Goal: Task Accomplishment & Management: Manage account settings

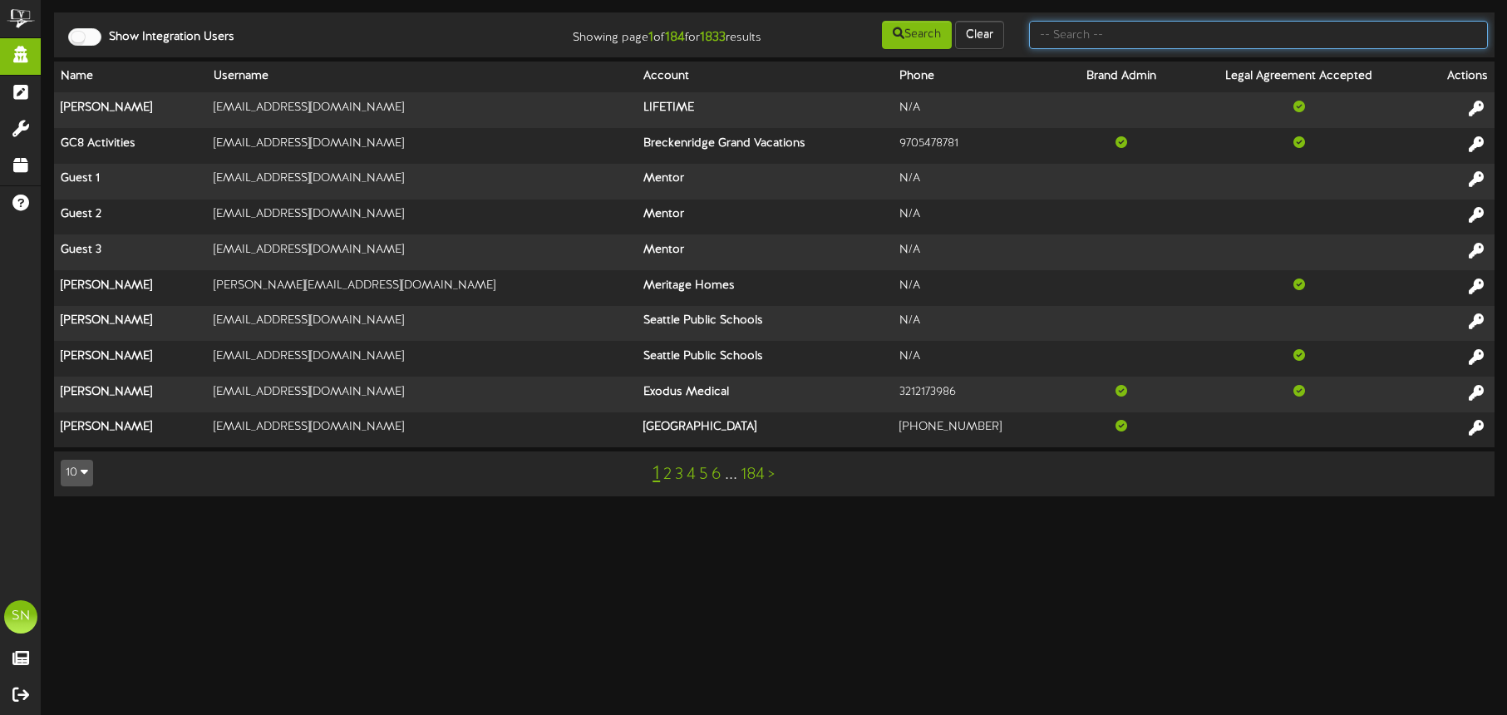
click at [1102, 37] on input "text" at bounding box center [1258, 35] width 459 height 28
type input "brandy"
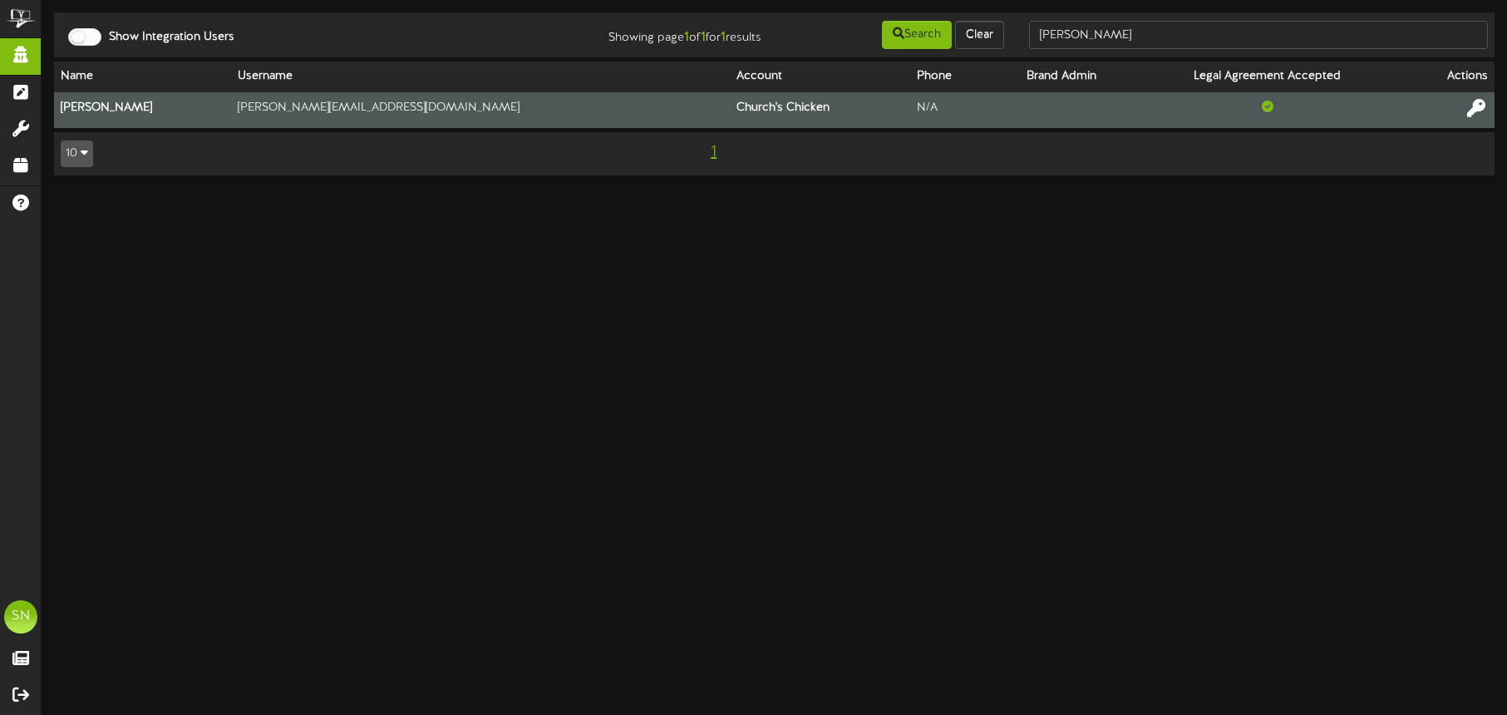
click at [1468, 111] on icon at bounding box center [1477, 108] width 18 height 18
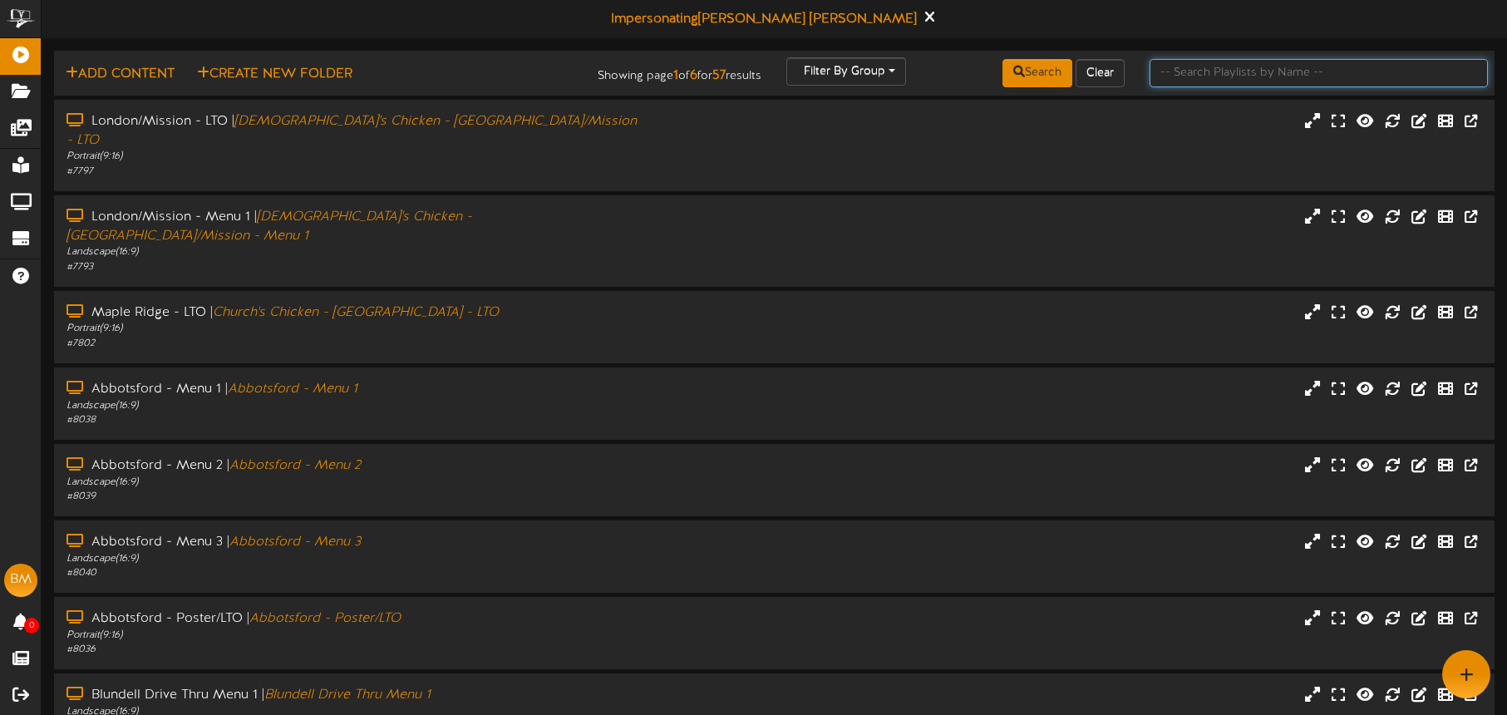
click at [1186, 82] on input "text" at bounding box center [1319, 73] width 338 height 28
type input "hastings"
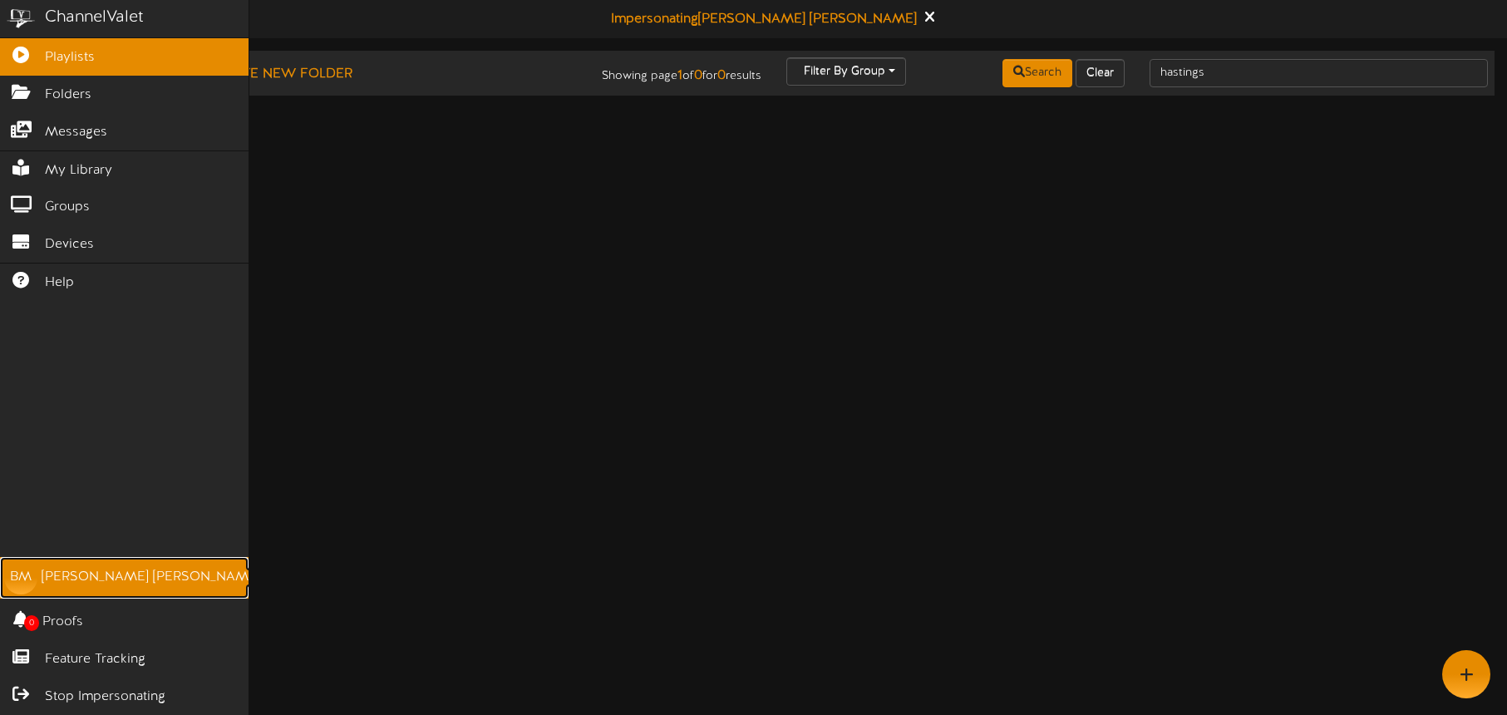
click at [125, 575] on div "Brandy Minch" at bounding box center [151, 577] width 219 height 19
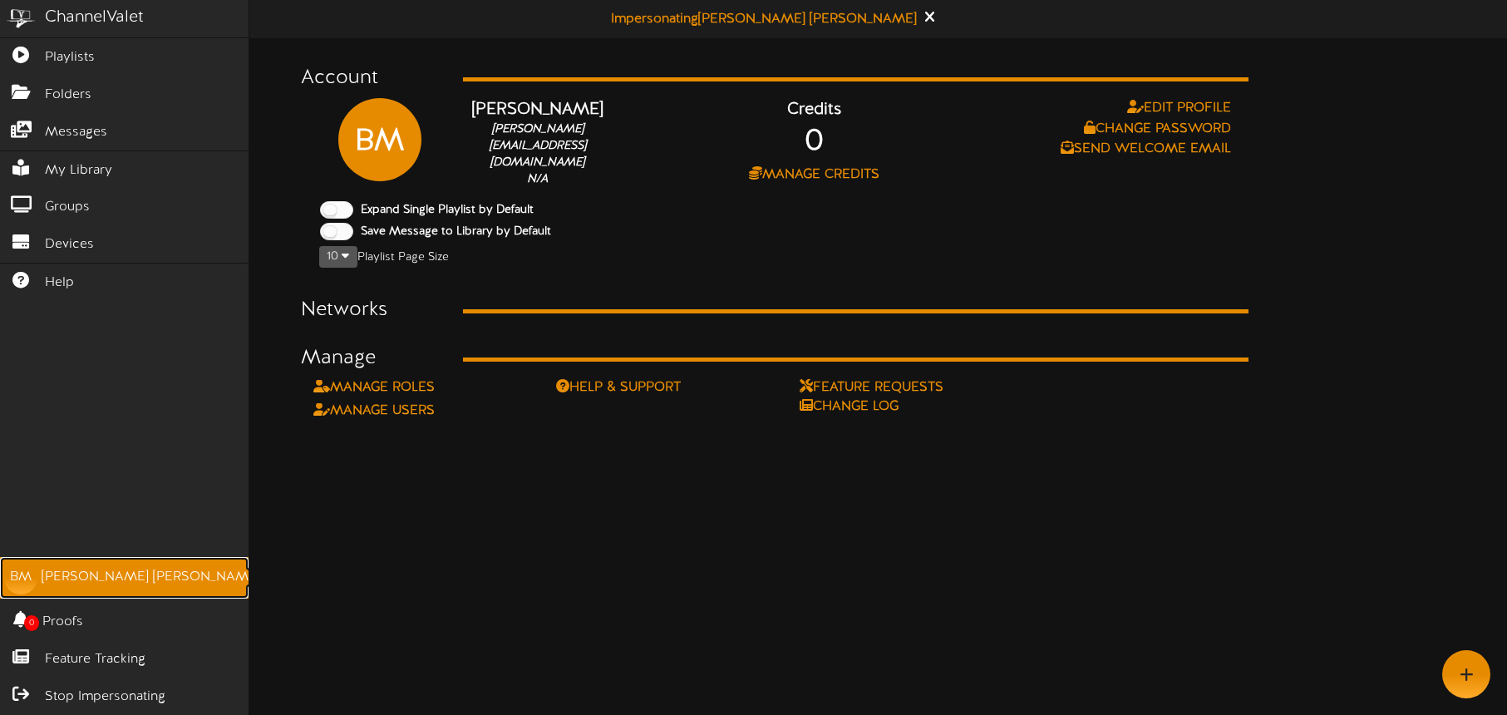
click at [93, 581] on div "Brandy Minch" at bounding box center [151, 577] width 219 height 19
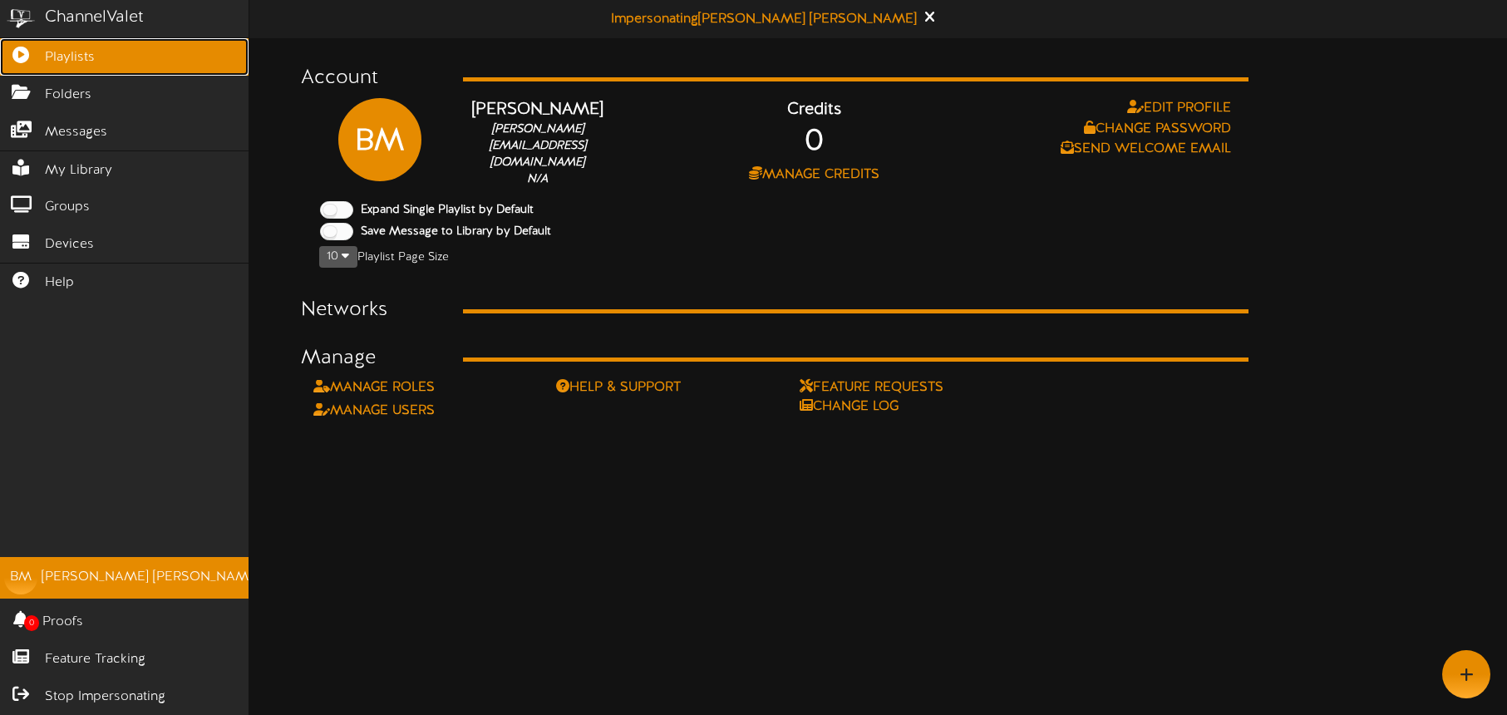
click at [23, 59] on icon at bounding box center [21, 53] width 42 height 12
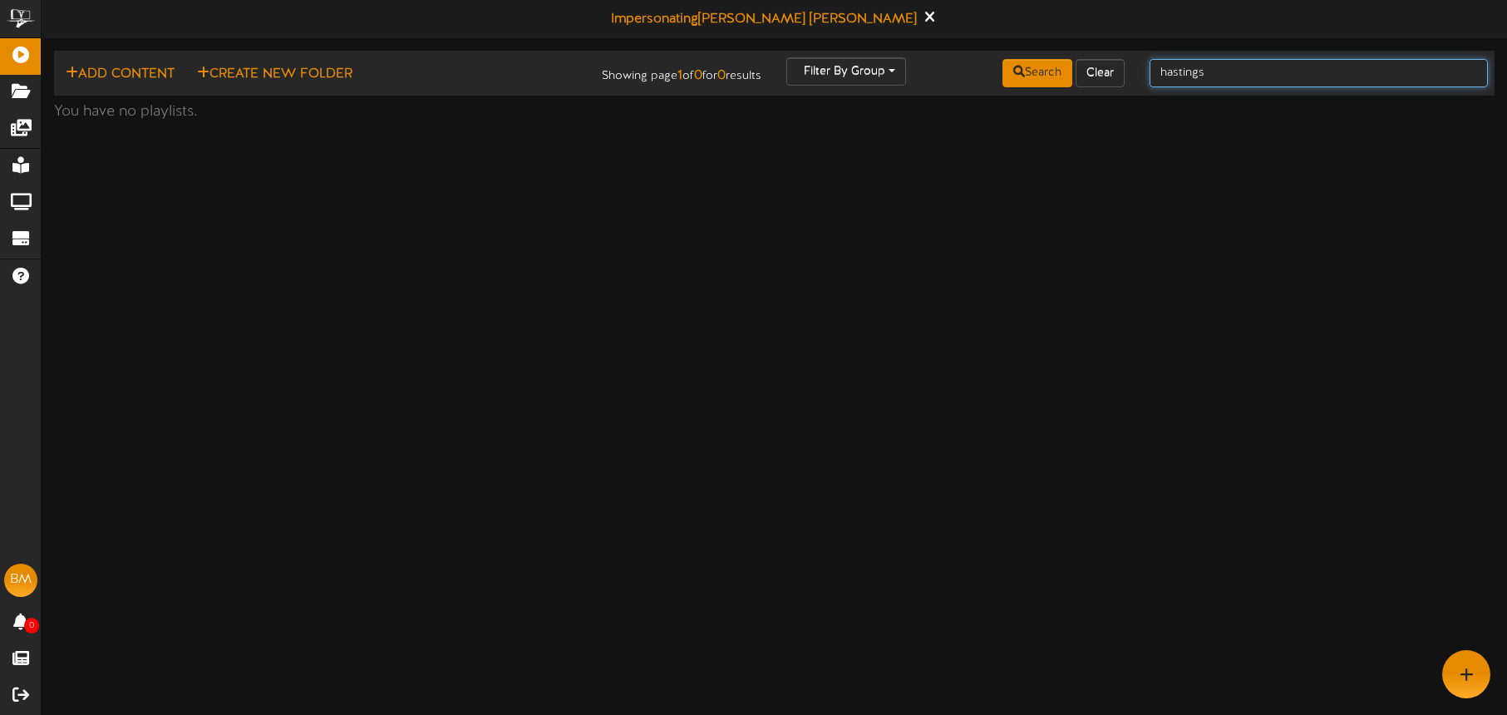
click at [1224, 69] on input "hastings" at bounding box center [1319, 73] width 338 height 28
drag, startPoint x: 1239, startPoint y: 72, endPoint x: 1128, endPoint y: 70, distance: 110.6
click at [1128, 71] on div "Add Content Create New Folder Showing page 1 of 0 for 0 results Filter By Group…" at bounding box center [774, 73] width 1453 height 32
click at [924, 18] on icon at bounding box center [929, 16] width 11 height 18
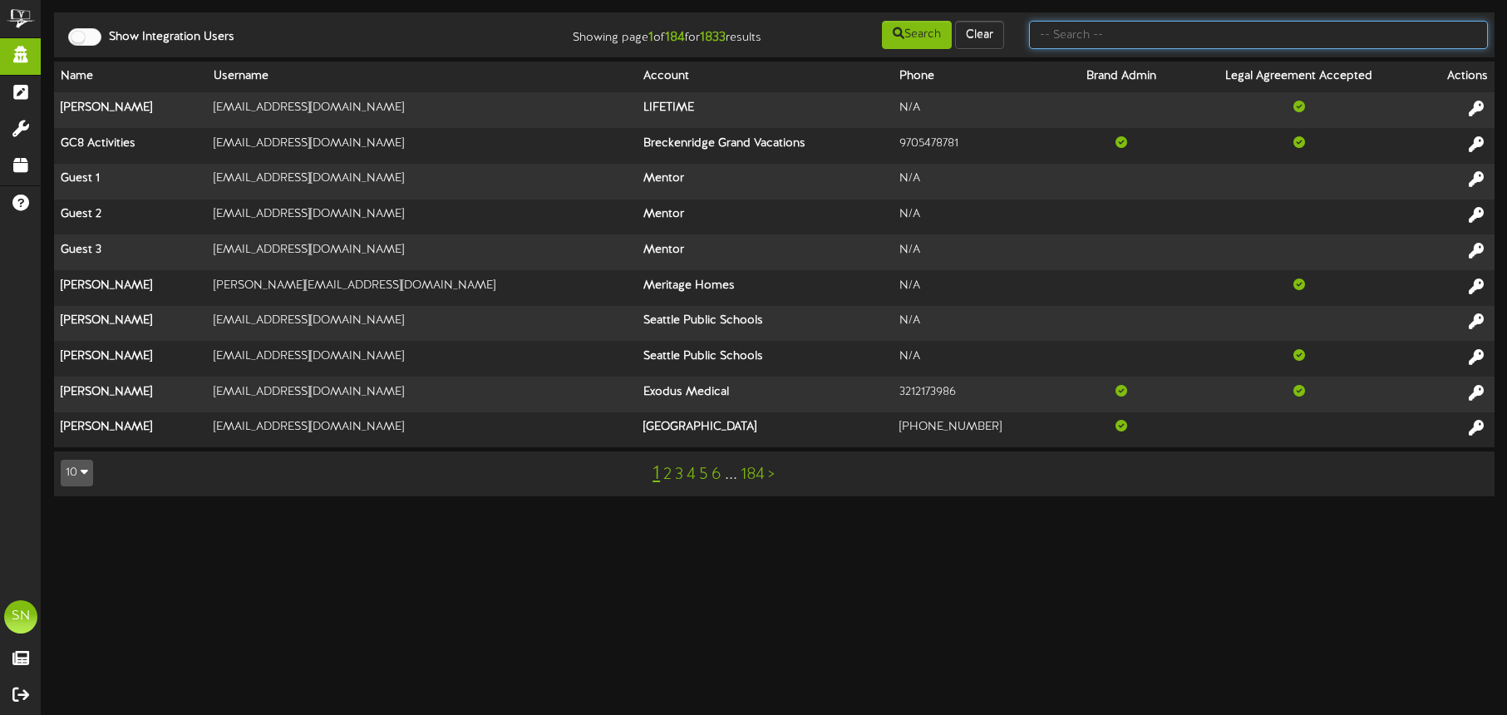
click at [1110, 33] on input "text" at bounding box center [1258, 35] width 459 height 28
type input "r"
type input "church"
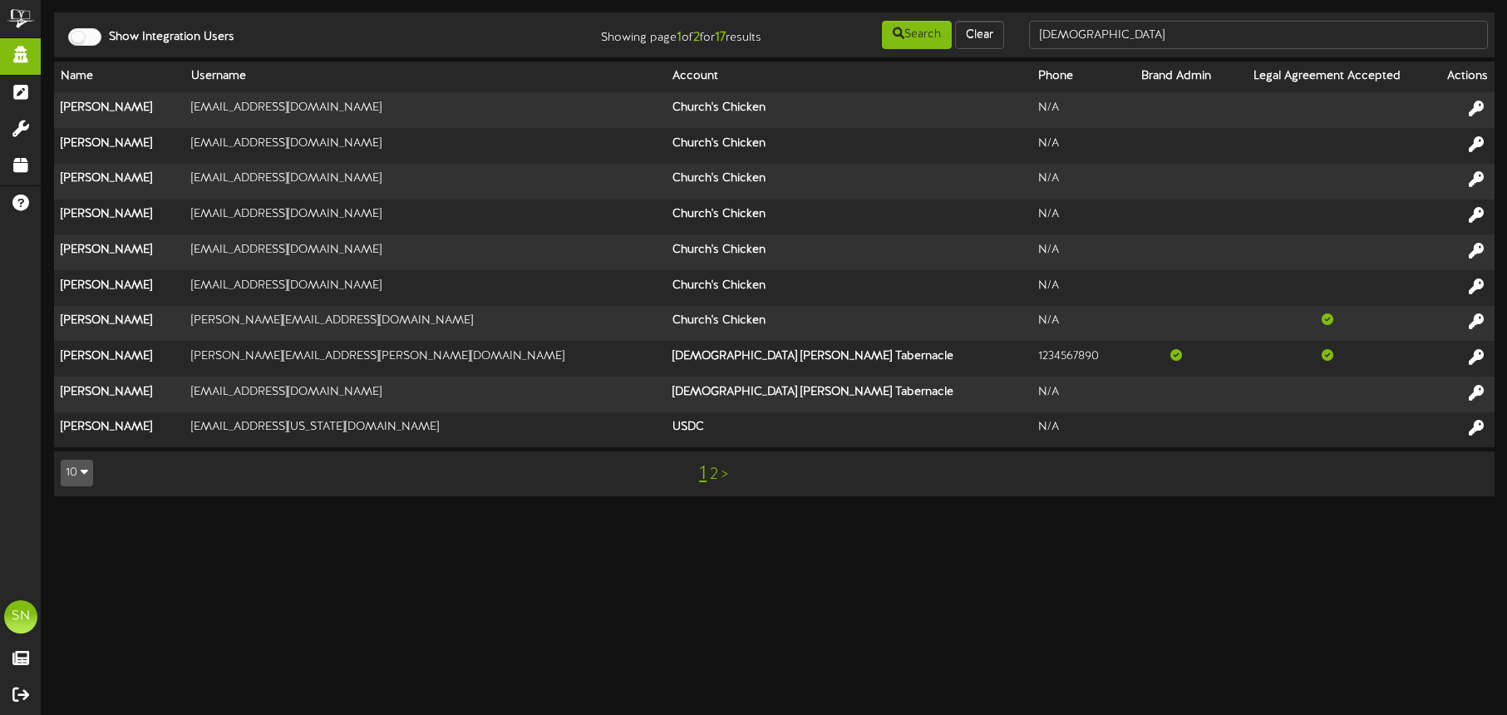
click at [713, 470] on link "2" at bounding box center [714, 475] width 8 height 18
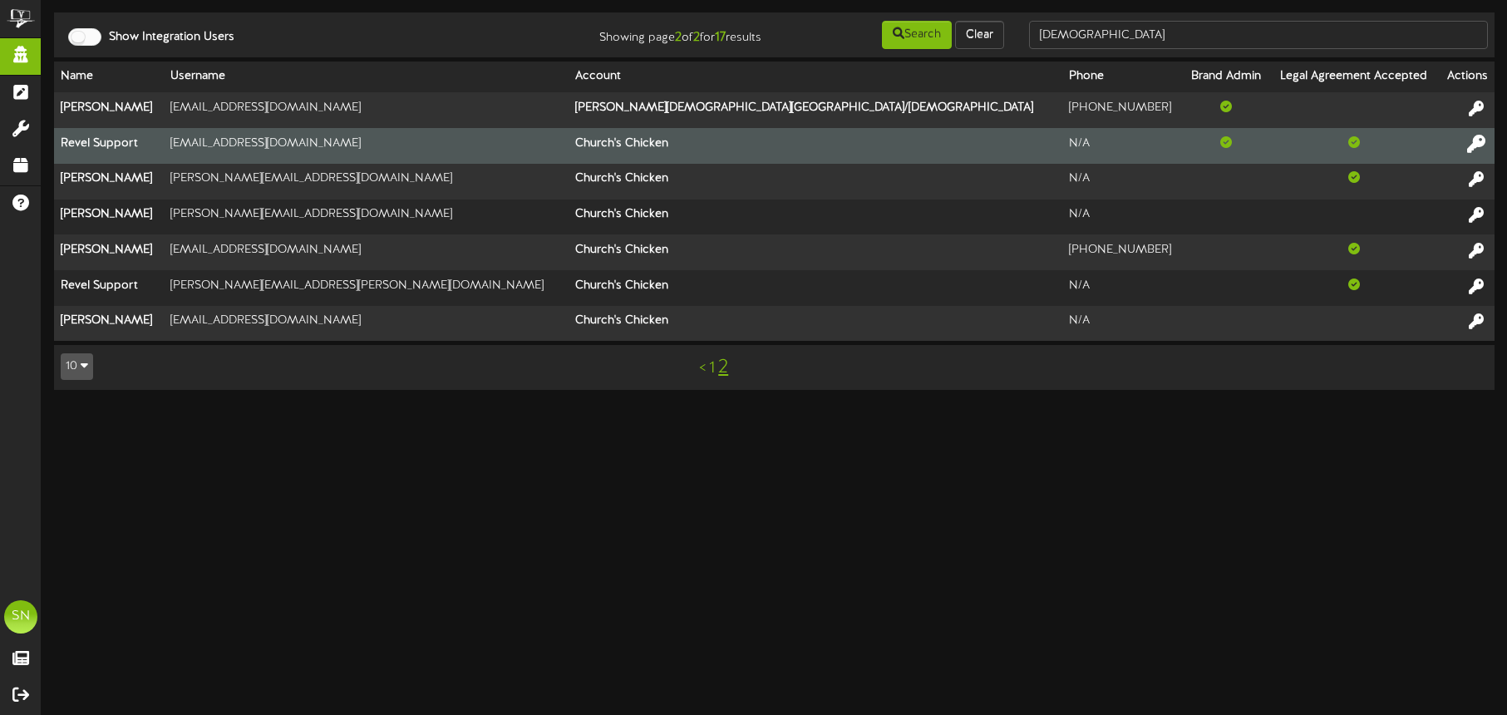
click at [1482, 145] on icon at bounding box center [1477, 143] width 18 height 18
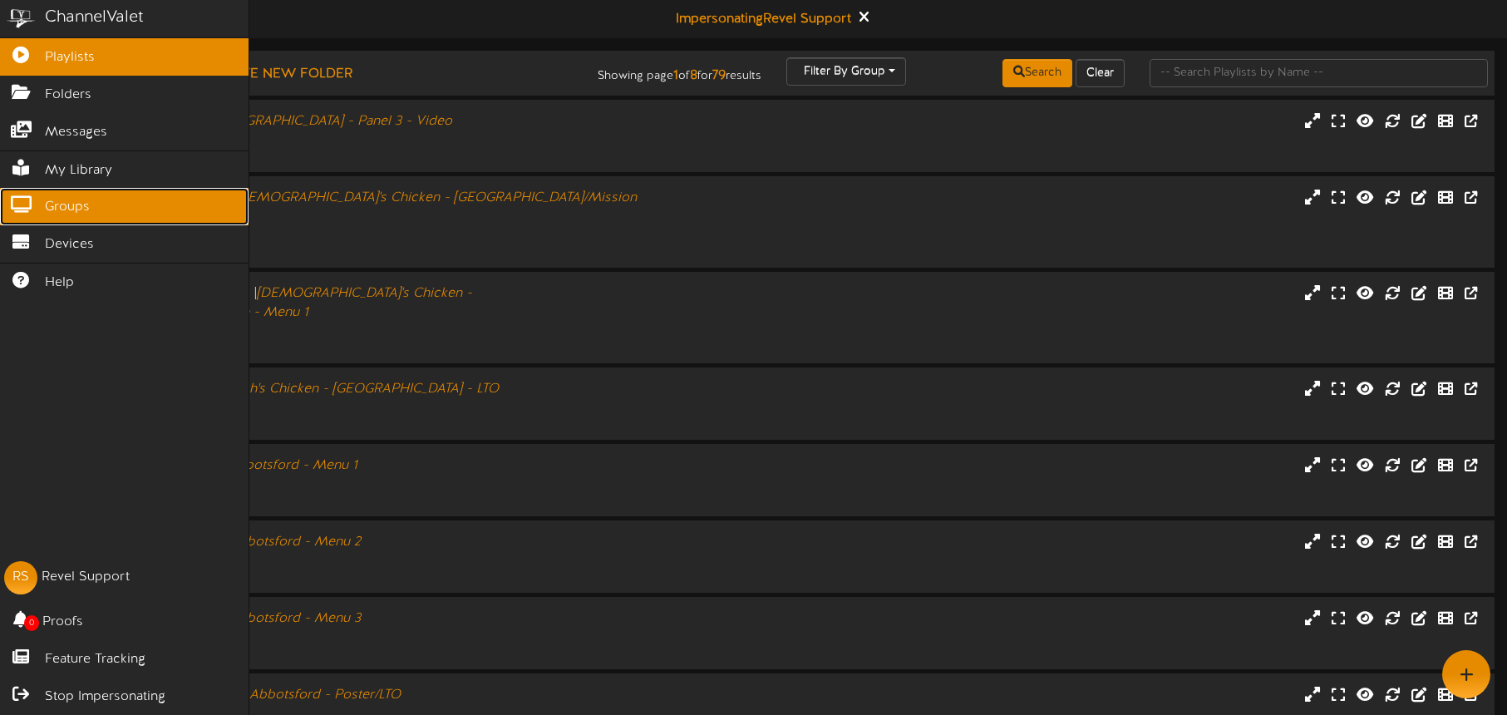
click at [74, 208] on span "Groups" at bounding box center [67, 207] width 45 height 19
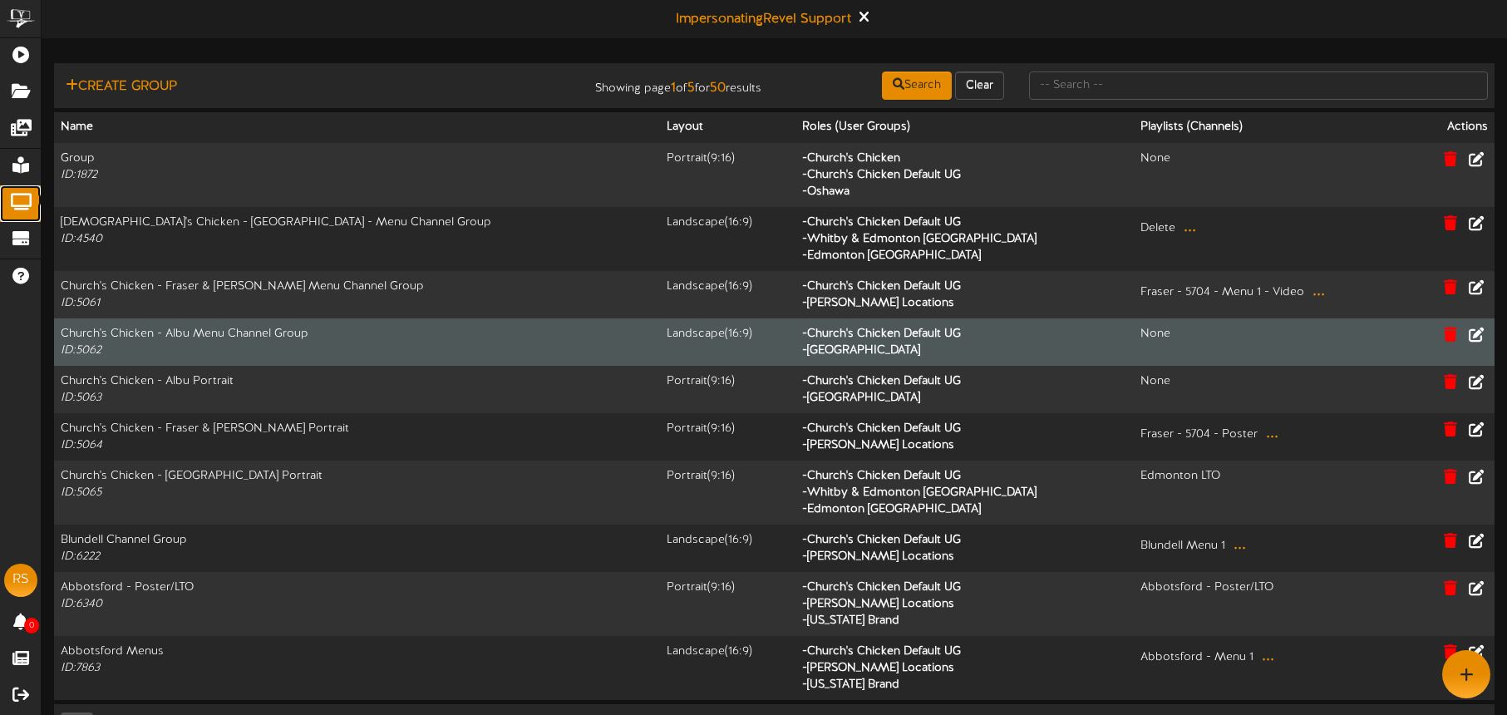
scroll to position [51, 0]
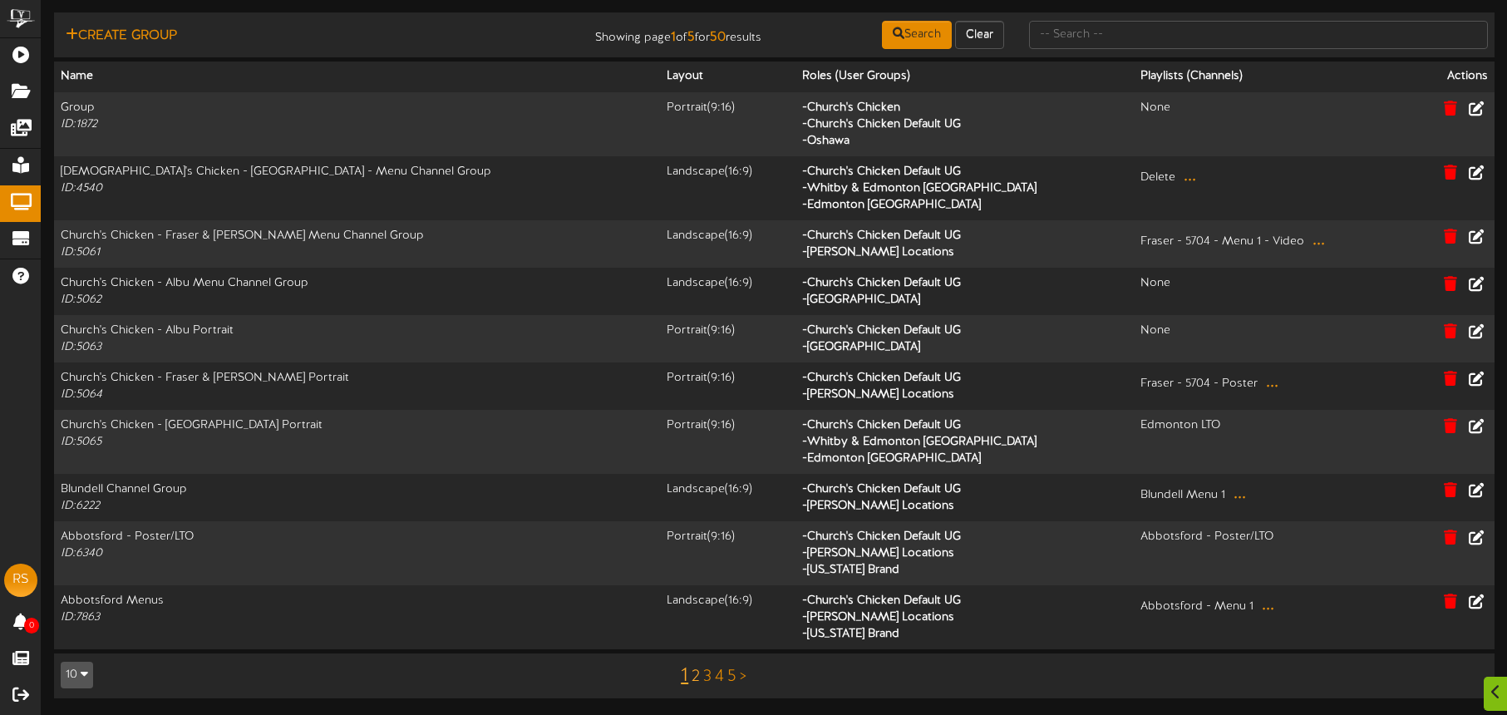
click at [693, 674] on link "2" at bounding box center [696, 677] width 8 height 18
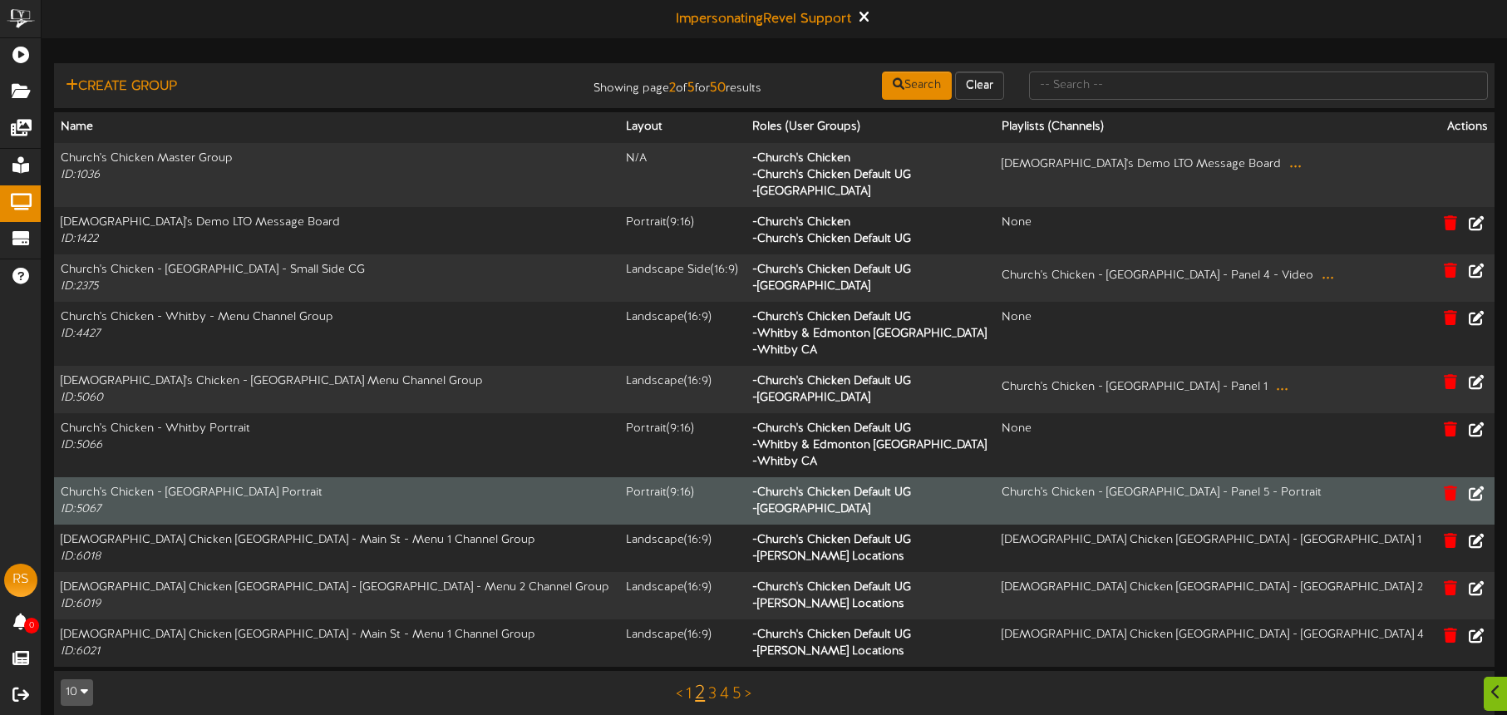
scroll to position [17, 0]
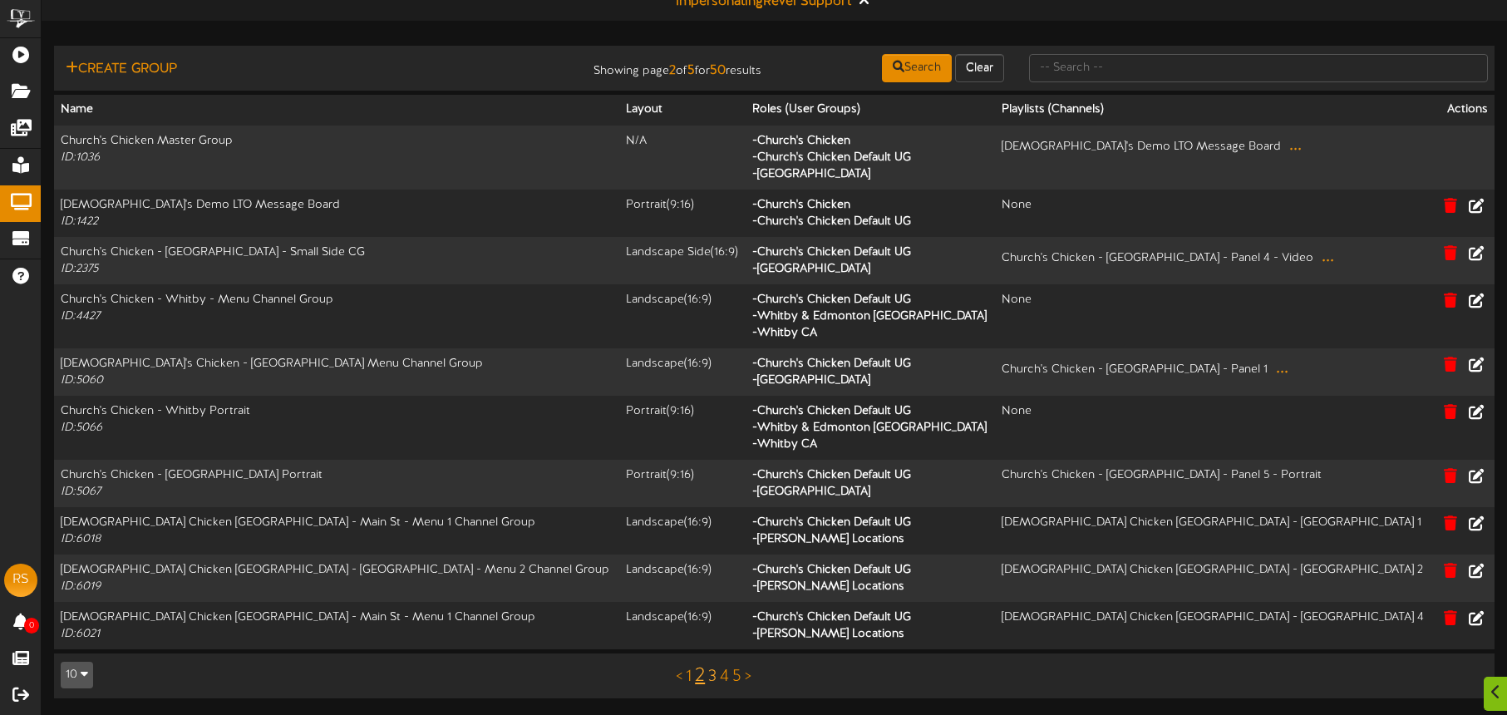
click at [716, 677] on link "3" at bounding box center [712, 677] width 8 height 18
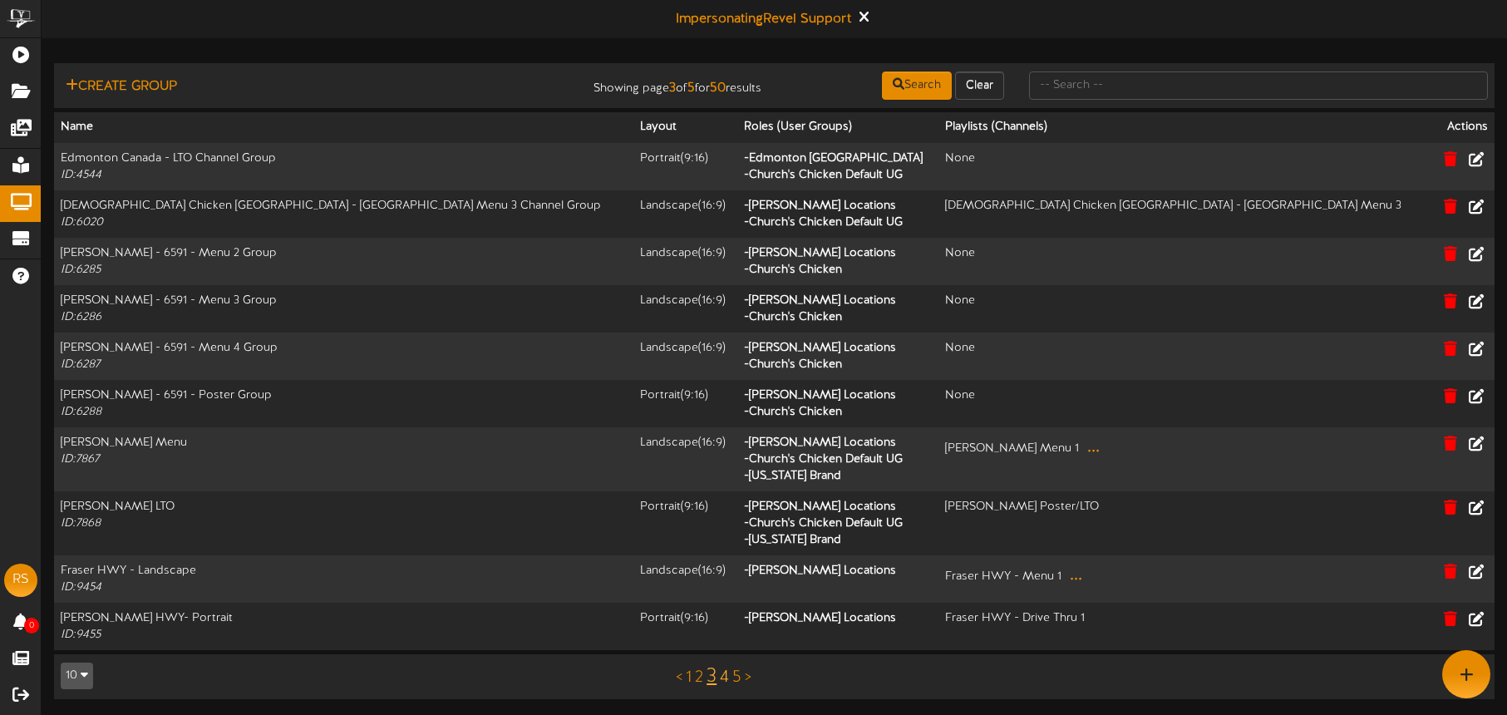
click at [728, 678] on link "4" at bounding box center [724, 677] width 9 height 18
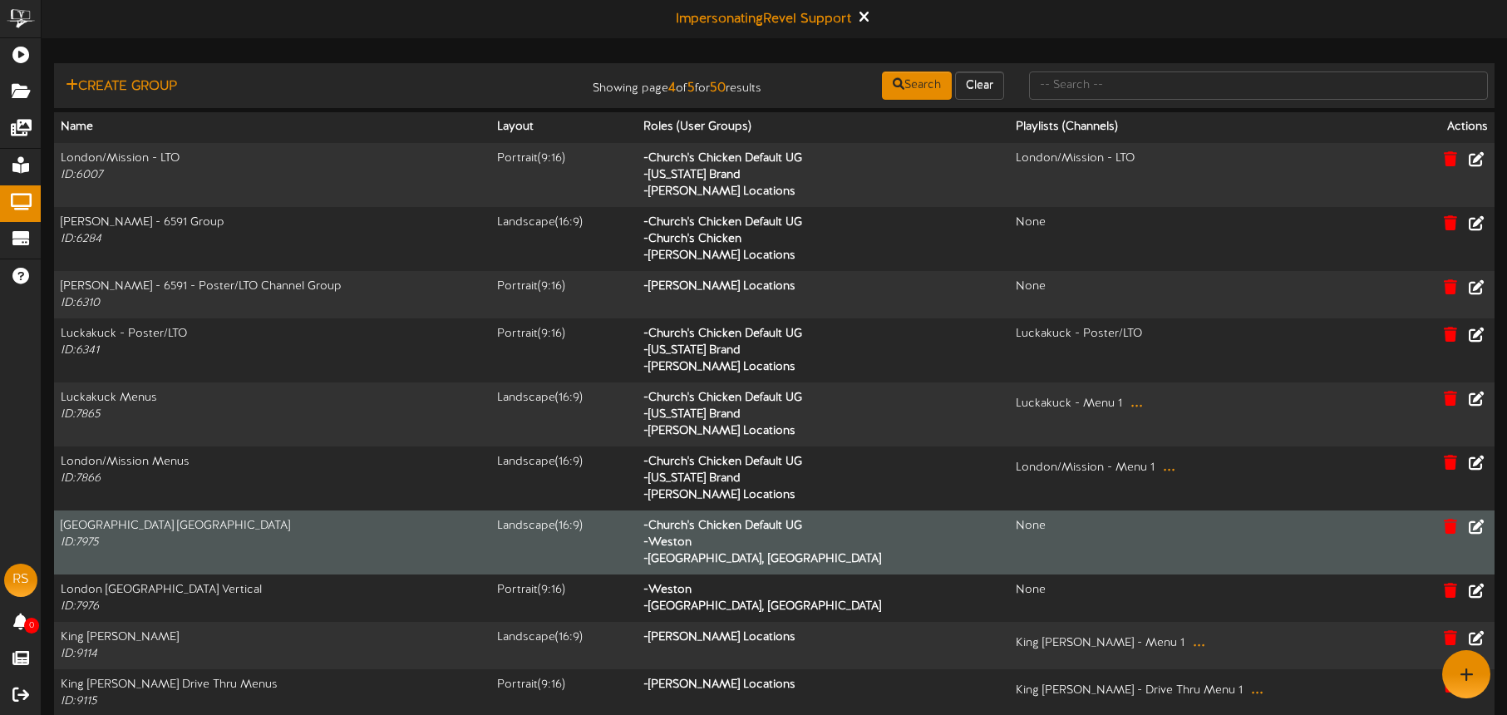
scroll to position [67, 0]
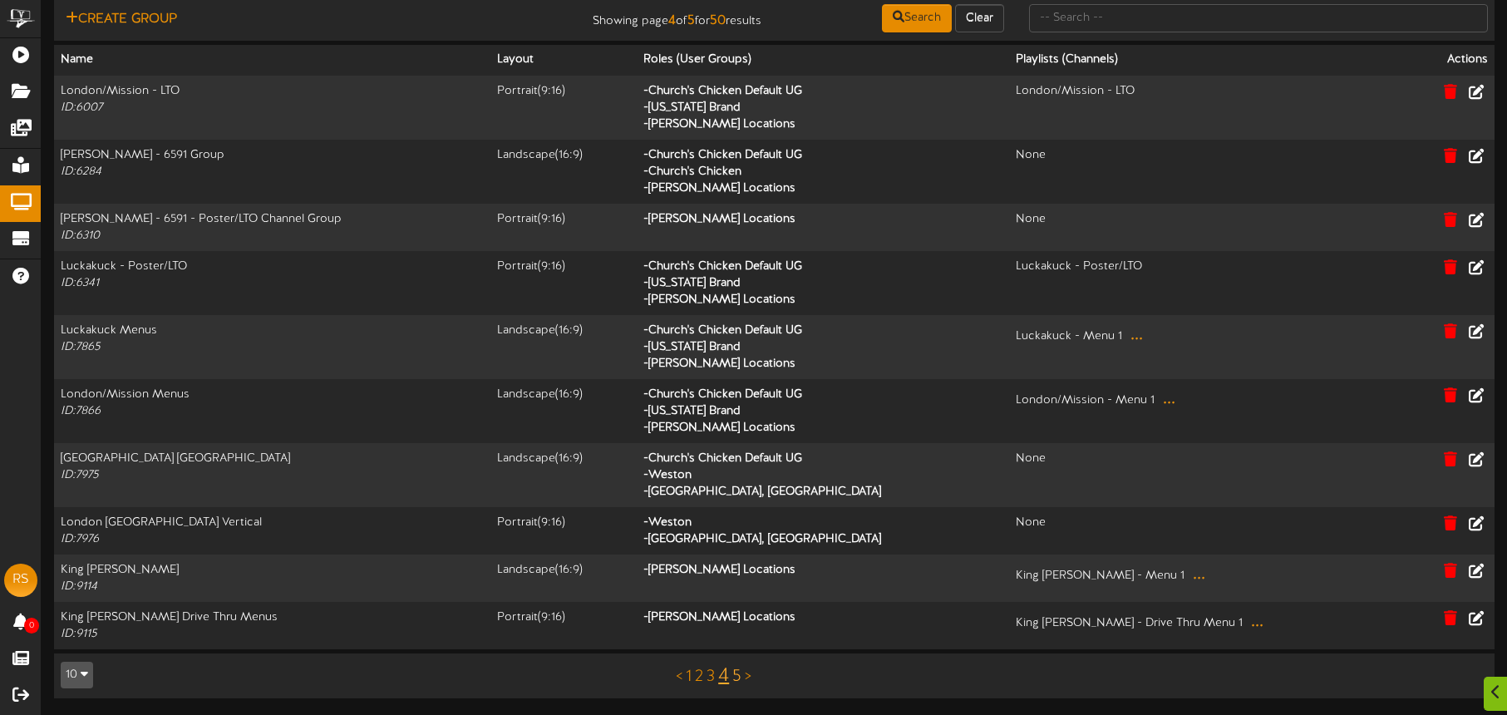
click at [738, 678] on link "5" at bounding box center [737, 677] width 9 height 18
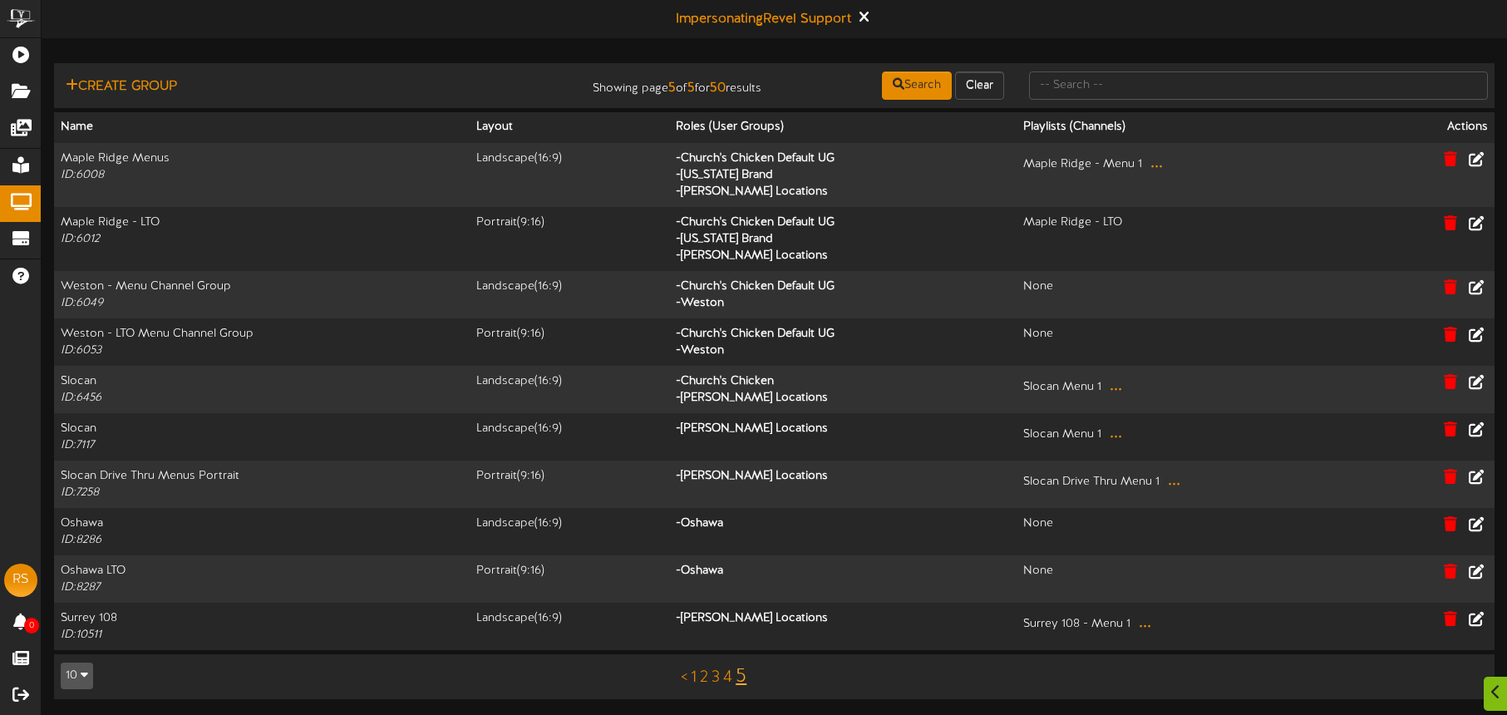
scroll to position [1, 0]
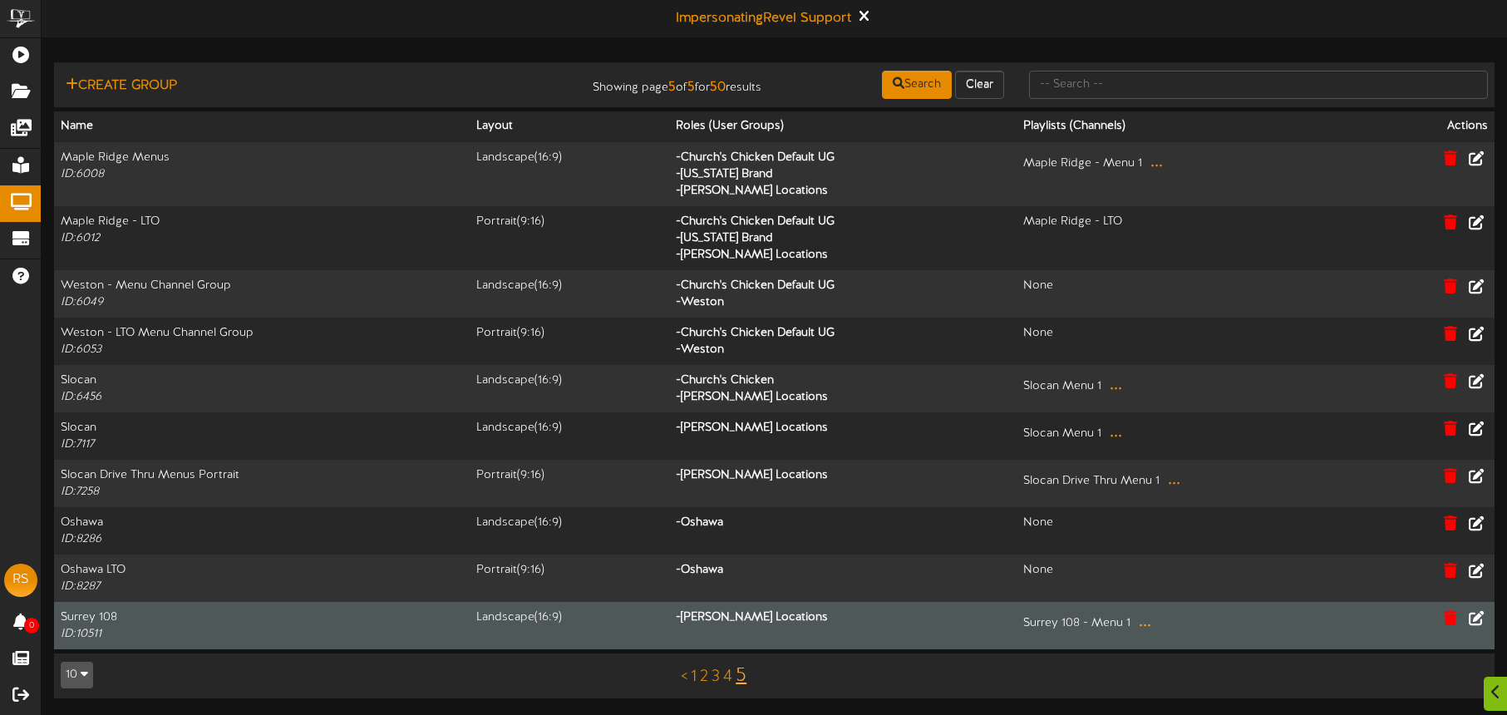
click at [1143, 624] on button "..." at bounding box center [1145, 622] width 22 height 26
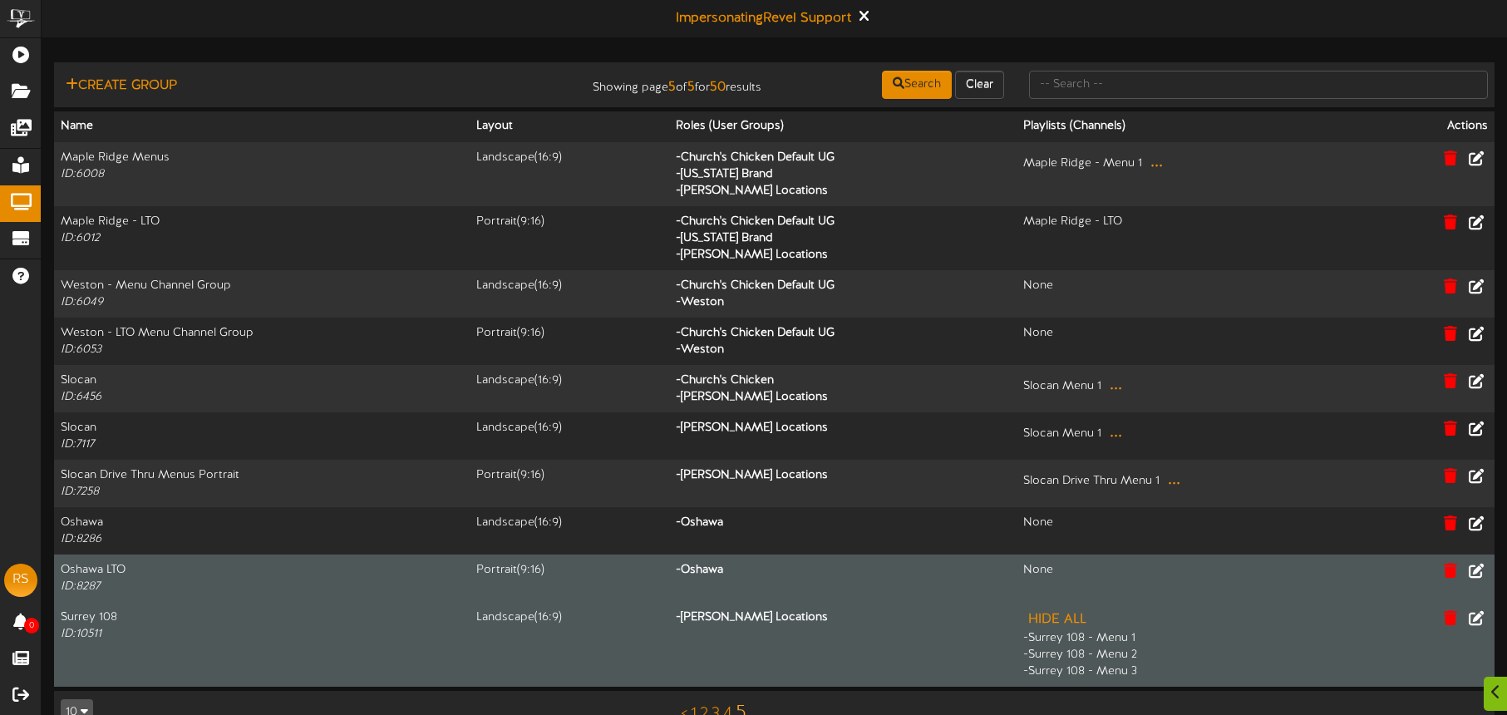
scroll to position [38, 0]
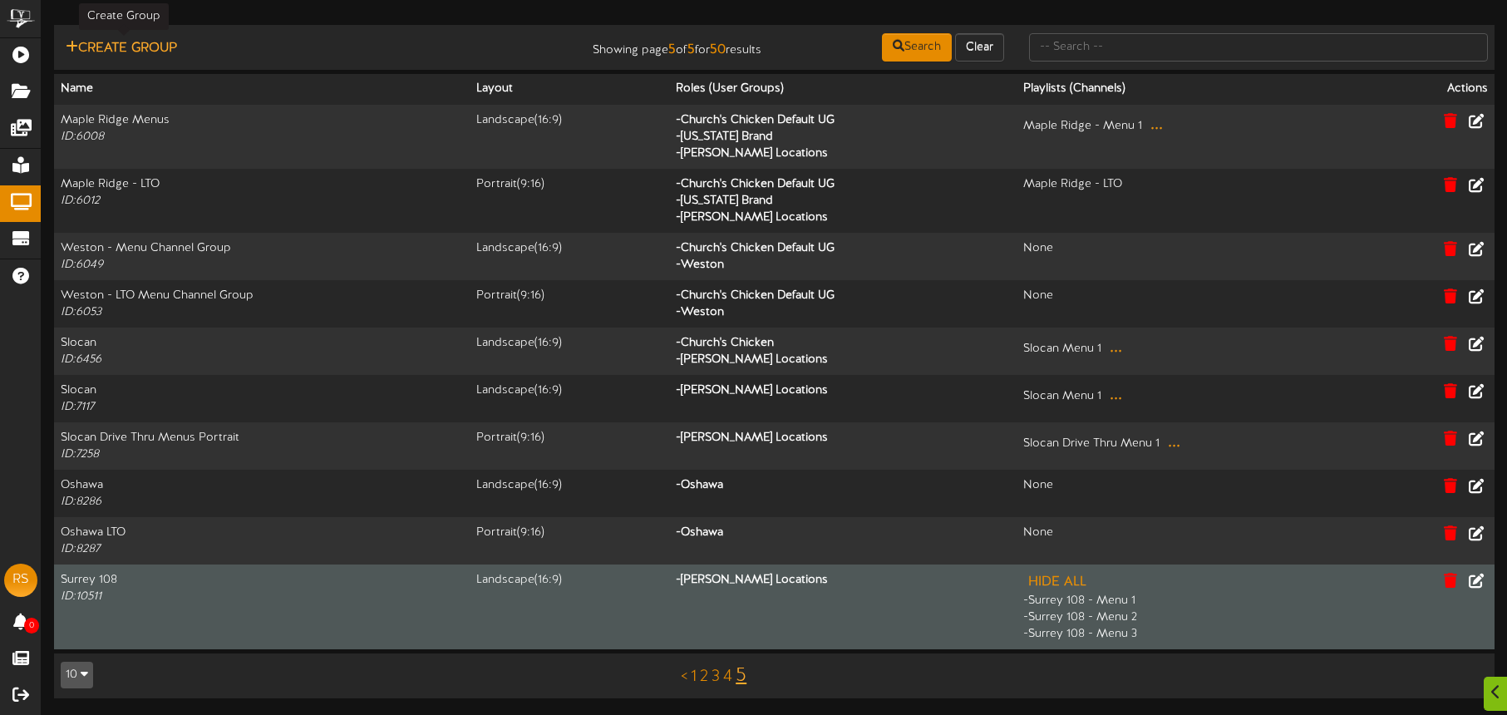
click at [164, 49] on button "Create Group" at bounding box center [121, 48] width 121 height 21
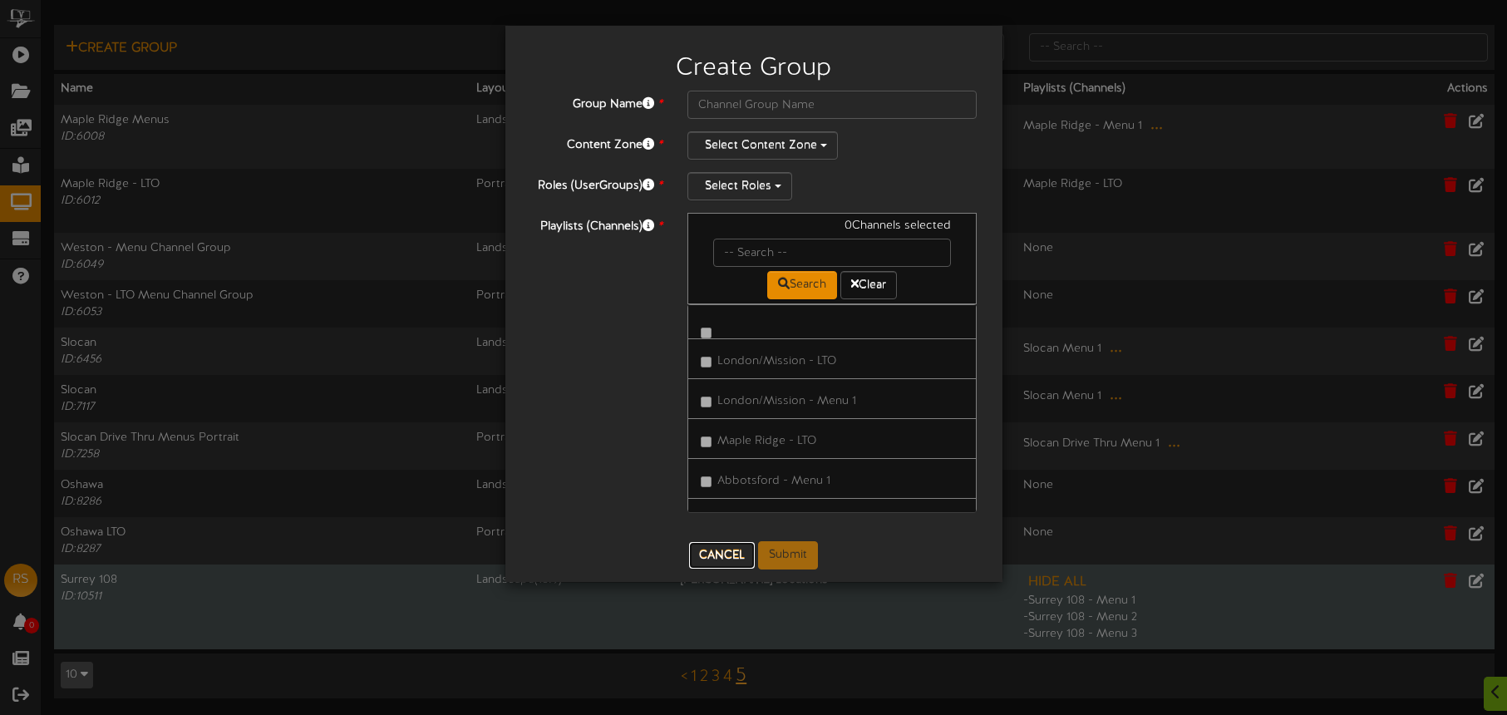
click at [724, 548] on button "Cancel" at bounding box center [722, 555] width 66 height 27
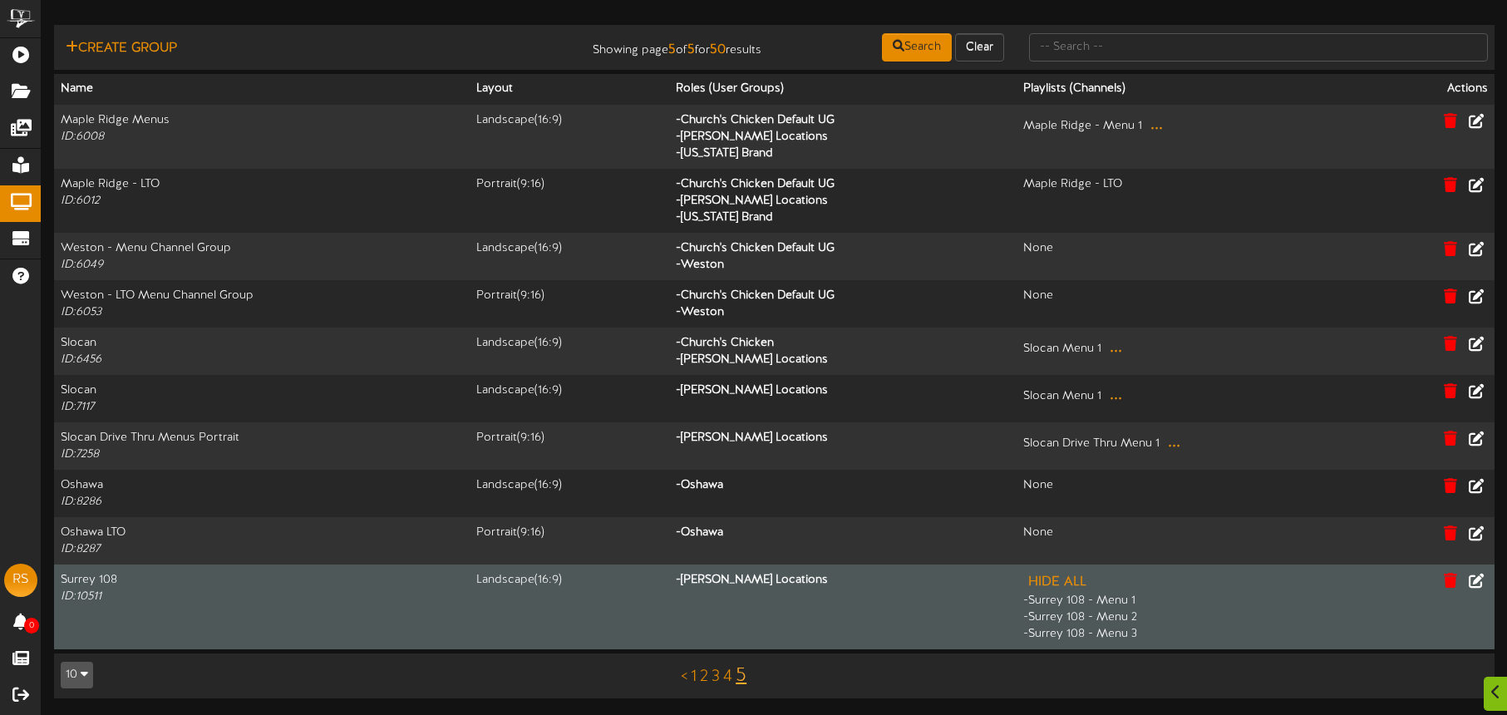
scroll to position [0, 0]
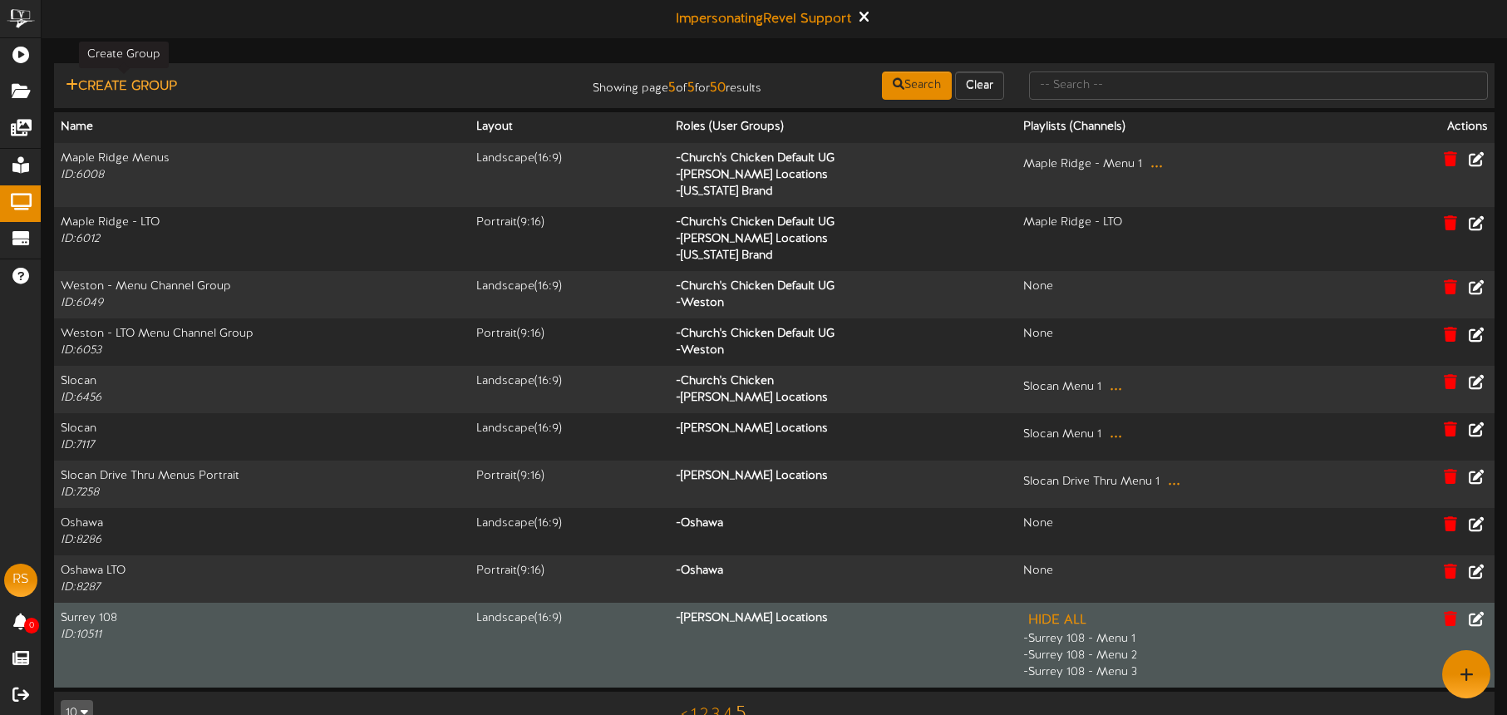
click at [152, 90] on button "Create Group" at bounding box center [121, 86] width 121 height 21
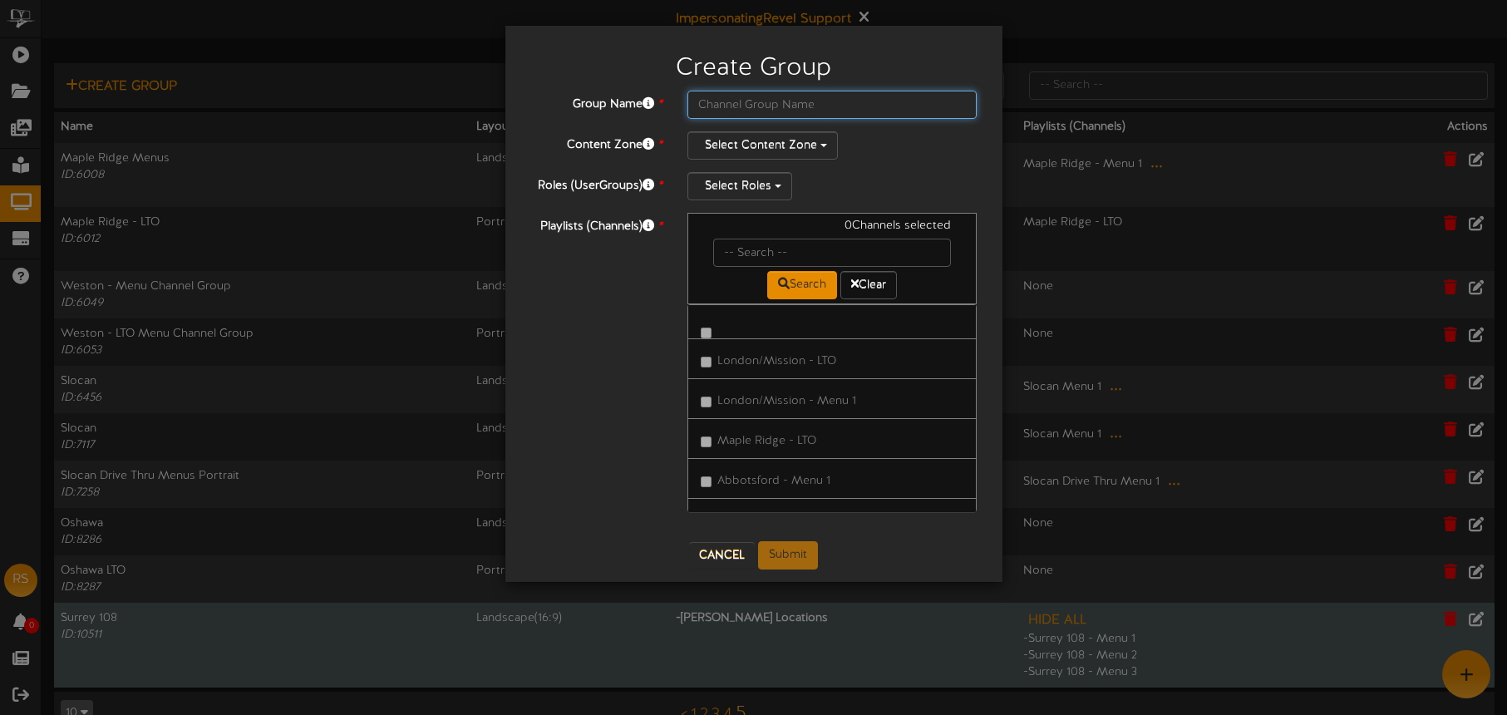
click at [754, 102] on input "text" at bounding box center [833, 105] width 290 height 28
type input "Hastings Landscape"
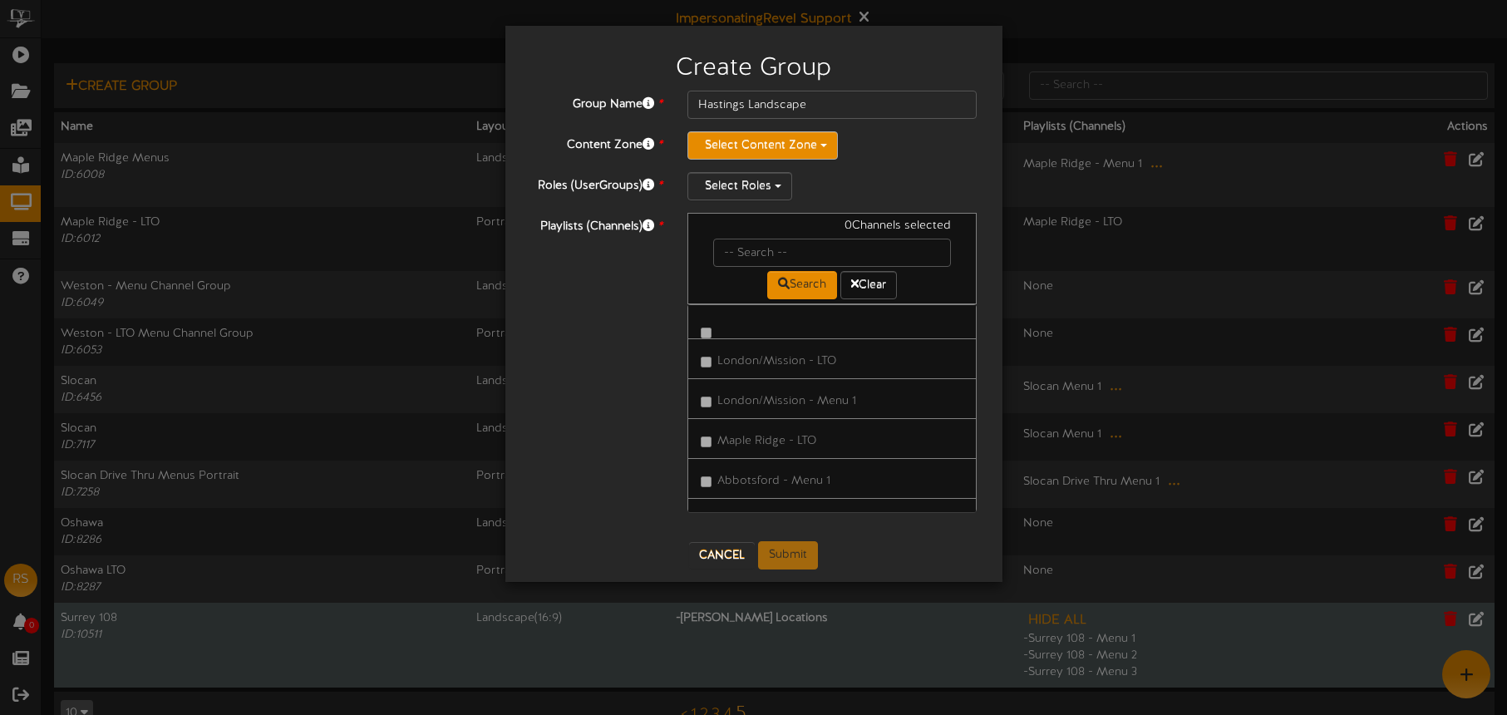
click at [757, 141] on button "Select Content Zone" at bounding box center [763, 145] width 150 height 28
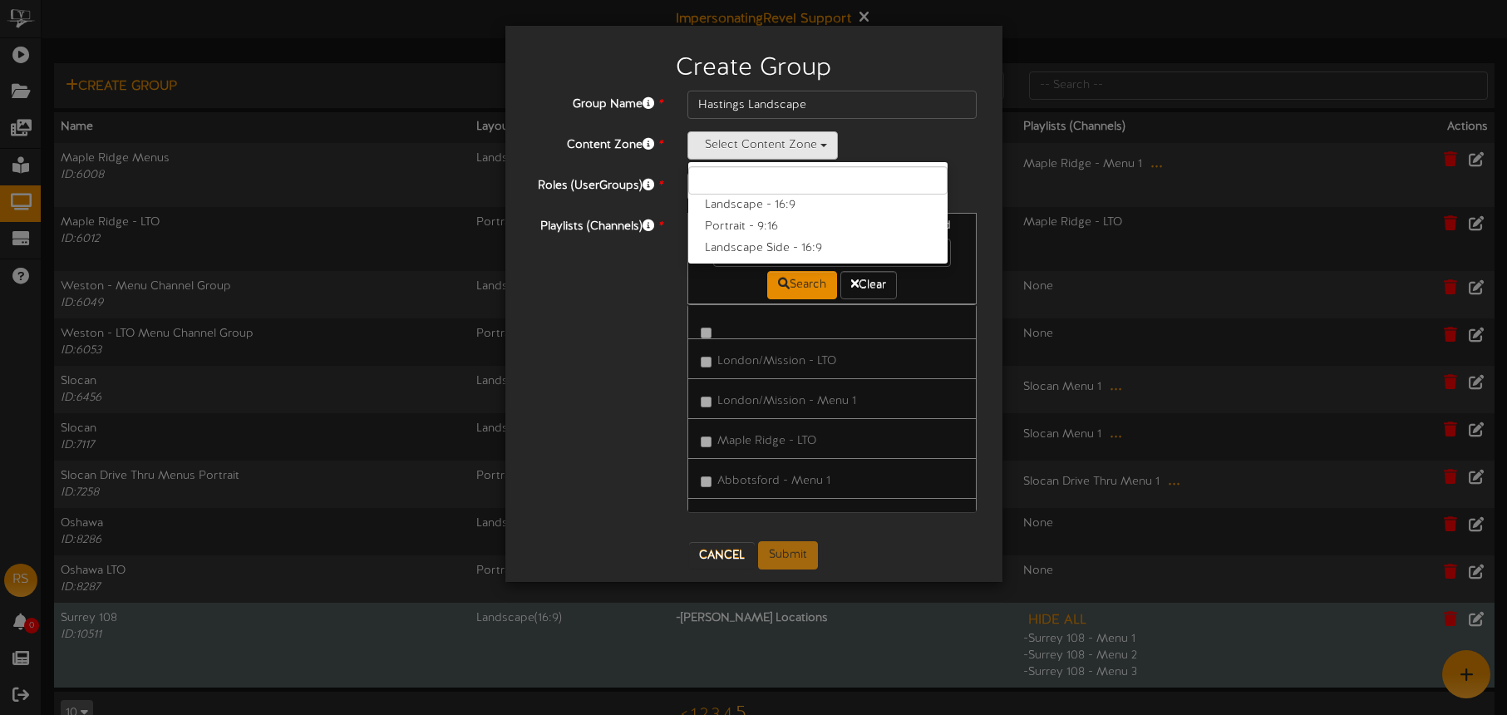
drag, startPoint x: 762, startPoint y: 205, endPoint x: 779, endPoint y: 199, distance: 18.4
click at [762, 205] on label "Landscape - 16:9" at bounding box center [817, 206] width 259 height 22
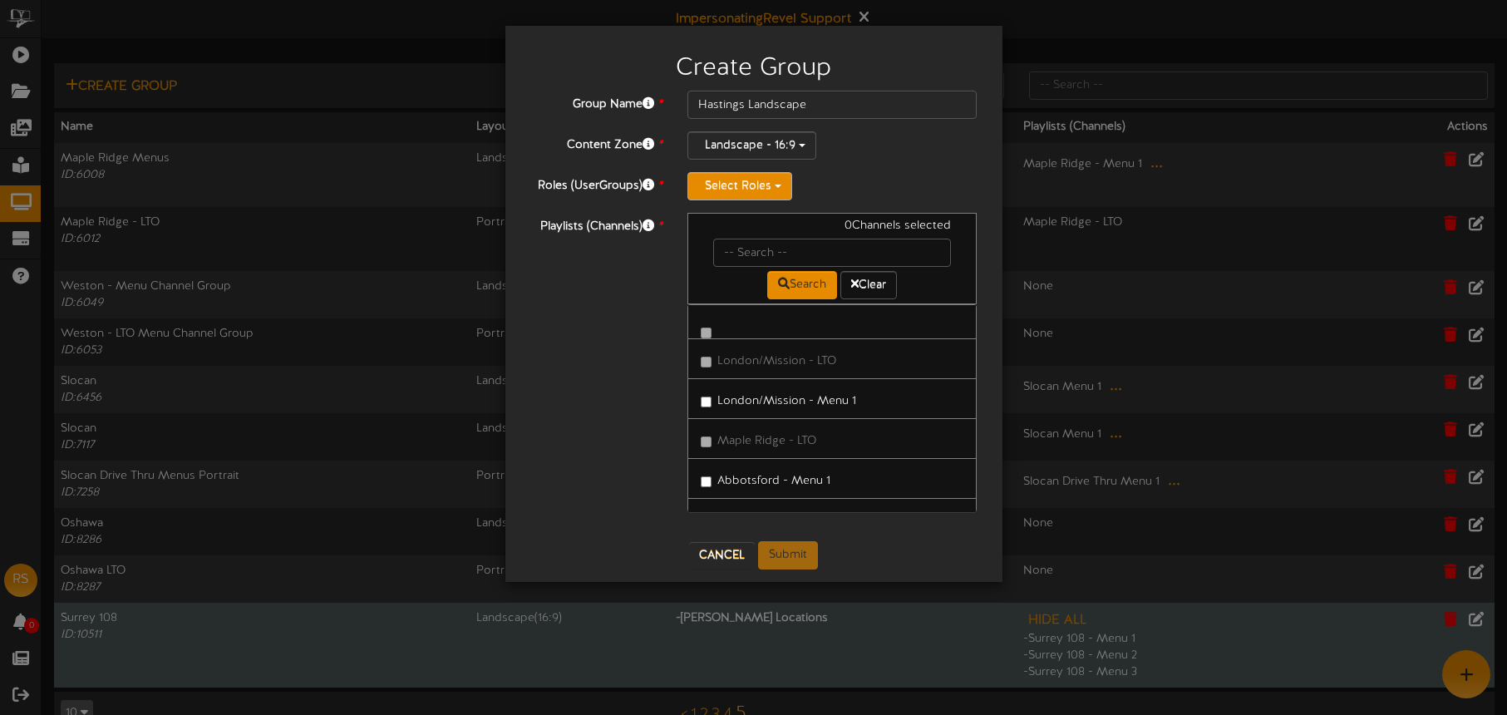
click at [773, 192] on button "Select Roles" at bounding box center [740, 186] width 105 height 28
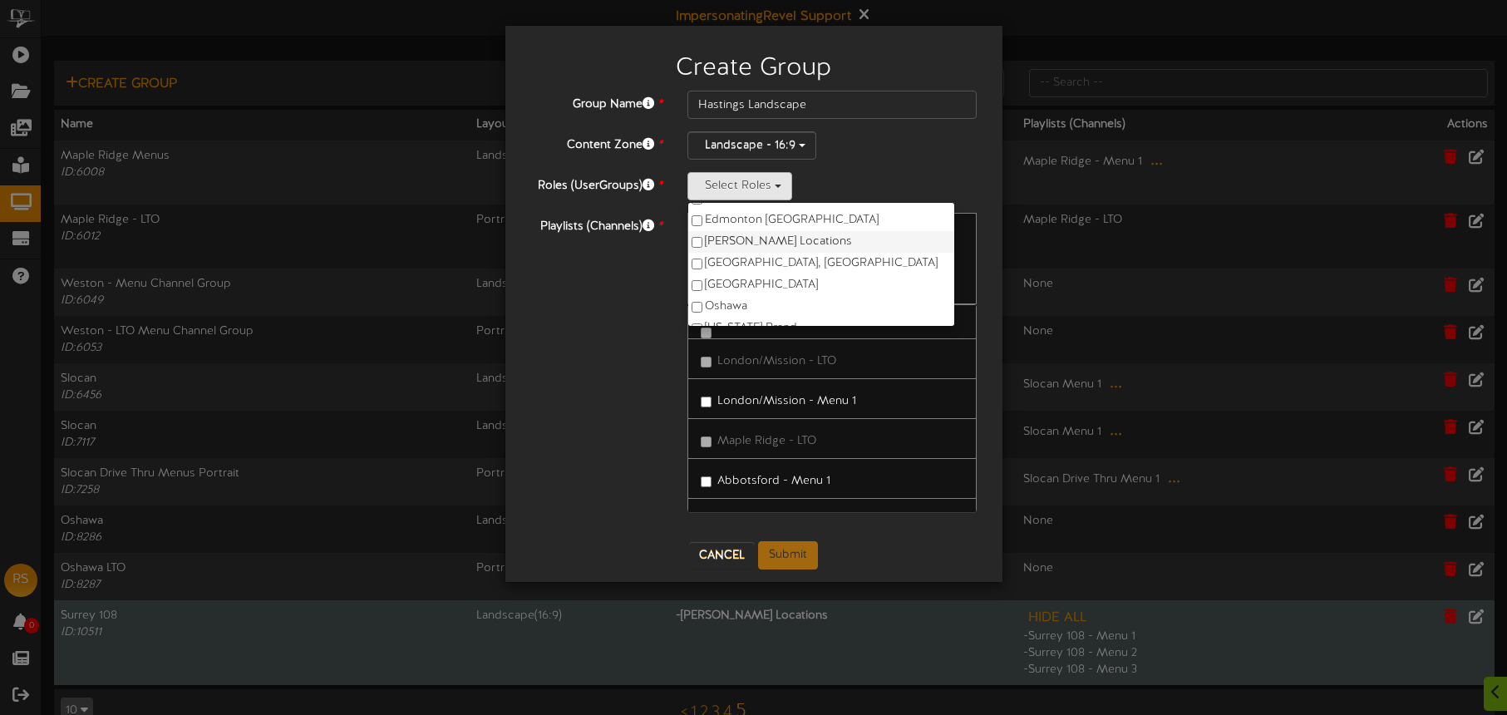
scroll to position [46, 0]
click at [806, 243] on label "Ken Thicke Locations" at bounding box center [821, 244] width 266 height 22
click at [886, 172] on div "Ken Thicke Locations Church's Chicken Default UG Edmonton CA Ken Thicke Locatio…" at bounding box center [833, 186] width 290 height 28
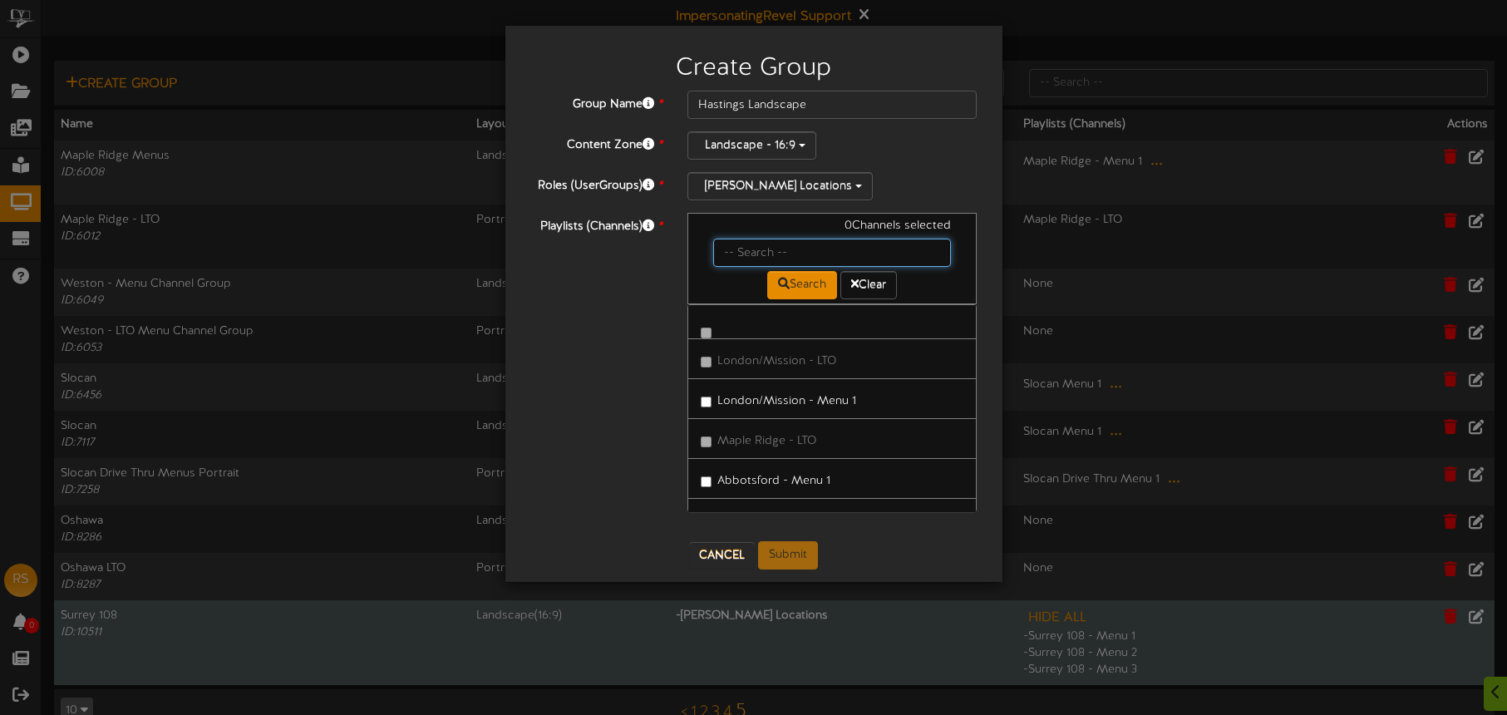
click at [777, 244] on input "text" at bounding box center [832, 253] width 239 height 28
type input "hastings"
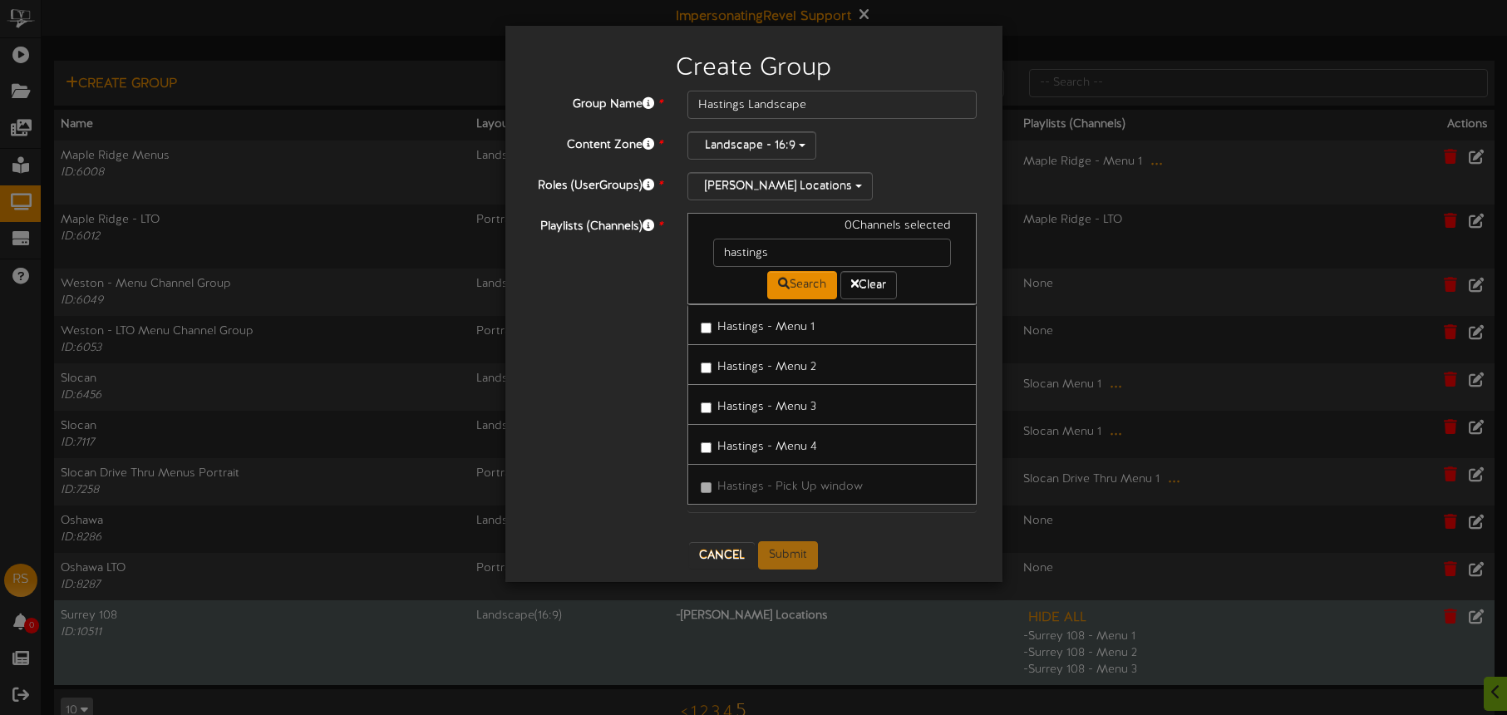
drag, startPoint x: 789, startPoint y: 328, endPoint x: 799, endPoint y: 364, distance: 37.9
click at [789, 328] on label "Hastings - Menu 1" at bounding box center [758, 324] width 114 height 22
click at [799, 364] on label "Hastings - Menu 2" at bounding box center [759, 364] width 116 height 22
click at [807, 400] on label "Hastings - Menu 3" at bounding box center [759, 404] width 116 height 22
click at [813, 441] on label "Hastings - Menu 4" at bounding box center [759, 444] width 116 height 22
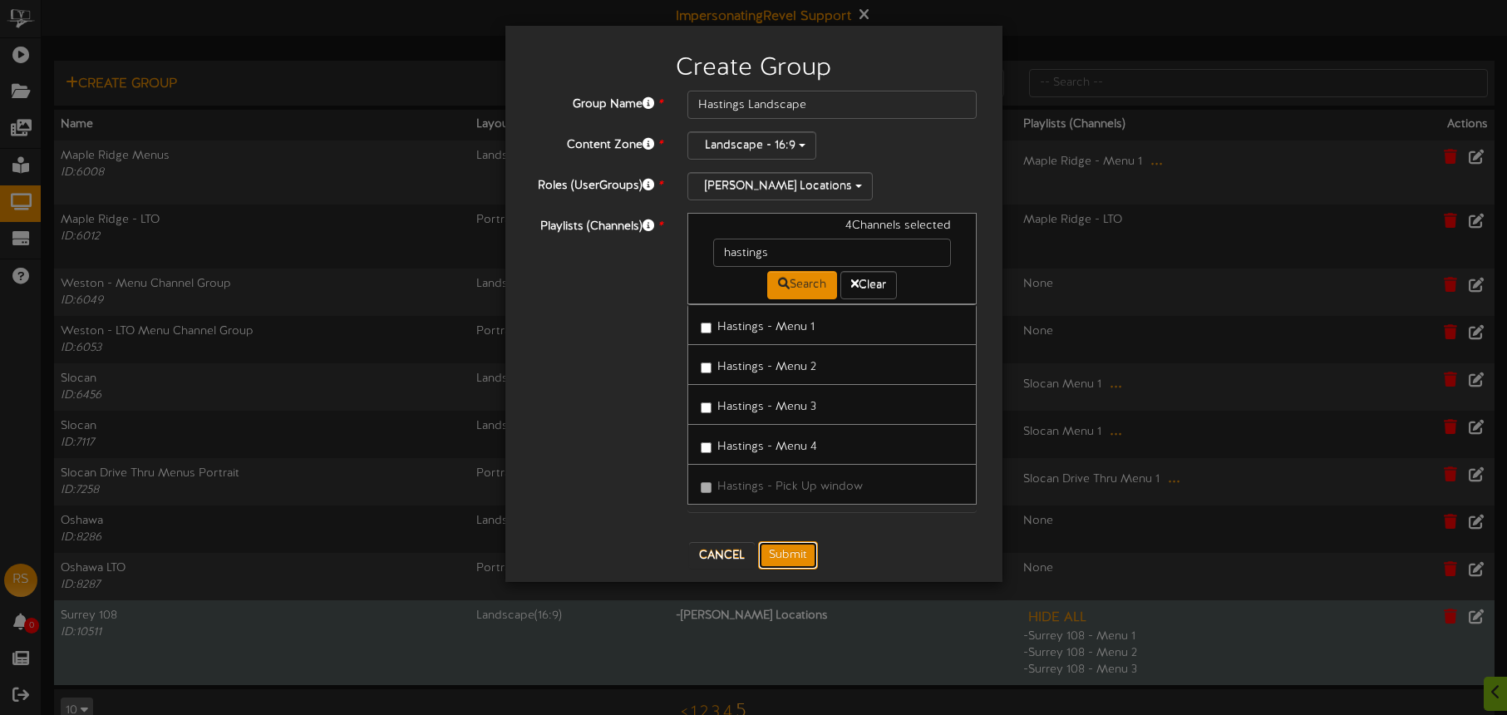
click at [797, 560] on button "Submit" at bounding box center [788, 555] width 60 height 28
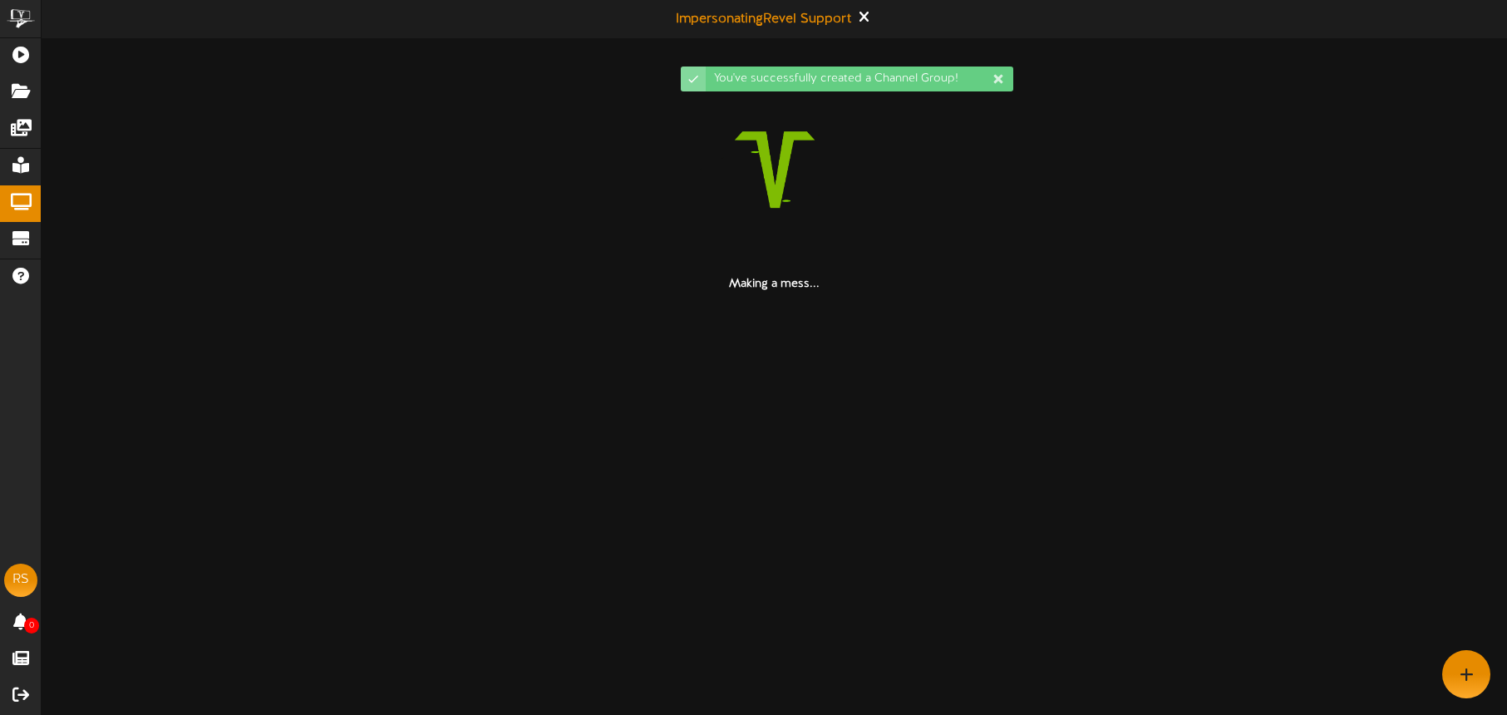
scroll to position [0, 0]
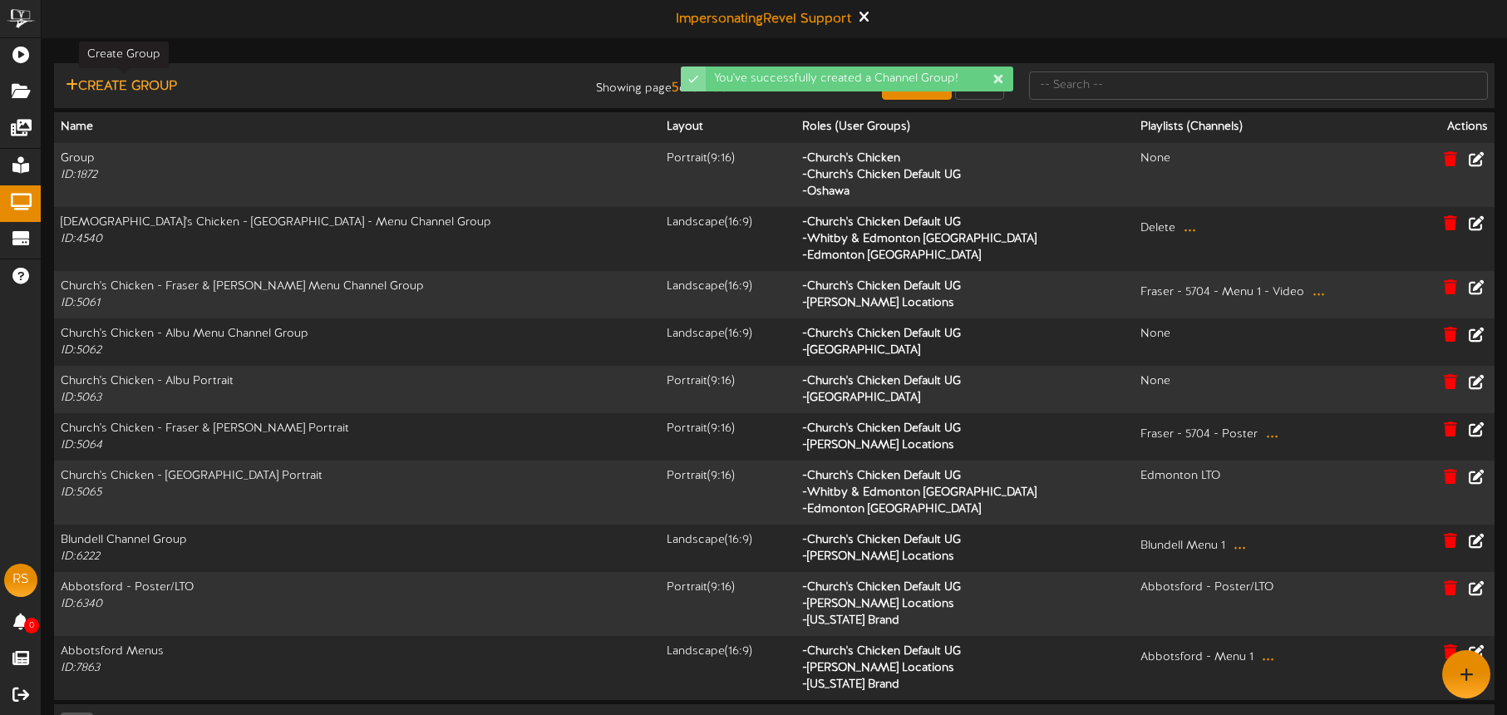
click at [152, 85] on button "Create Group" at bounding box center [121, 86] width 121 height 21
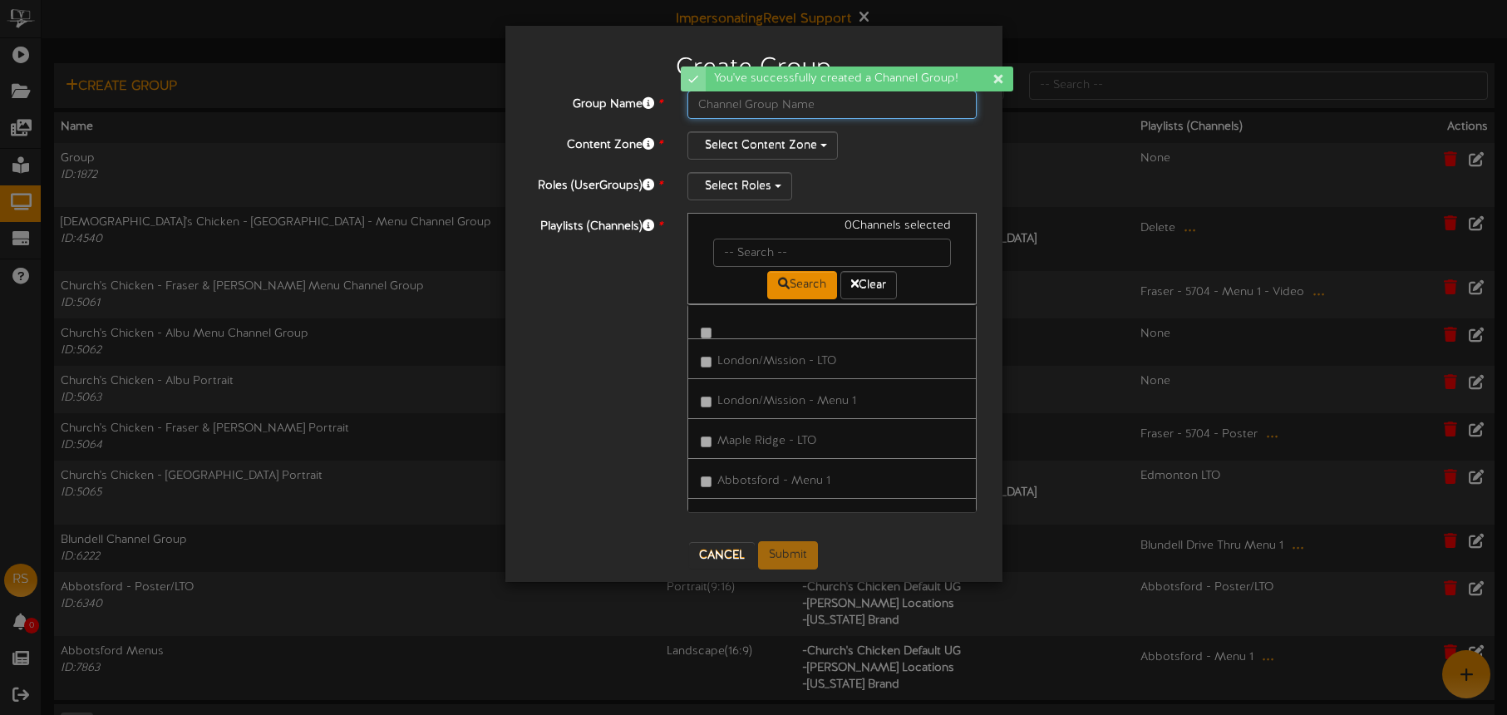
click at [752, 104] on input "text" at bounding box center [833, 105] width 290 height 28
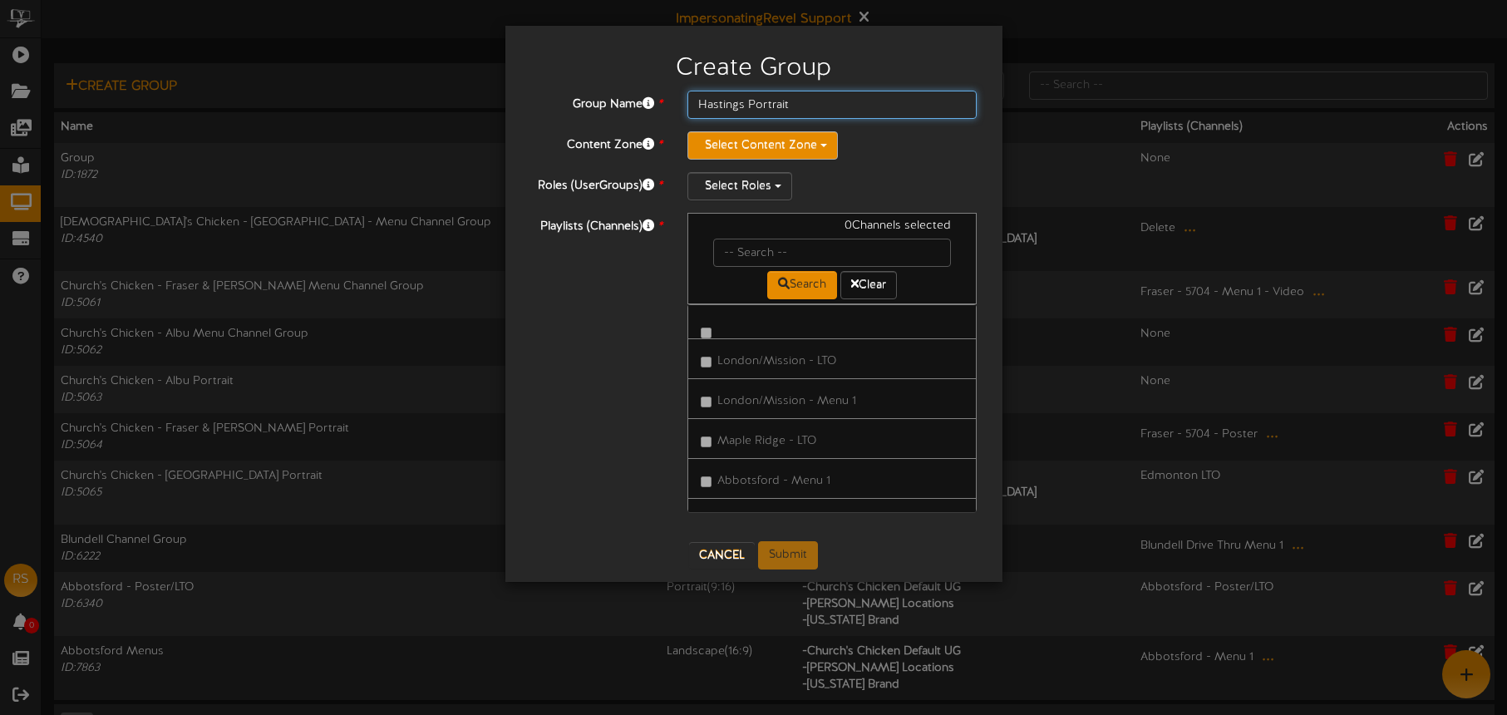
type input "Hastings Portrait"
click at [743, 136] on button "Select Content Zone" at bounding box center [763, 145] width 150 height 28
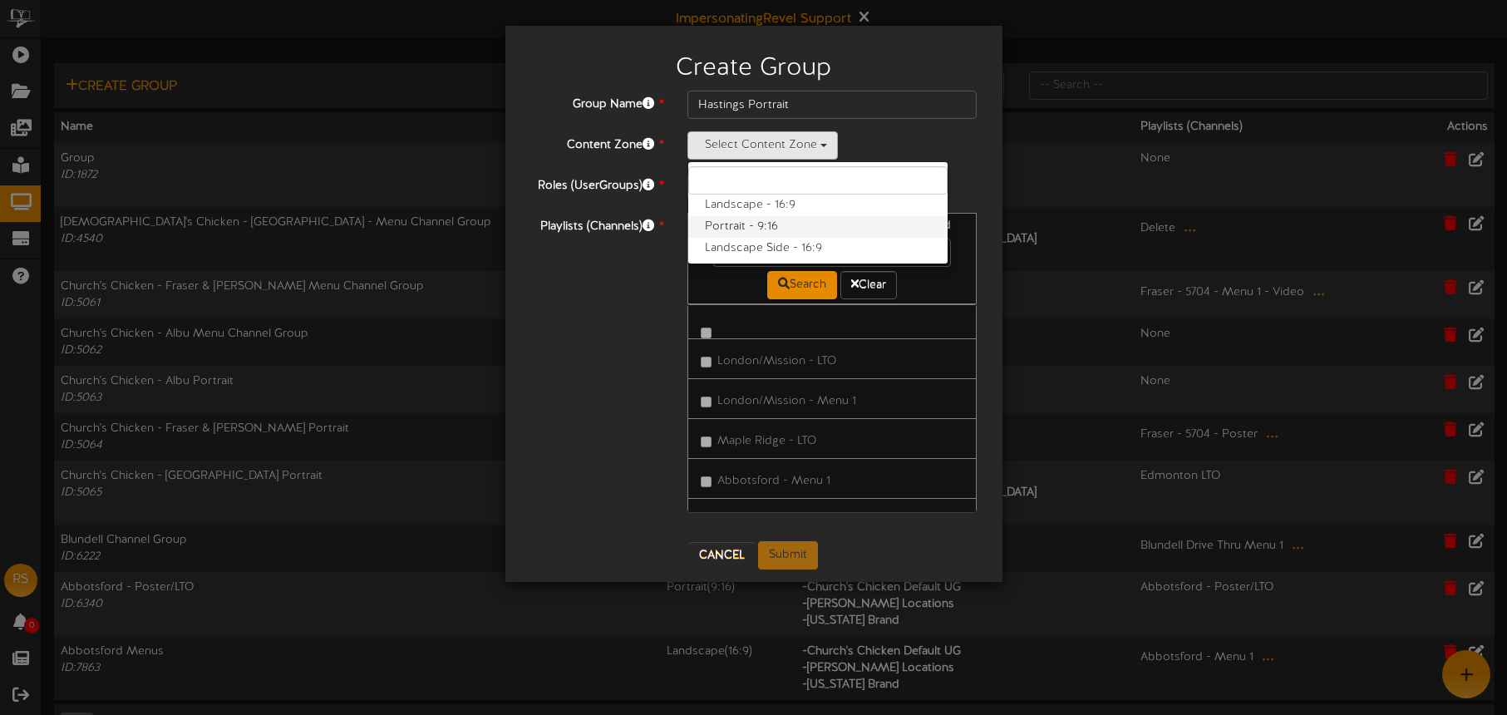
click at [749, 219] on label "Portrait - 9:16" at bounding box center [817, 227] width 259 height 22
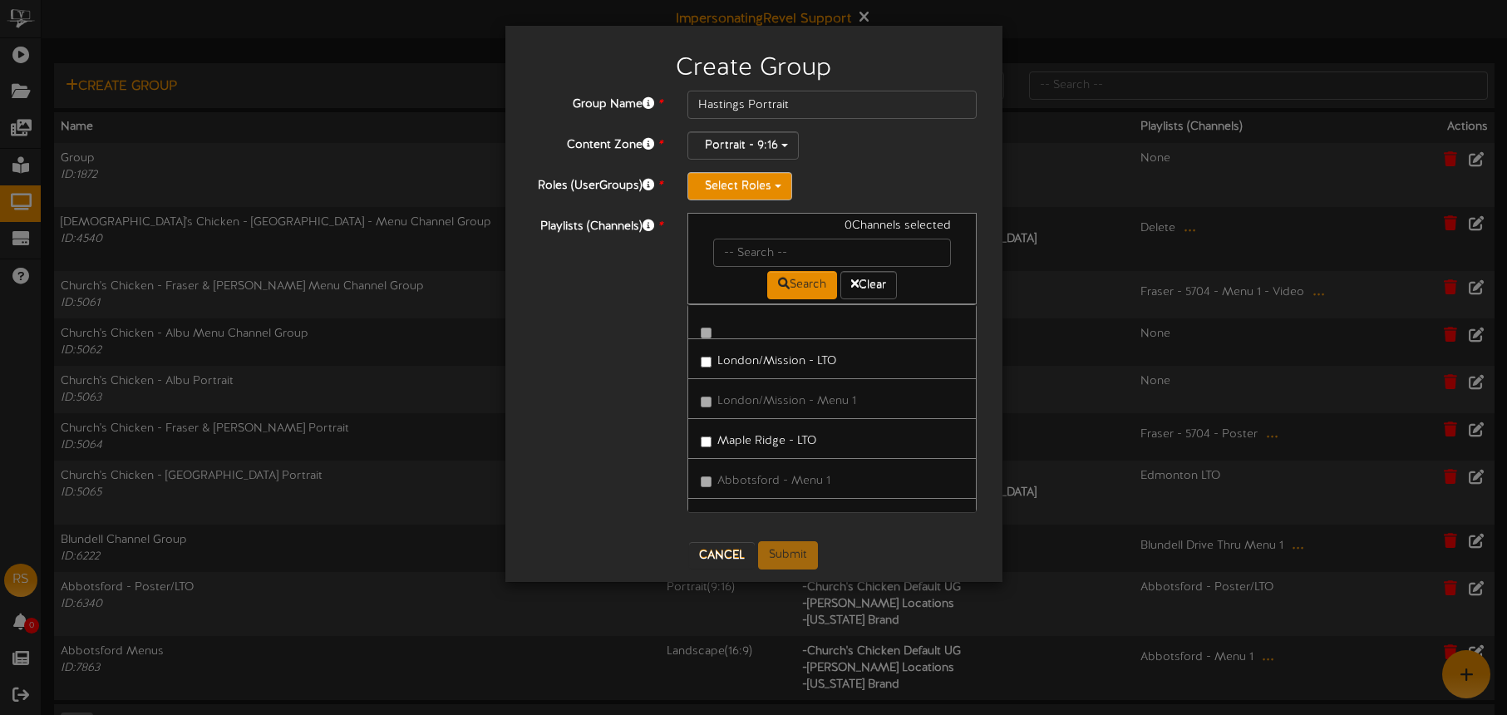
click at [747, 190] on button "Select Roles" at bounding box center [740, 186] width 105 height 28
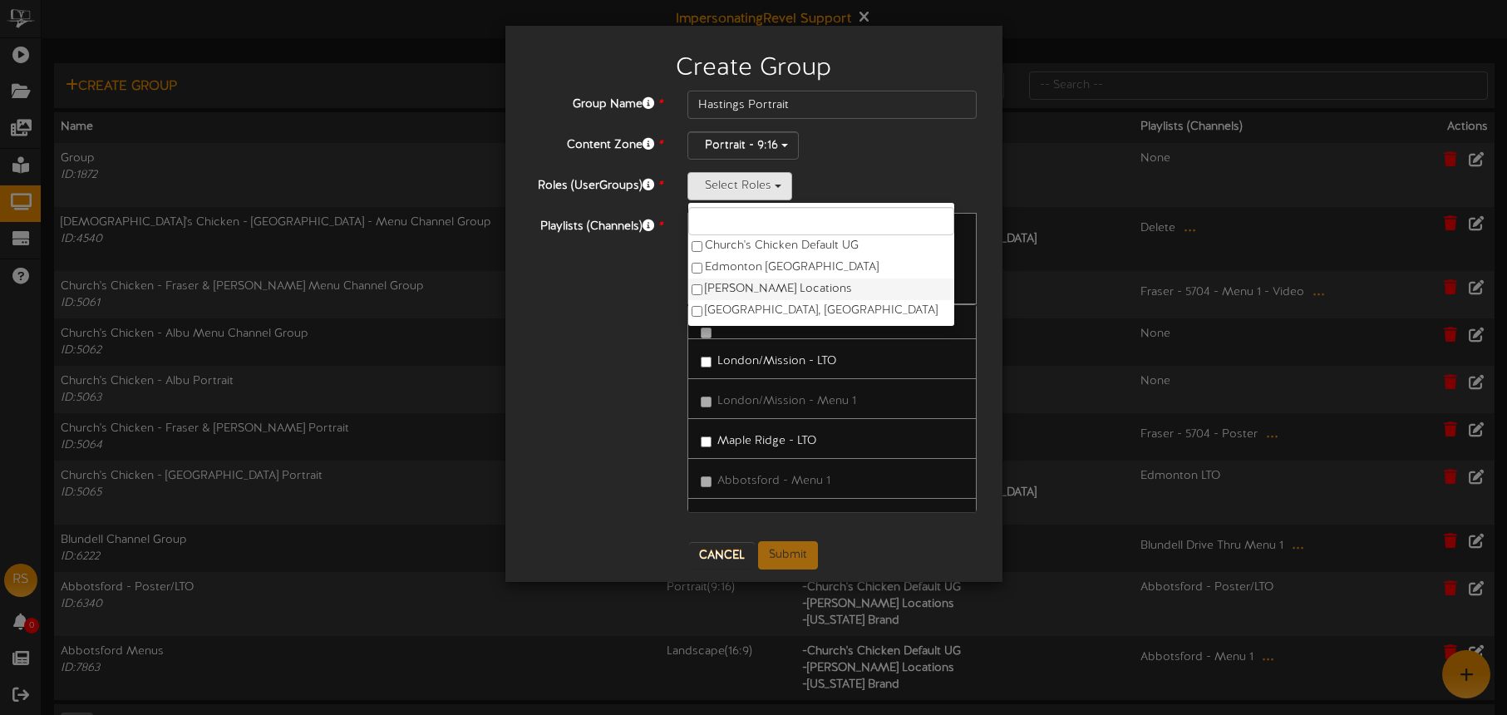
click at [779, 290] on label "Ken Thicke Locations" at bounding box center [821, 290] width 266 height 22
click at [886, 182] on div "Ken Thicke Locations Church's Chicken Default UG Edmonton CA Ken Thicke Locatio…" at bounding box center [833, 186] width 290 height 28
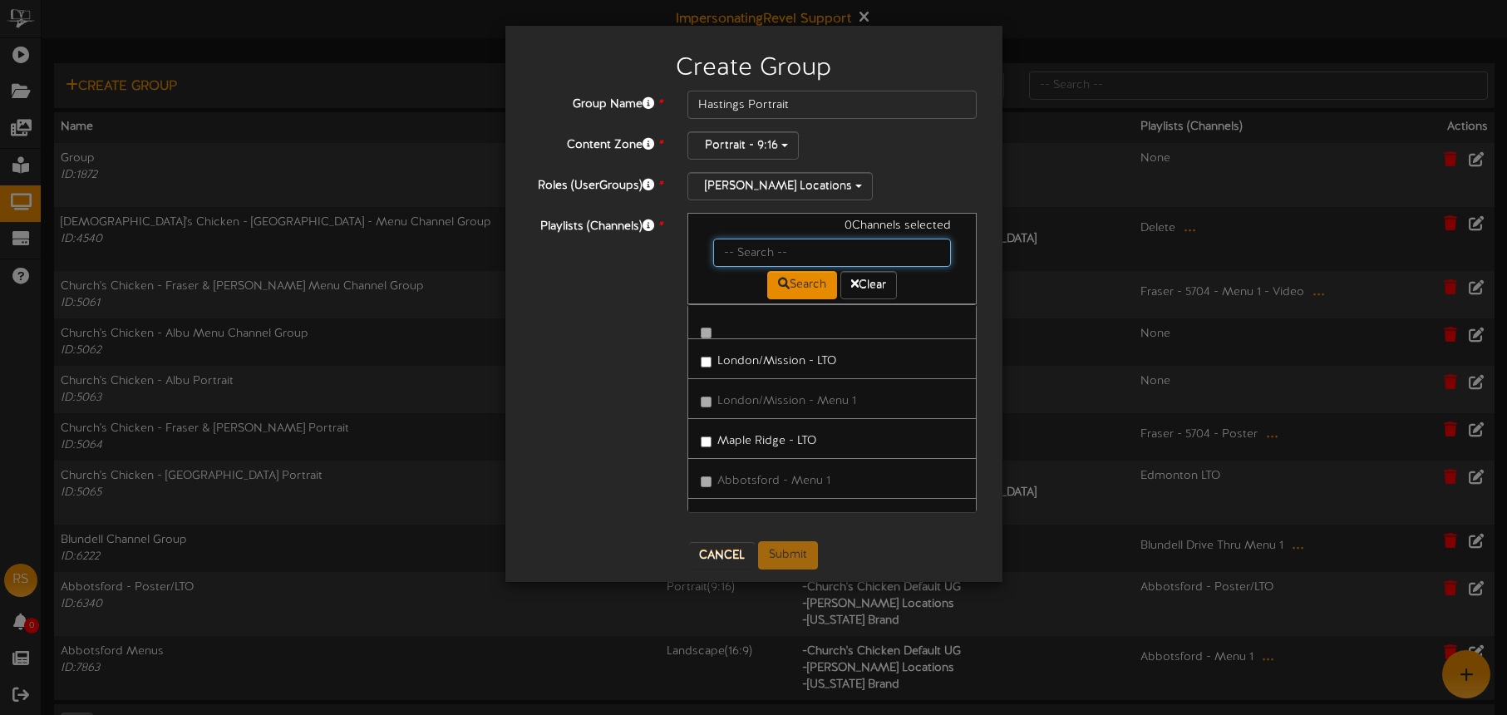
click at [759, 249] on input "text" at bounding box center [832, 253] width 239 height 28
type input "hastings"
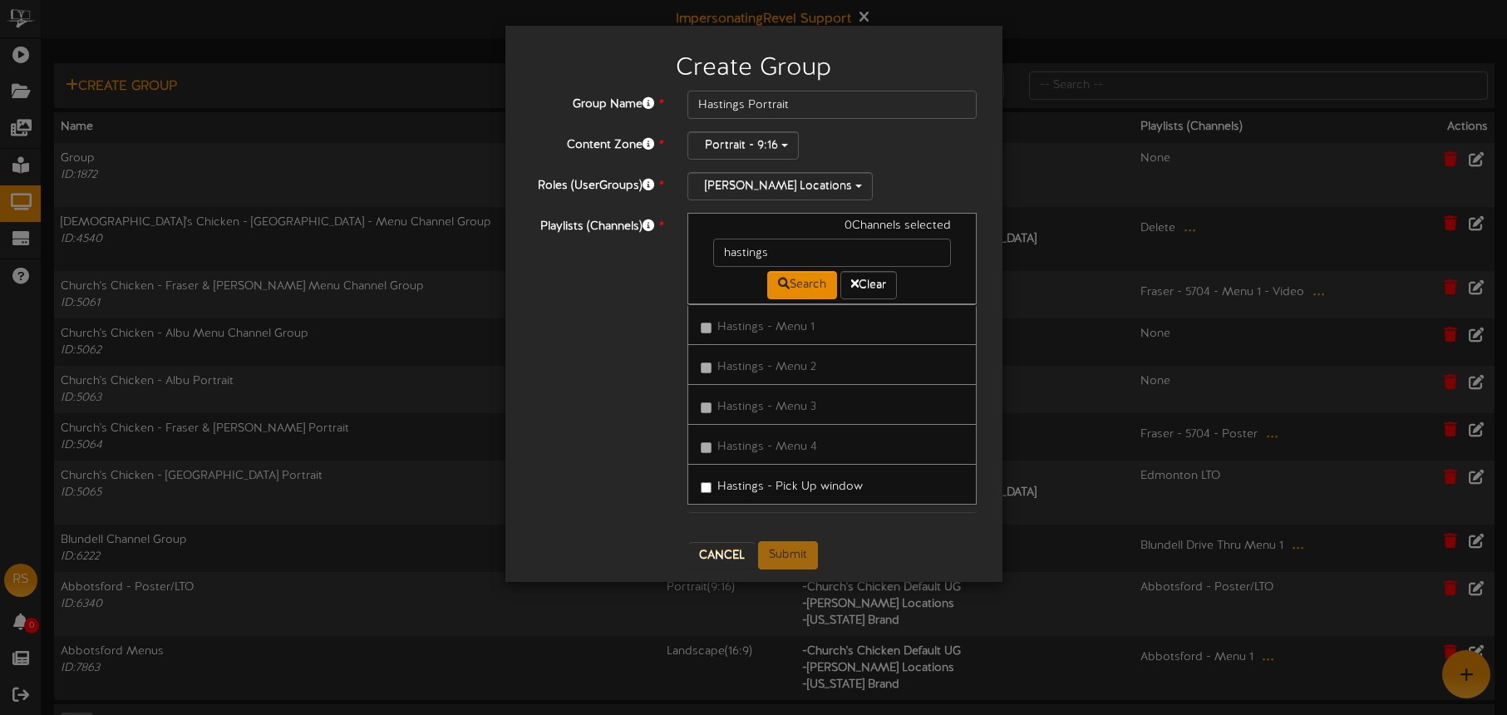
click at [791, 484] on label "Hastings - Pick Up window" at bounding box center [782, 484] width 162 height 22
click at [794, 546] on button "Submit" at bounding box center [788, 555] width 60 height 28
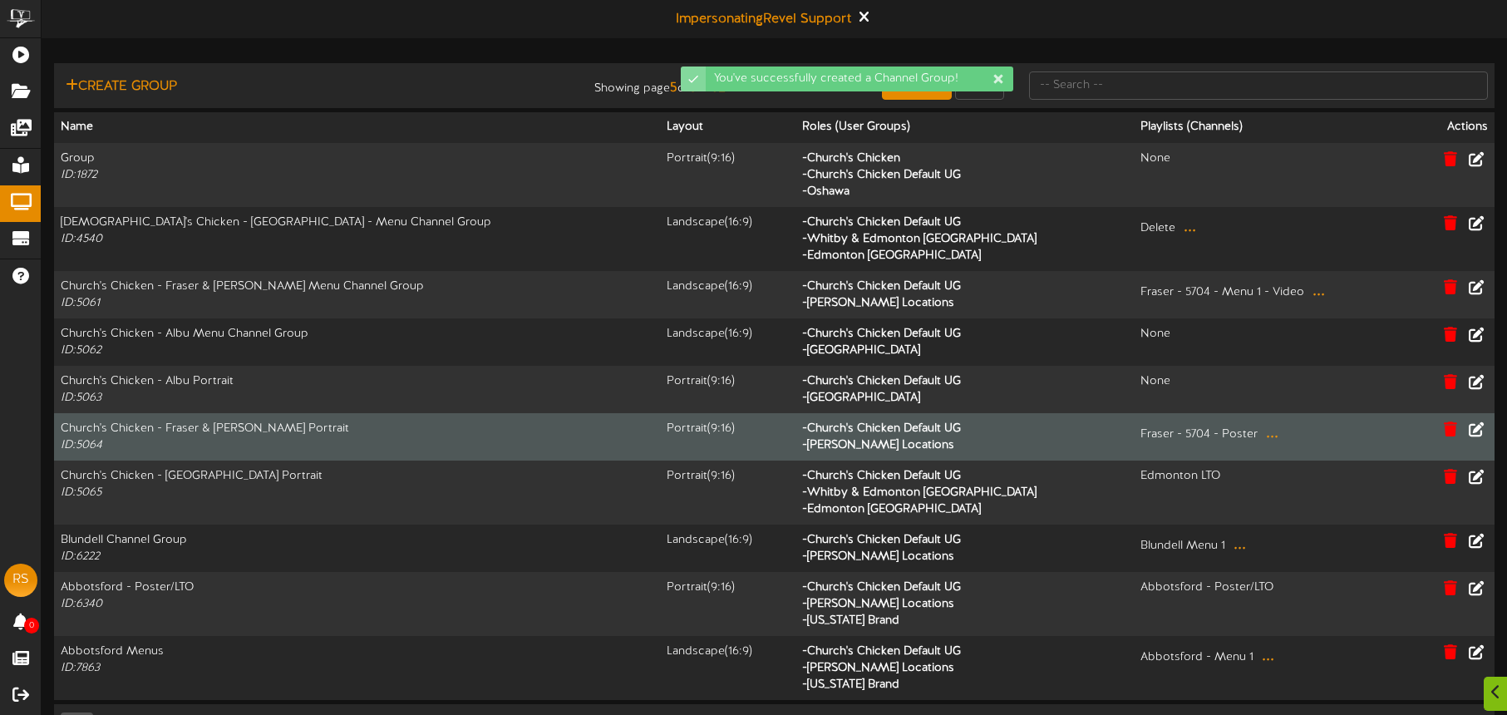
scroll to position [51, 0]
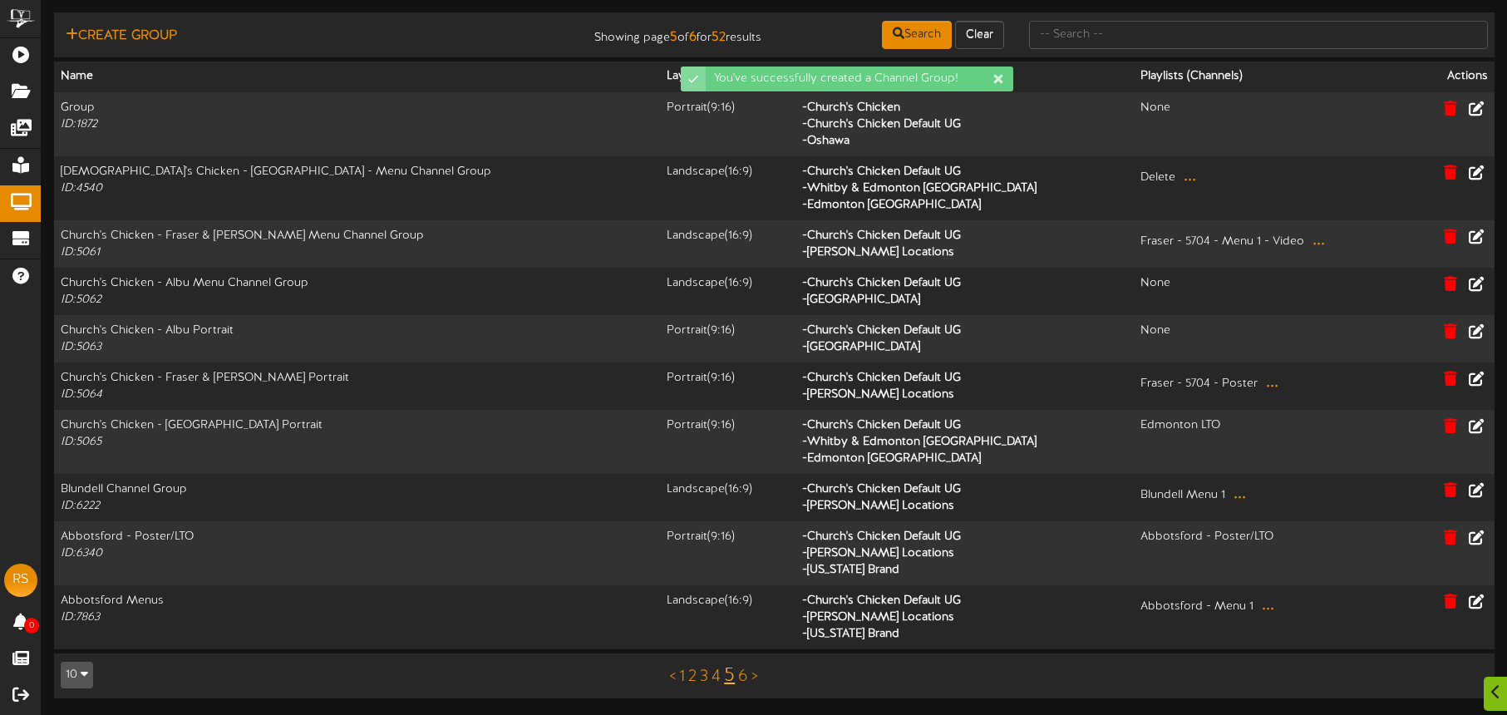
click at [744, 672] on link "6" at bounding box center [743, 677] width 10 height 18
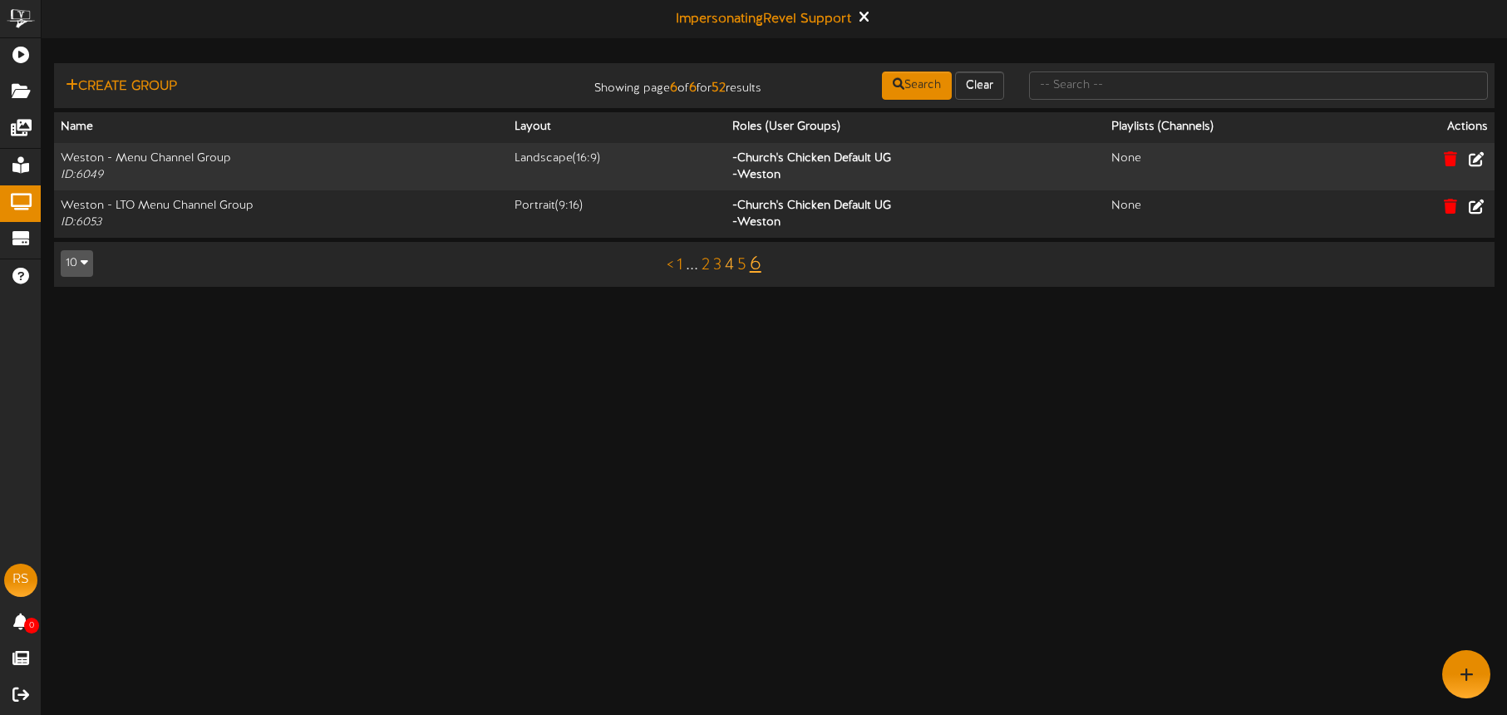
click at [731, 269] on link "4" at bounding box center [729, 265] width 9 height 18
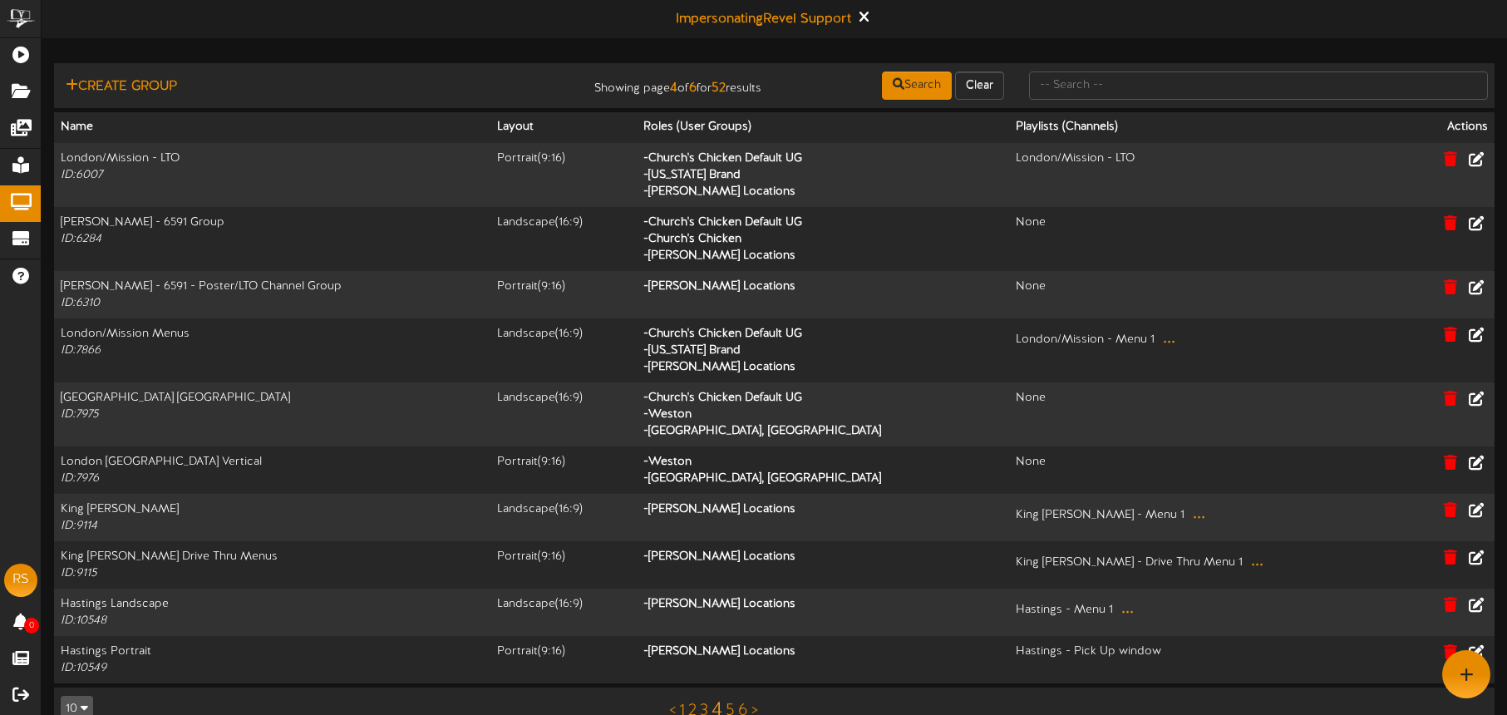
scroll to position [34, 0]
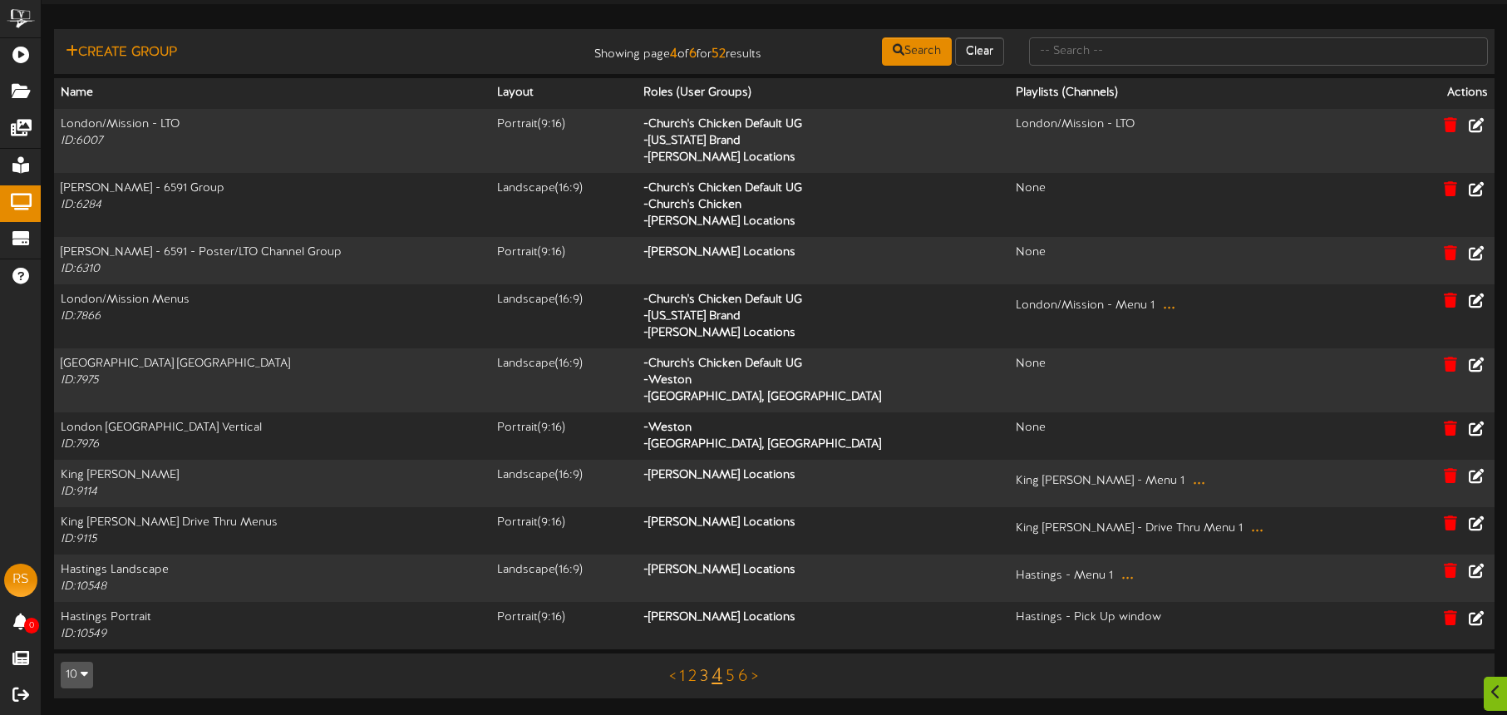
click at [705, 676] on link "3" at bounding box center [704, 677] width 8 height 18
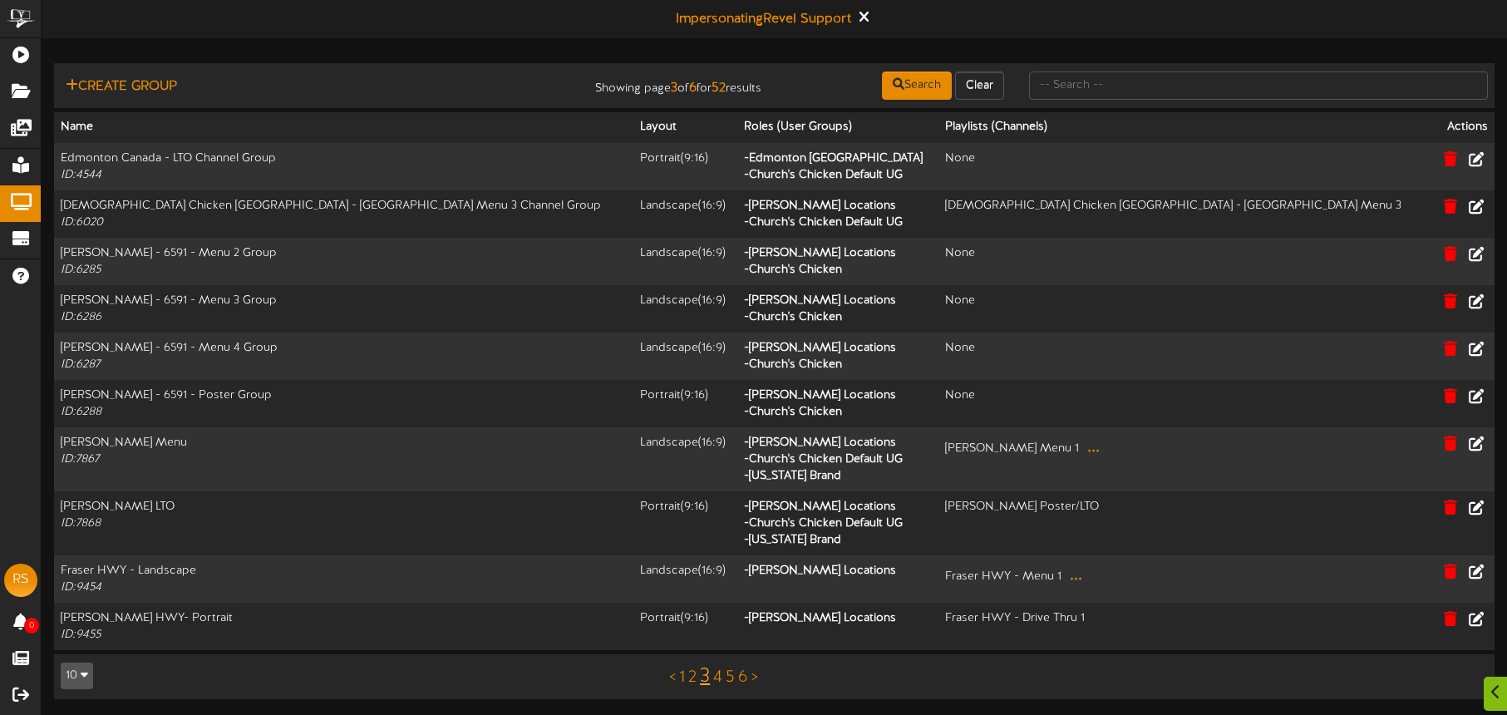
scroll to position [1, 0]
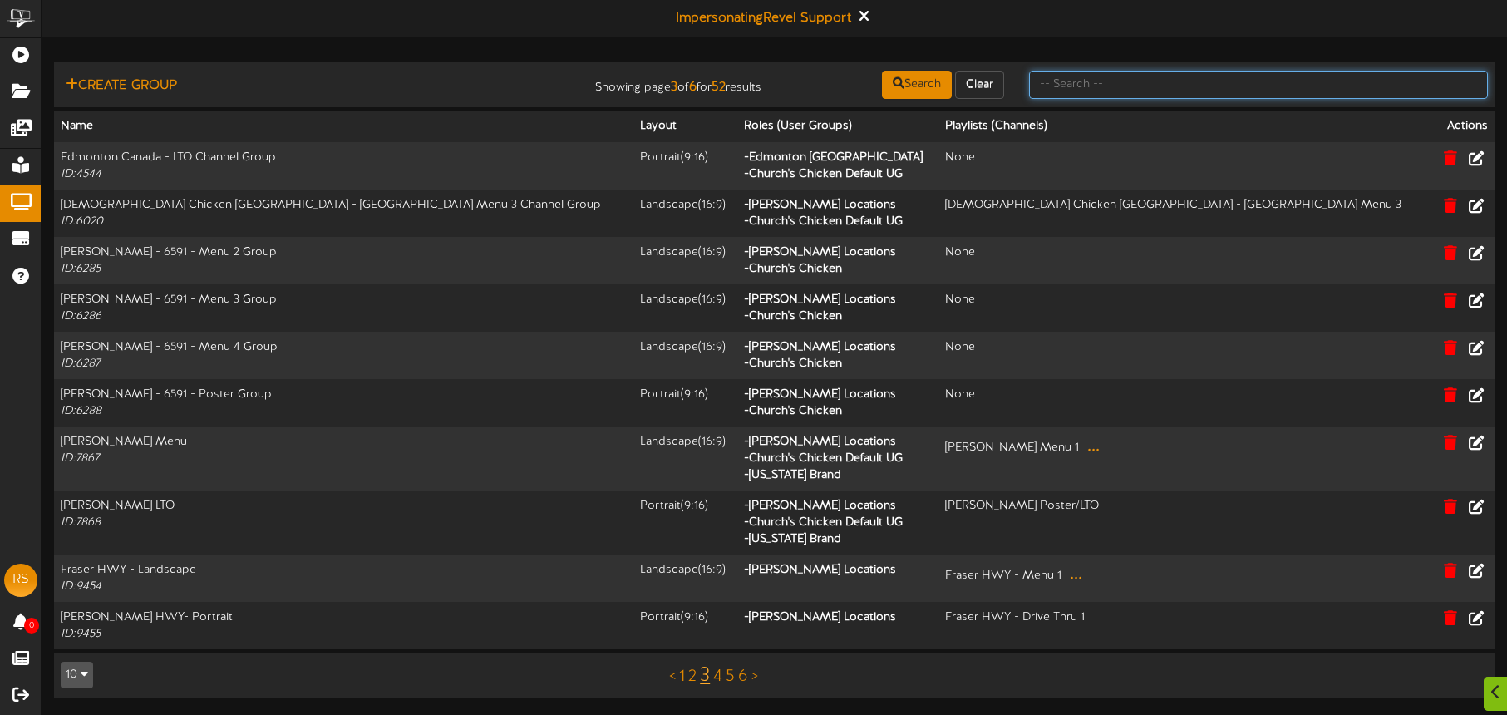
click at [1082, 92] on input "text" at bounding box center [1258, 85] width 459 height 28
type input "surrey"
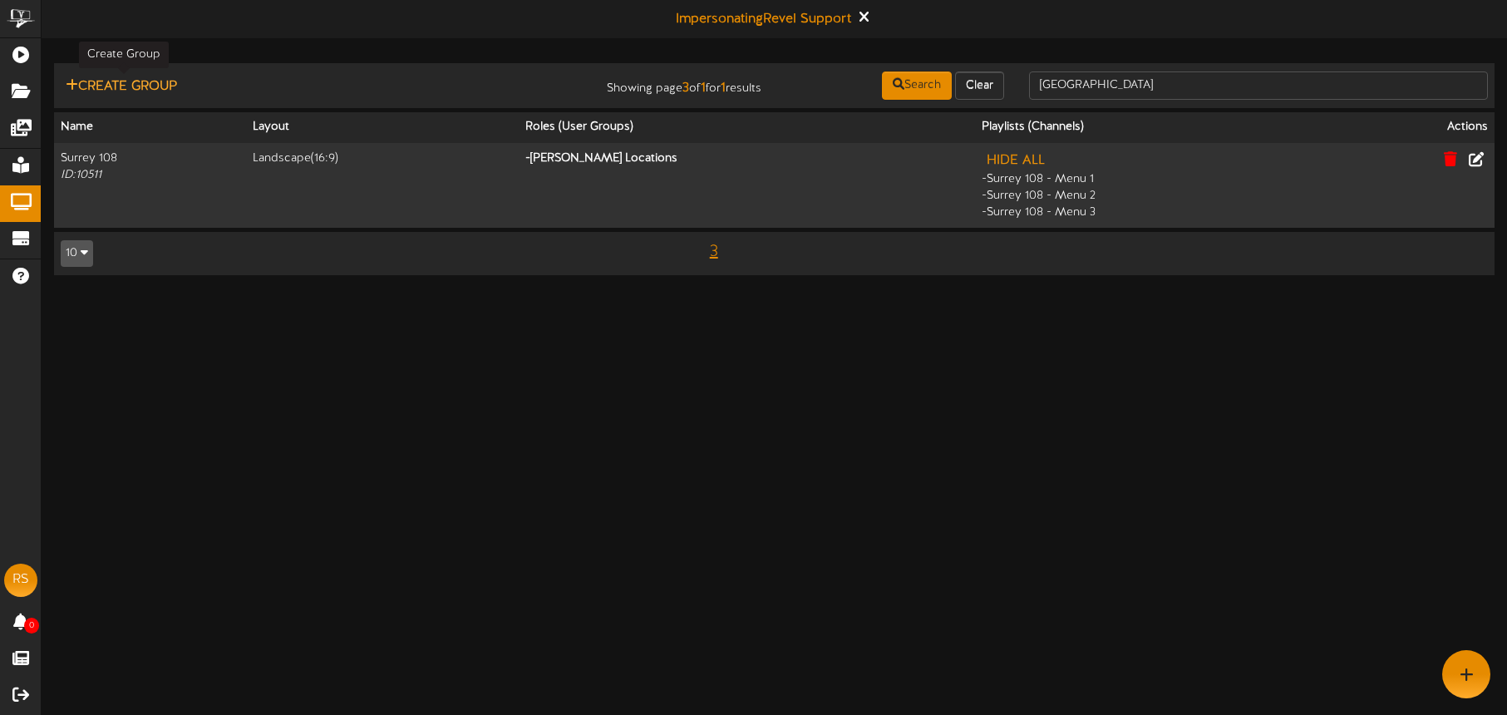
click at [145, 85] on button "Create Group" at bounding box center [121, 86] width 121 height 21
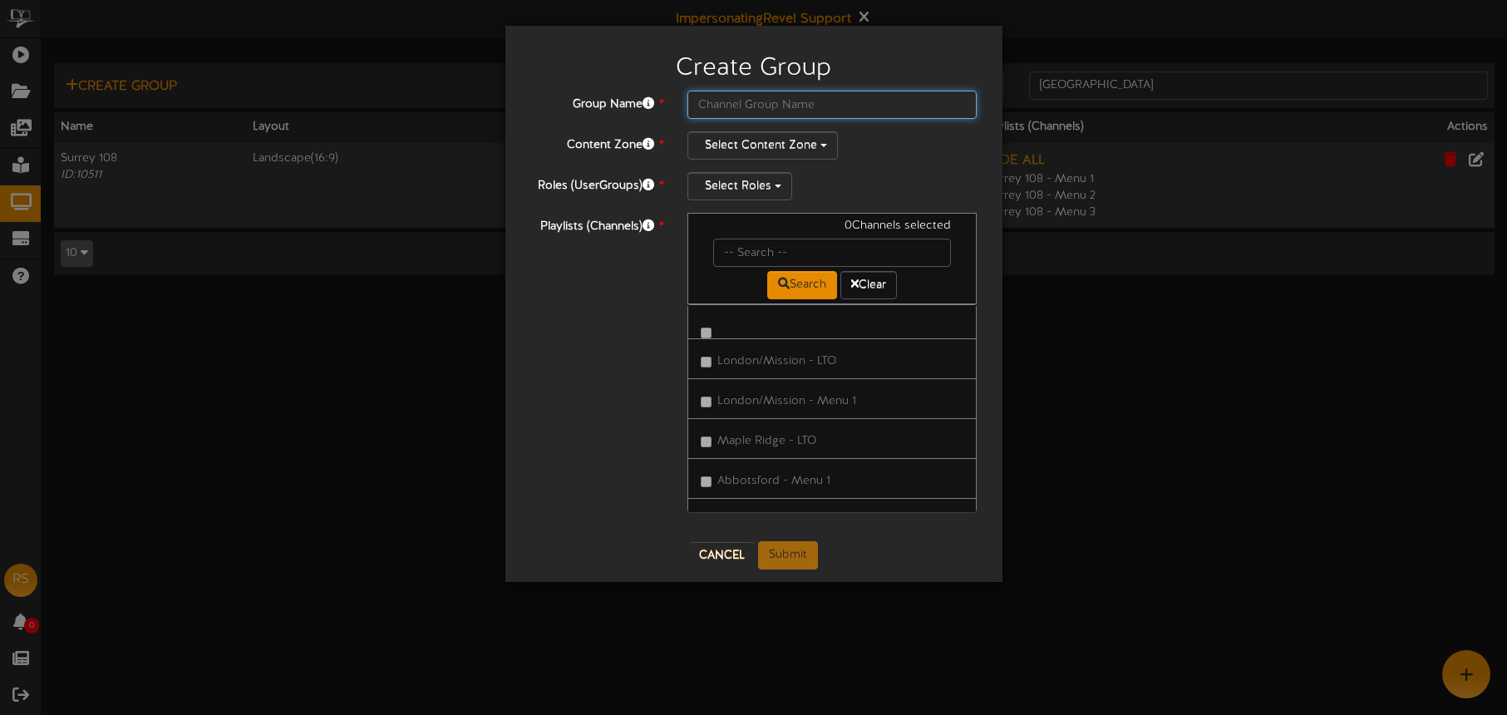
click at [753, 101] on input "text" at bounding box center [833, 105] width 290 height 28
type input "Surrey 108"
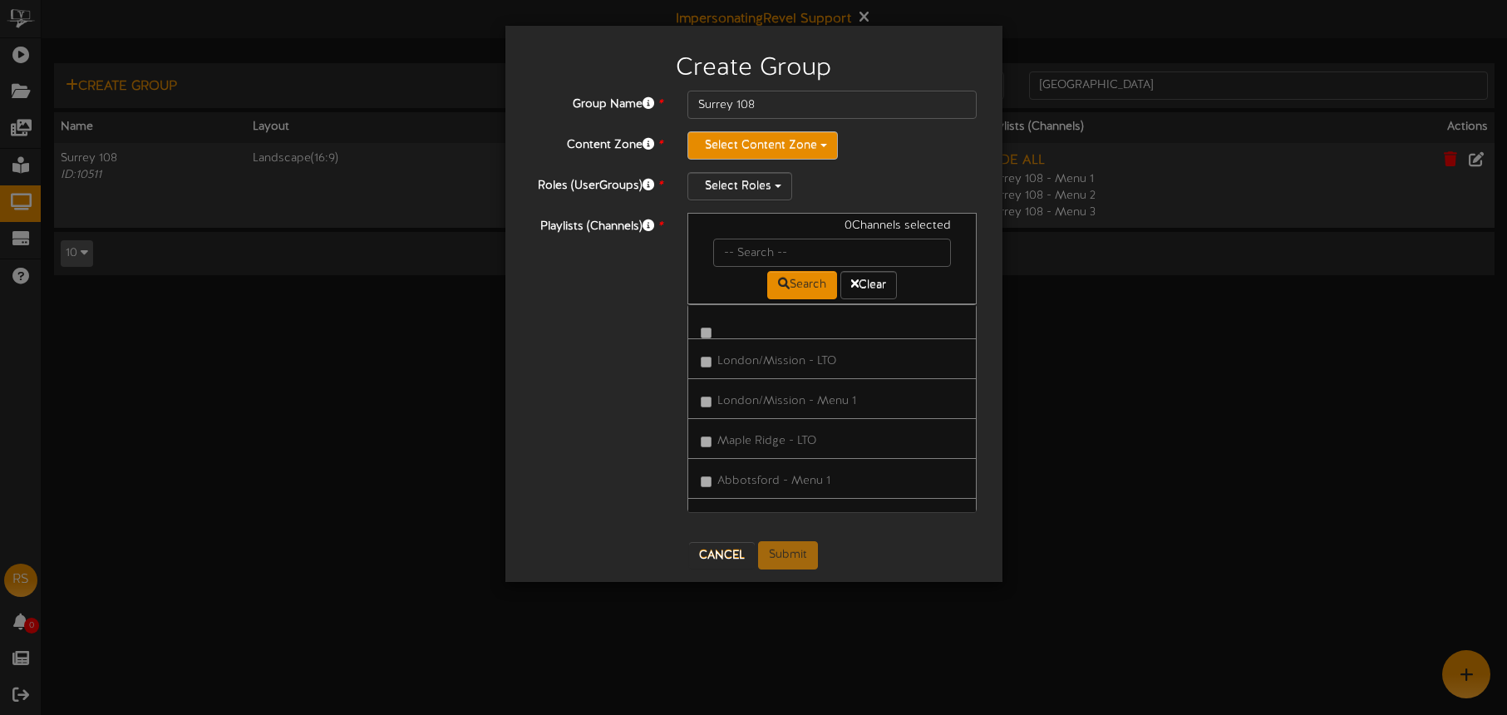
click at [777, 137] on button "Select Content Zone" at bounding box center [763, 145] width 150 height 28
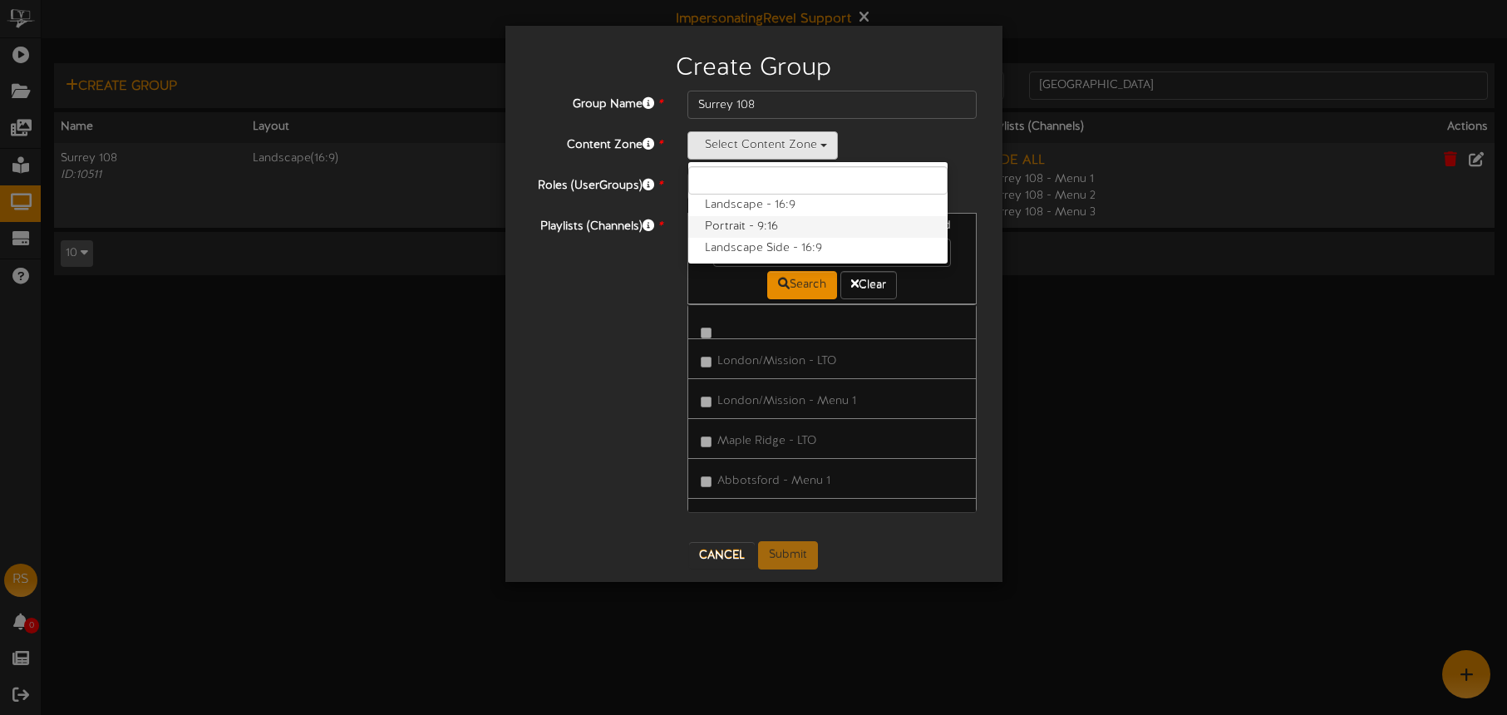
click at [744, 220] on label "Portrait - 9:16" at bounding box center [817, 227] width 259 height 22
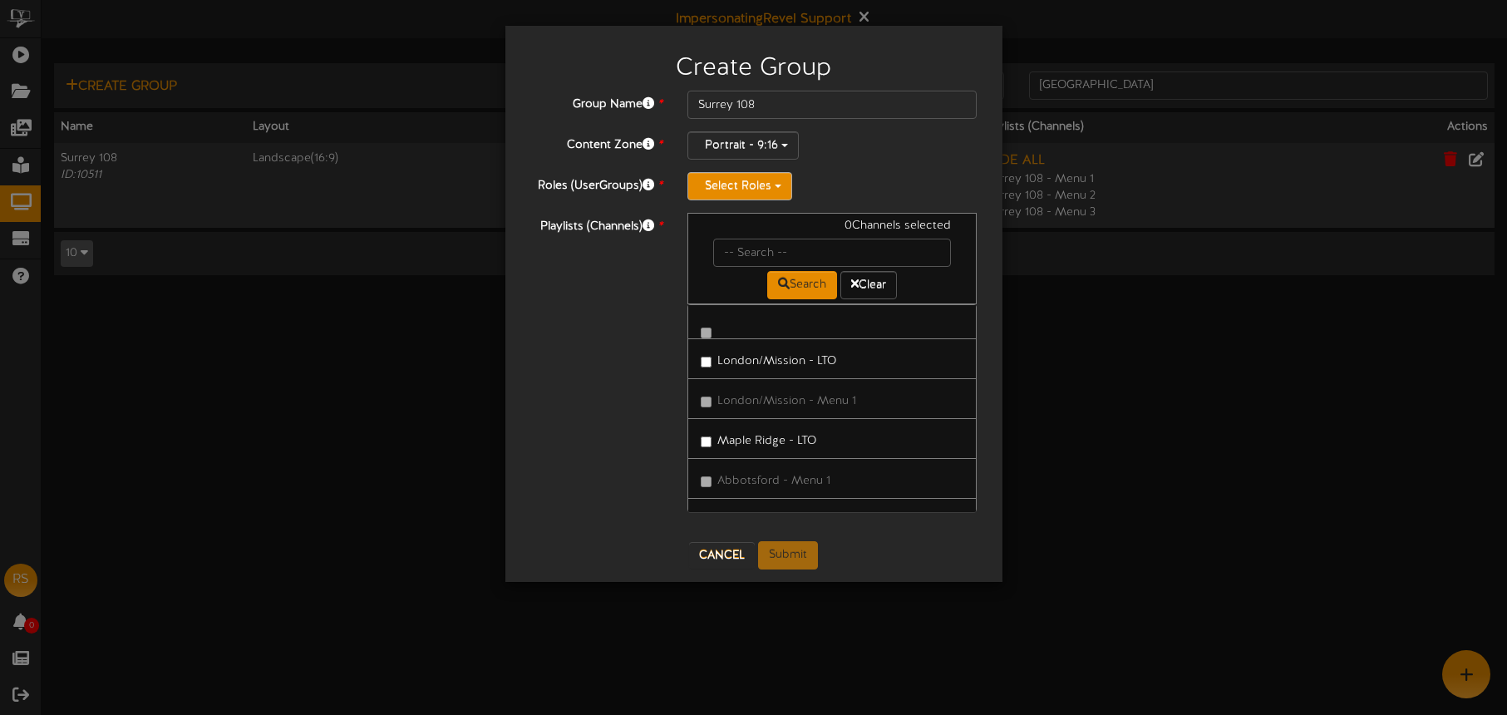
click at [746, 186] on button "Select Roles" at bounding box center [740, 186] width 105 height 28
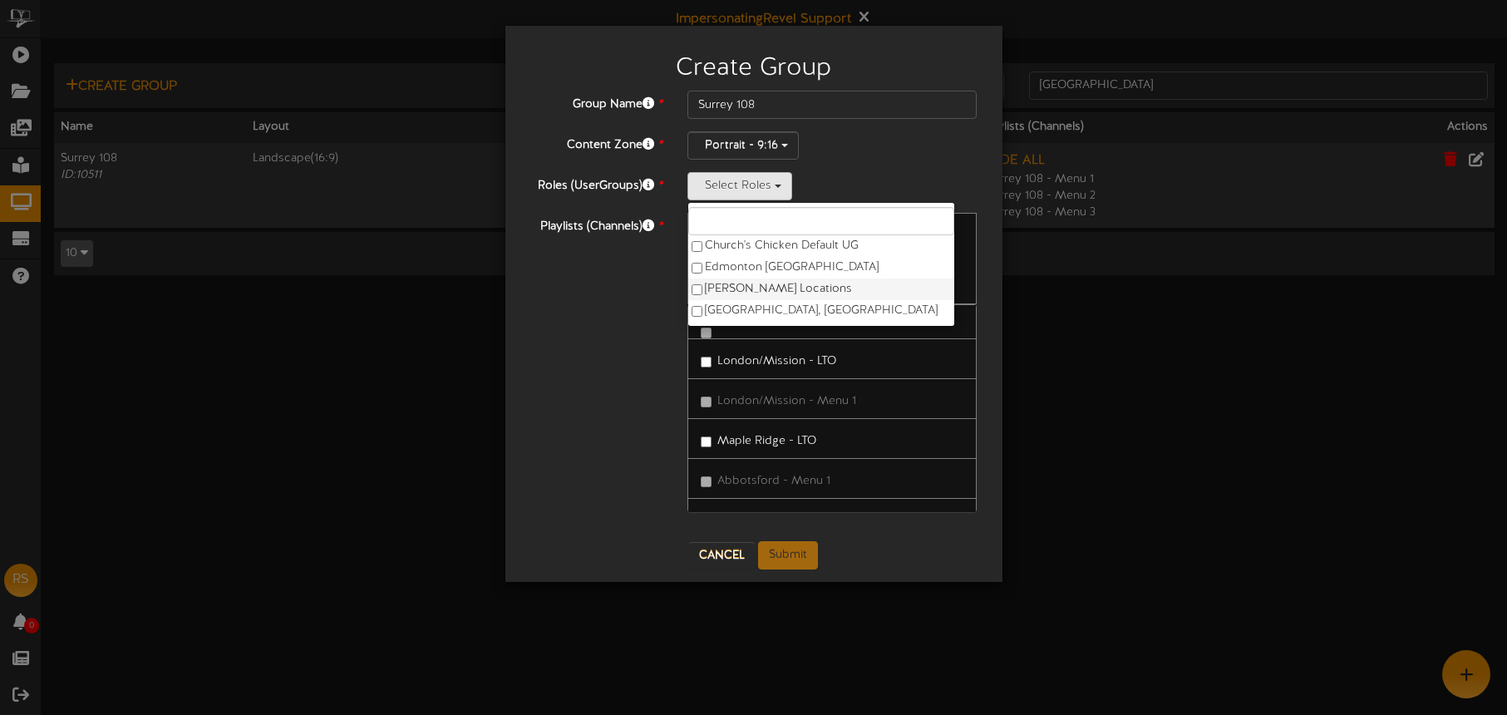
click at [748, 284] on label "Ken Thicke Locations" at bounding box center [821, 290] width 266 height 22
click at [902, 202] on div "Group Name * Surrey 108 Content Zone * Portrait - 9:16 Landscape - 16:9 Portrai…" at bounding box center [753, 310] width 447 height 438
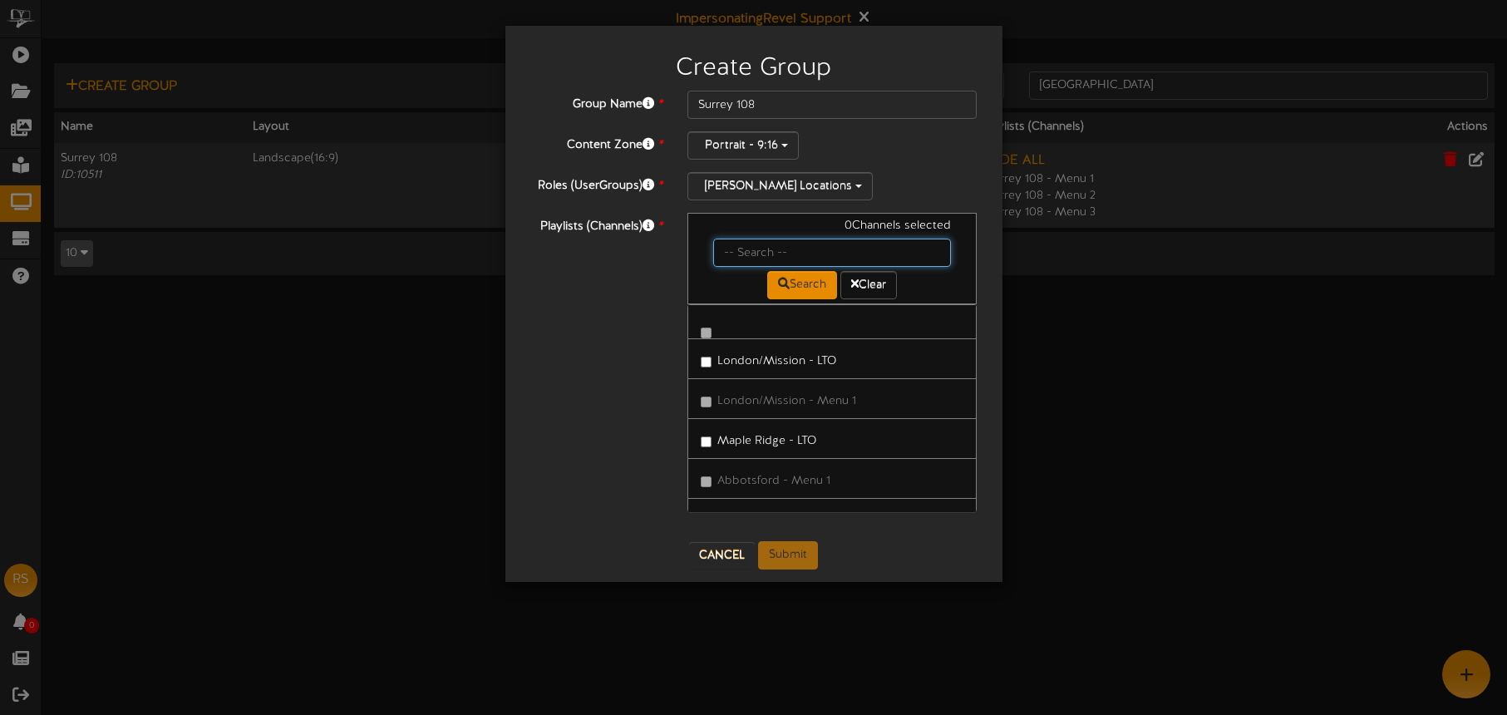
click at [784, 249] on input "text" at bounding box center [832, 253] width 239 height 28
type input "surrey"
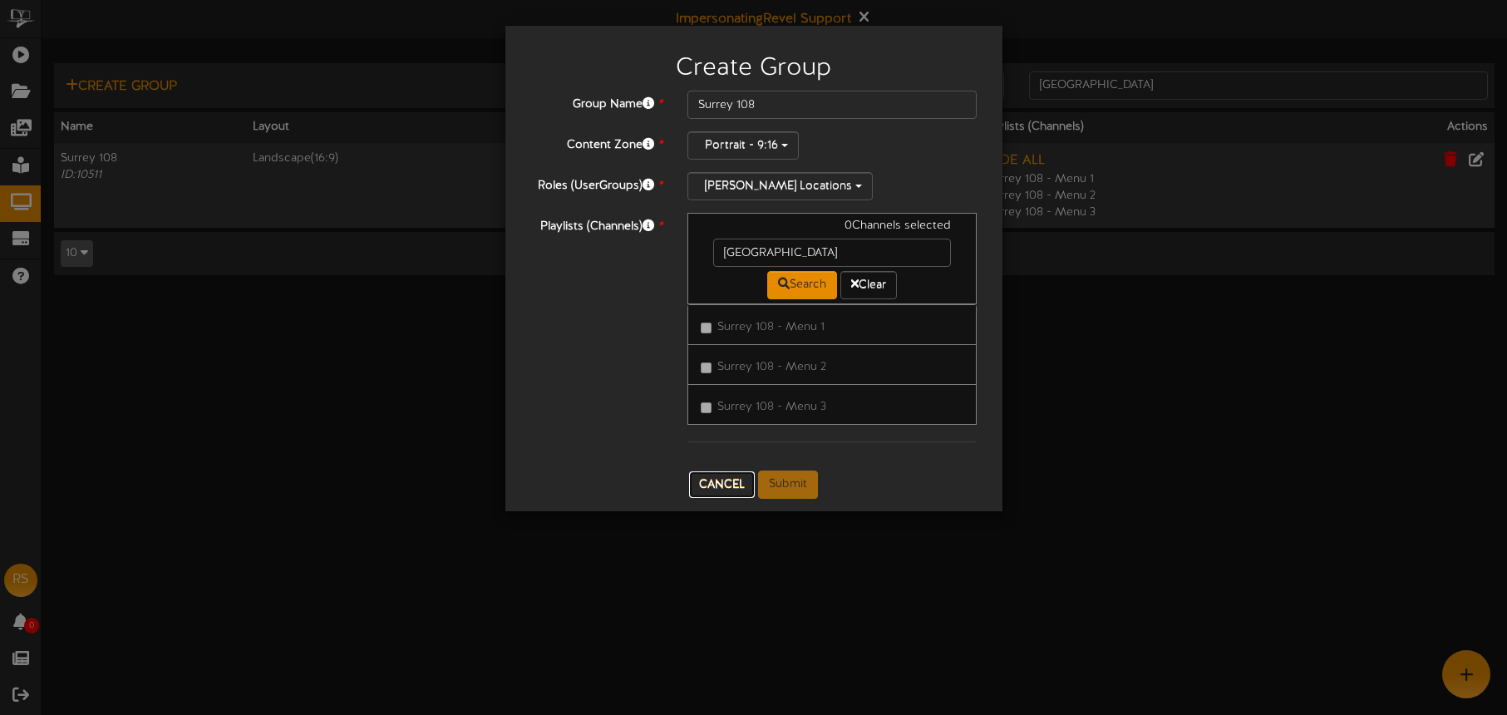
click at [718, 484] on button "Cancel" at bounding box center [722, 484] width 66 height 27
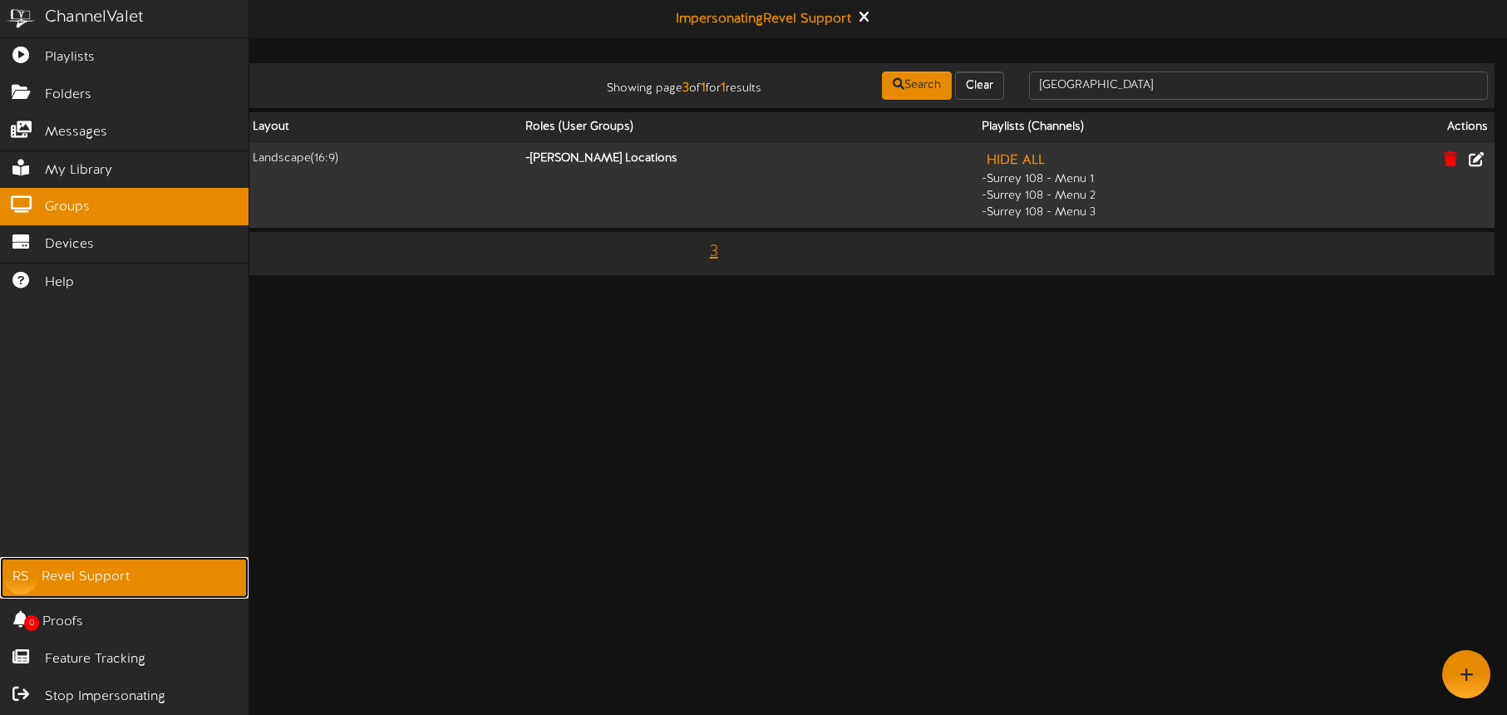
click at [67, 570] on div "Revel Support" at bounding box center [86, 577] width 88 height 19
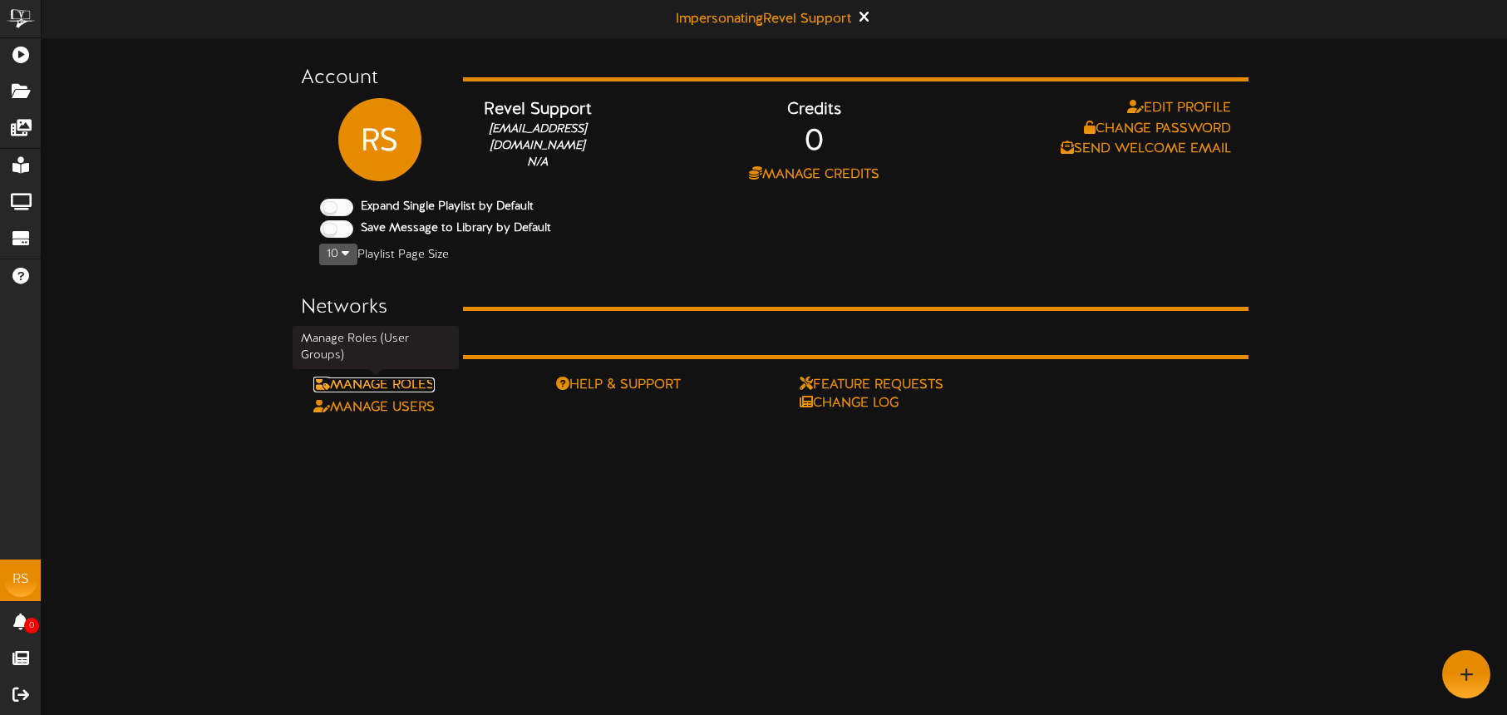
click at [419, 384] on link "Manage Roles" at bounding box center [373, 384] width 121 height 15
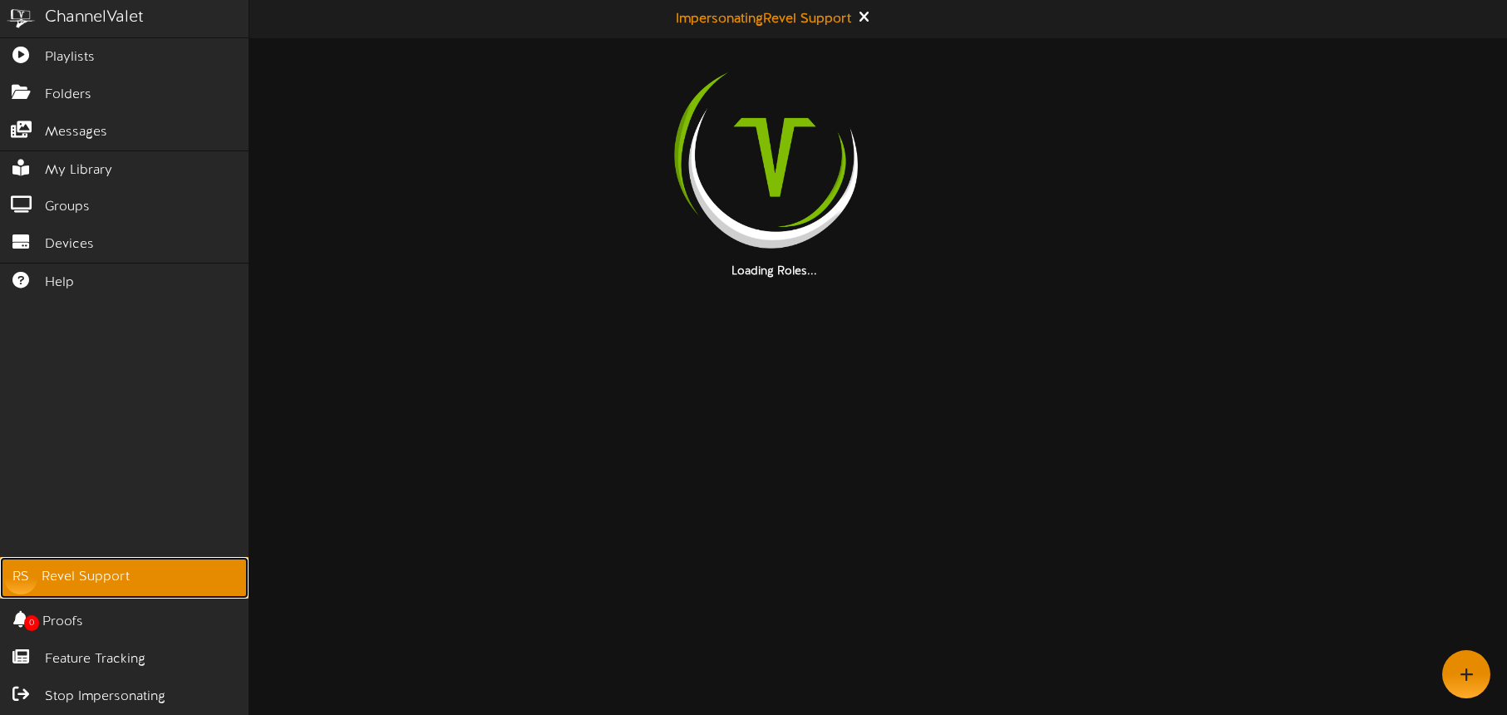
click at [85, 578] on div "Revel Support" at bounding box center [86, 577] width 88 height 19
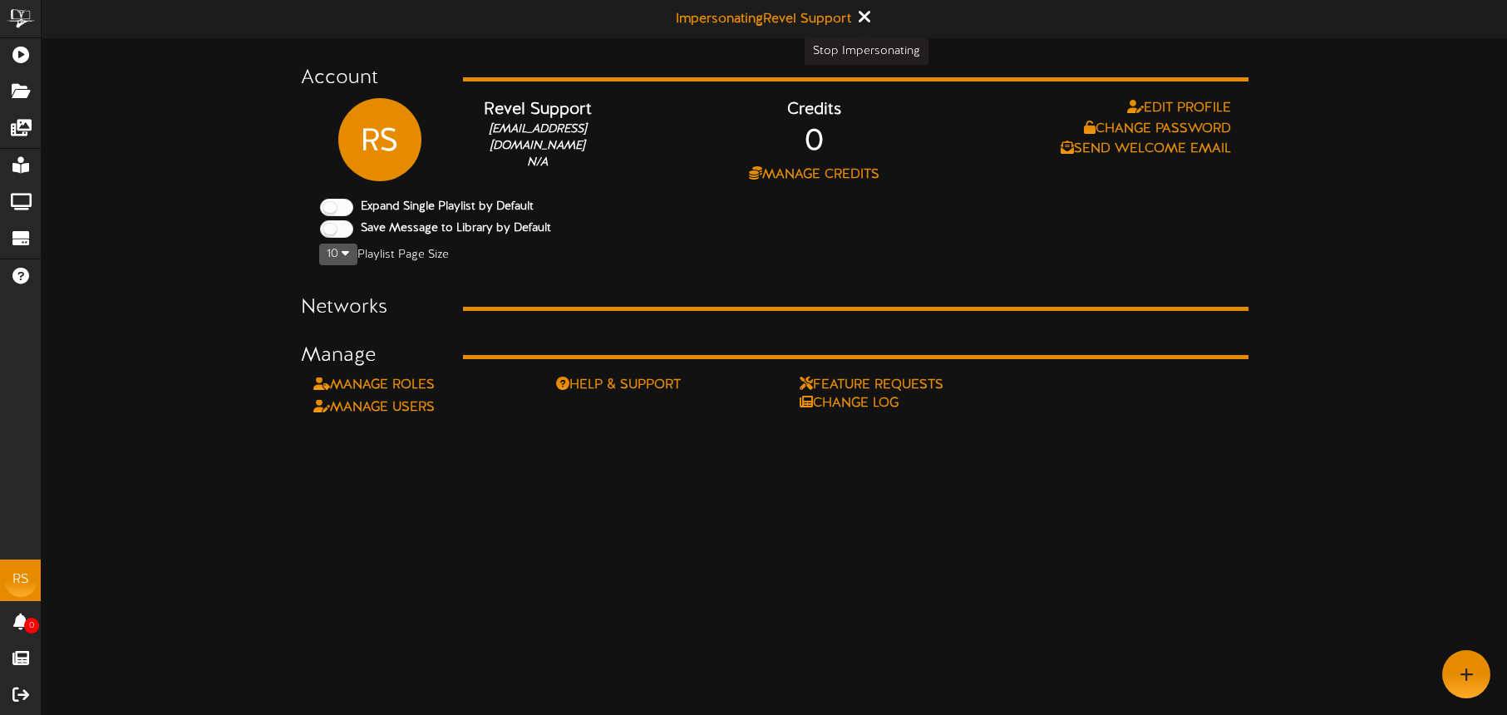
click at [864, 17] on icon at bounding box center [864, 16] width 11 height 18
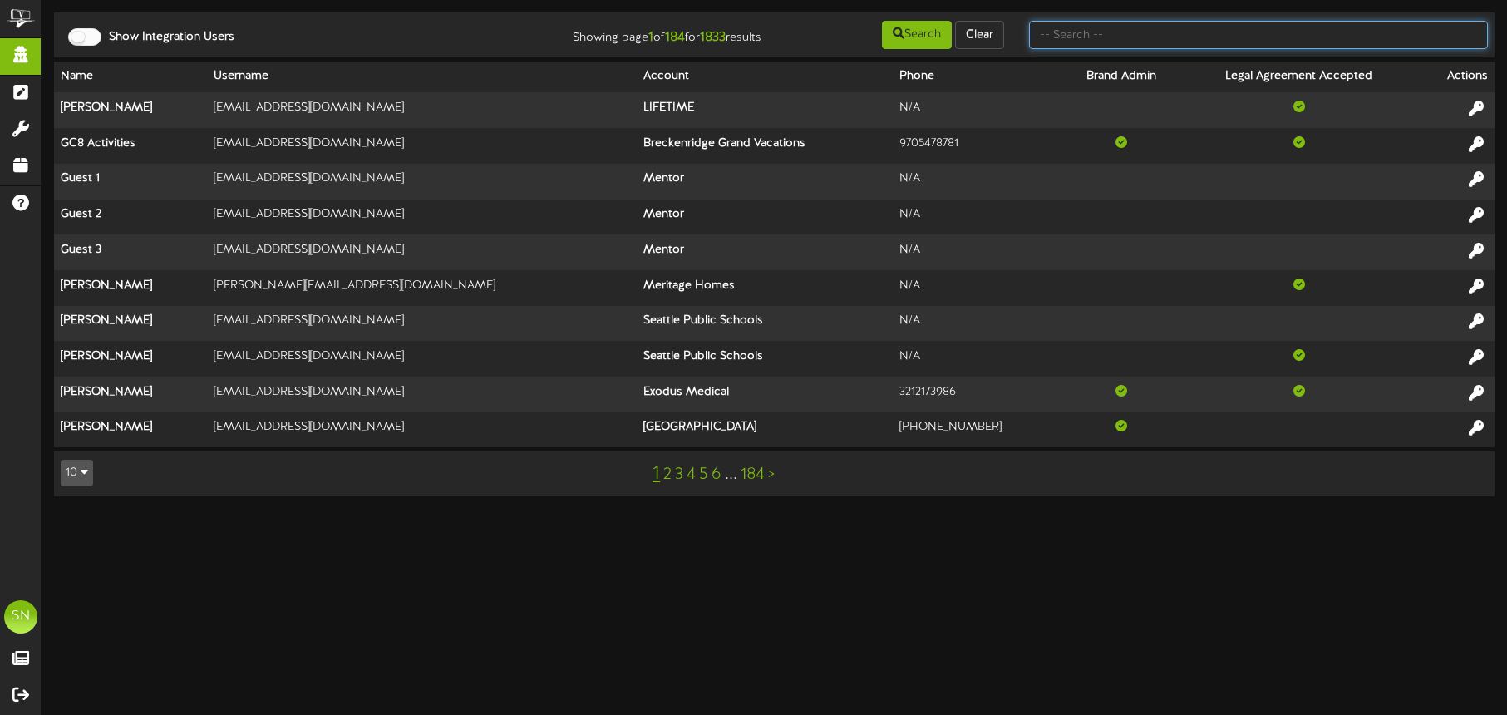
click at [1069, 39] on input "text" at bounding box center [1258, 35] width 459 height 28
type input "s"
type input "[PERSON_NAME]"
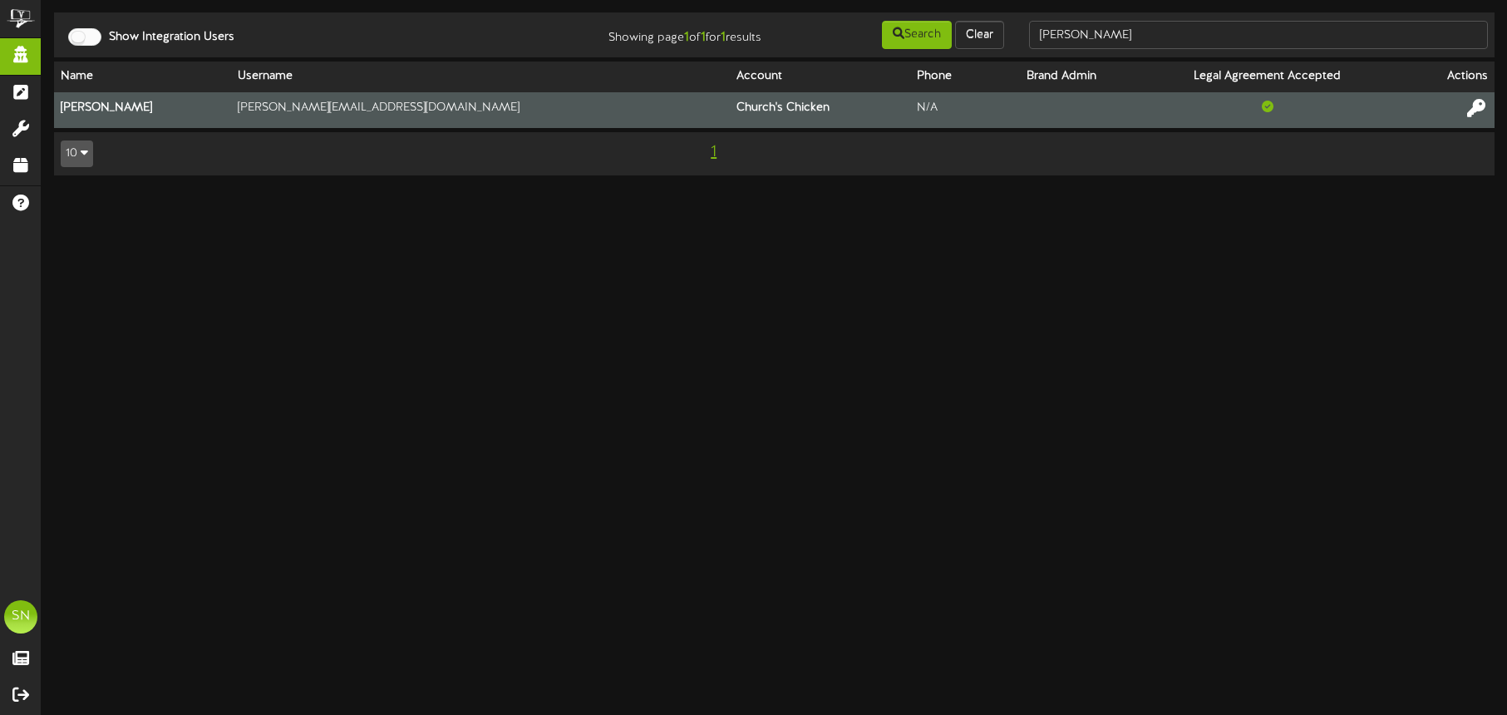
click at [1485, 111] on icon at bounding box center [1477, 108] width 18 height 18
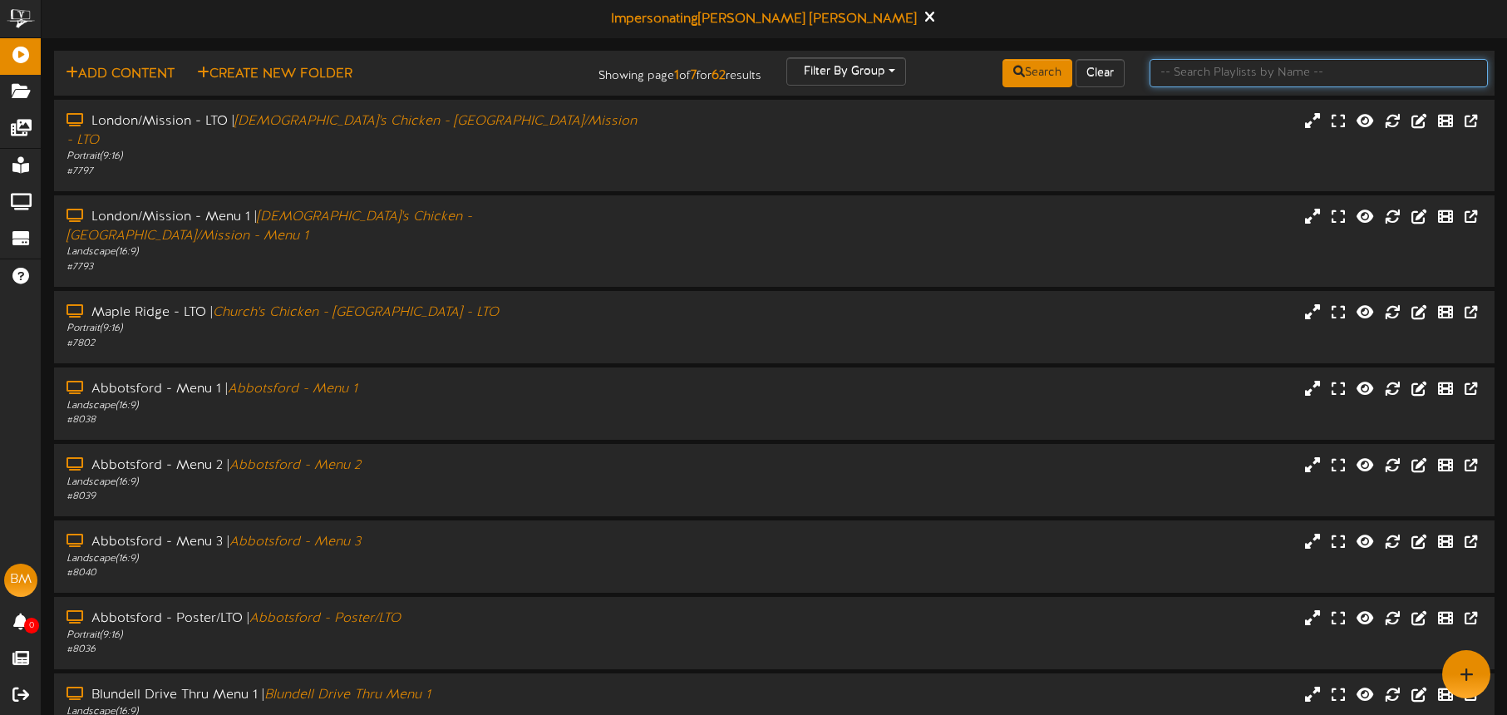
click at [1173, 70] on input "text" at bounding box center [1319, 73] width 338 height 28
type input "surrey"
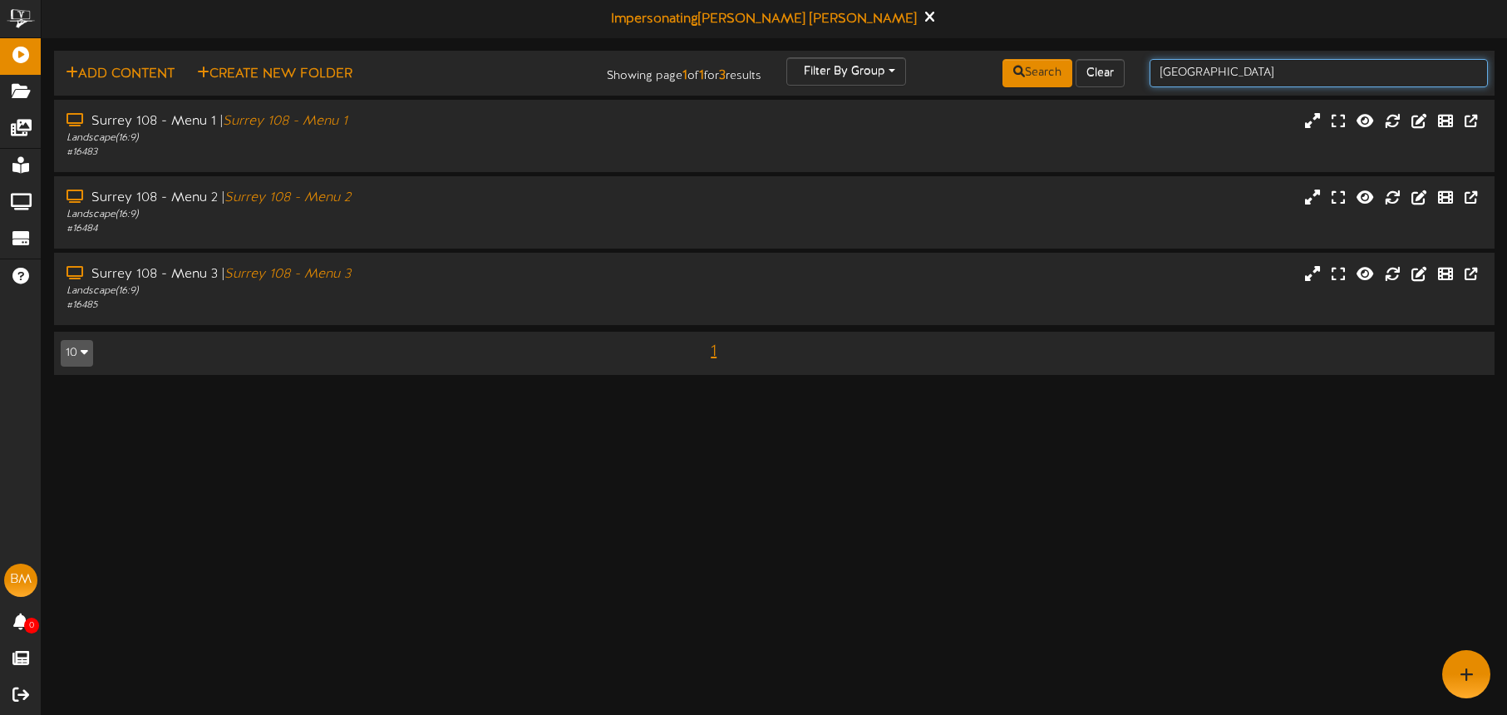
drag, startPoint x: 1227, startPoint y: 76, endPoint x: 1178, endPoint y: 70, distance: 49.4
click at [1145, 72] on div "surrey" at bounding box center [1318, 73] width 363 height 32
type input "hastings"
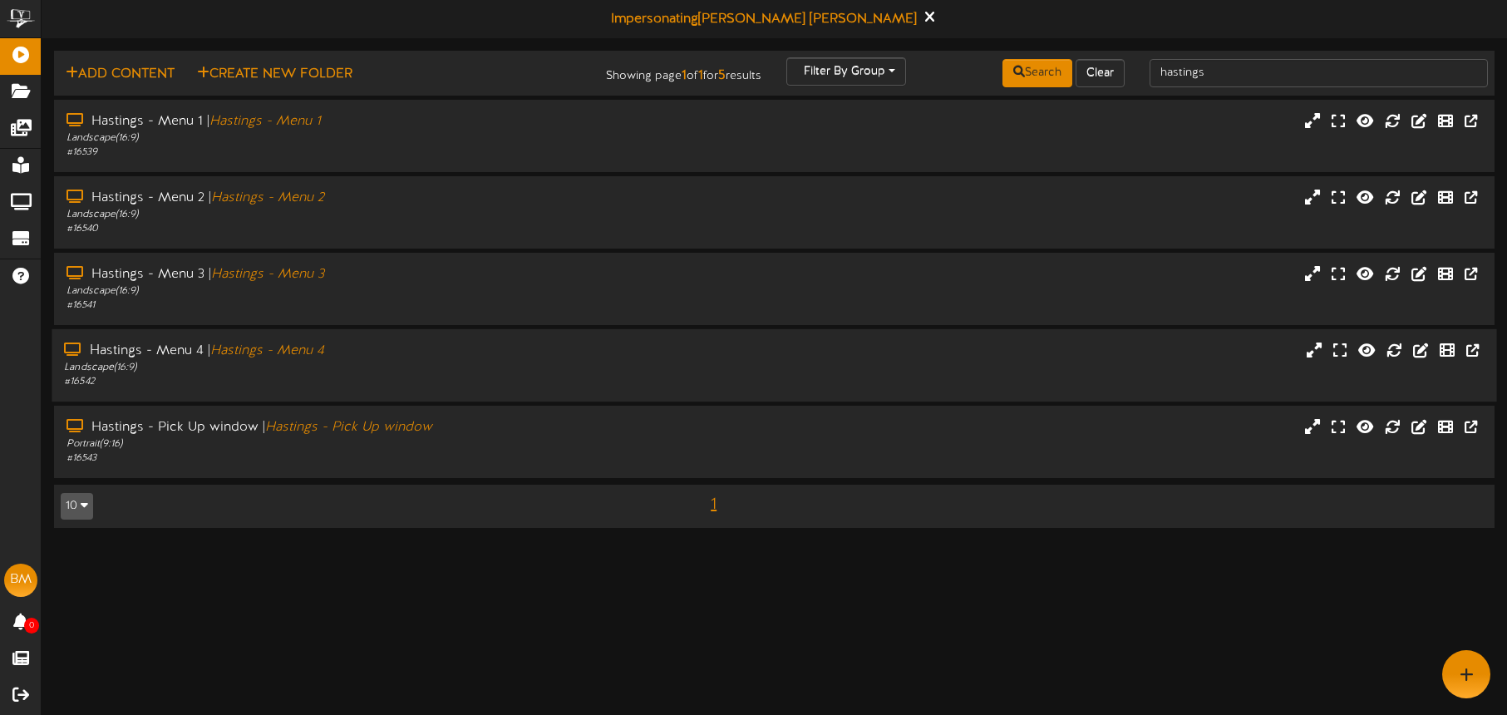
click at [345, 359] on div "Hastings - Menu 4 | Hastings - Menu 4" at bounding box center [352, 351] width 577 height 19
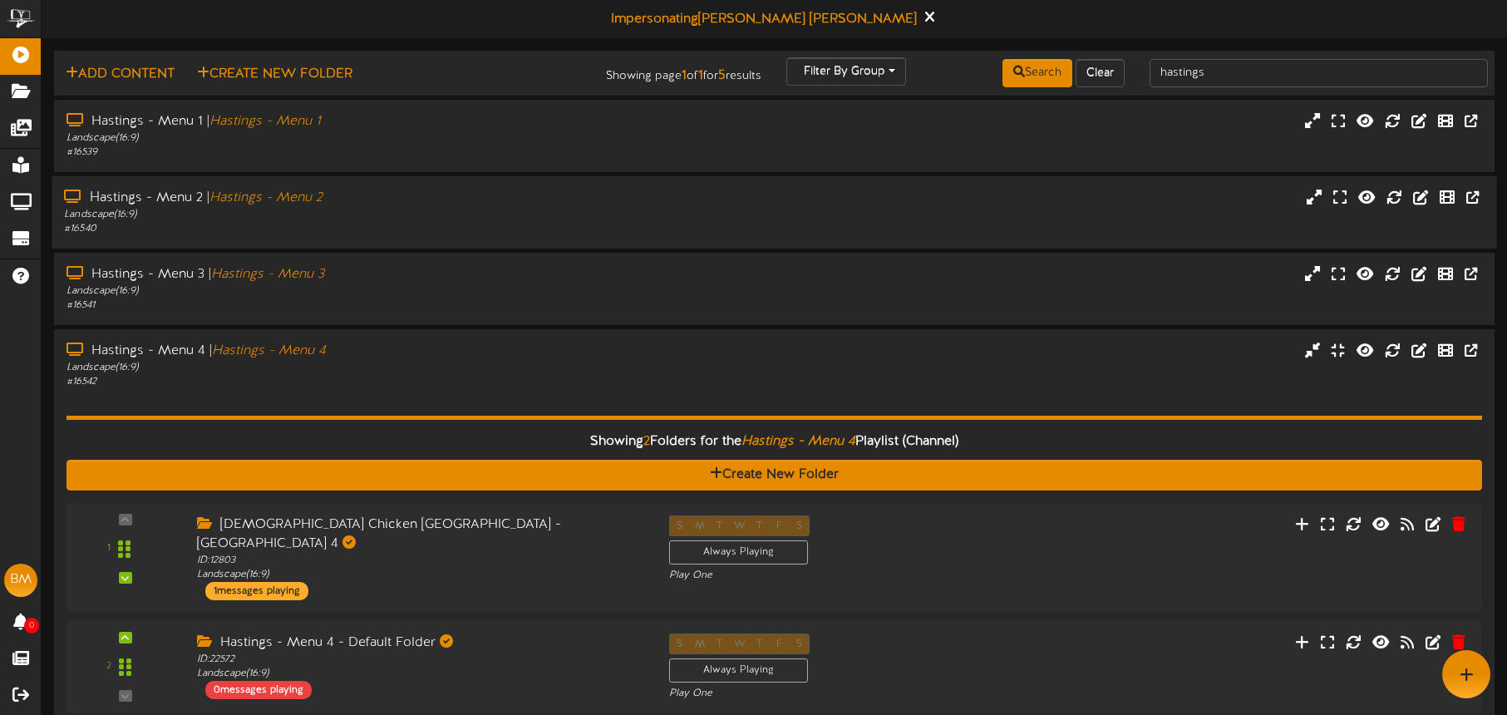
click at [385, 201] on div "Hastings - Menu 2 | Hastings - Menu 2" at bounding box center [352, 198] width 577 height 19
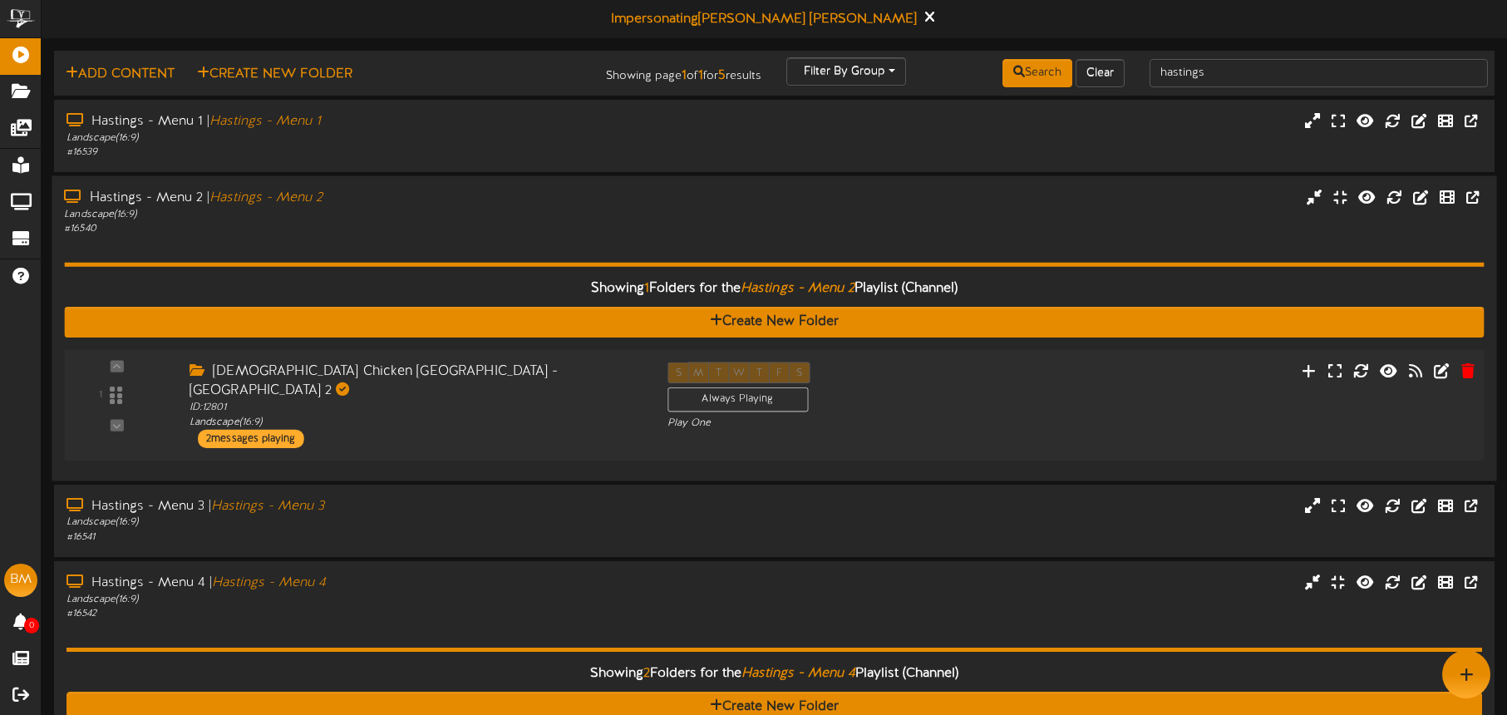
click at [543, 416] on div "Churchs Chicken Vancouver - Main St - Menu 2 ID: 12801 Landscape ( 16:9 ) 2 mes…" at bounding box center [416, 405] width 478 height 86
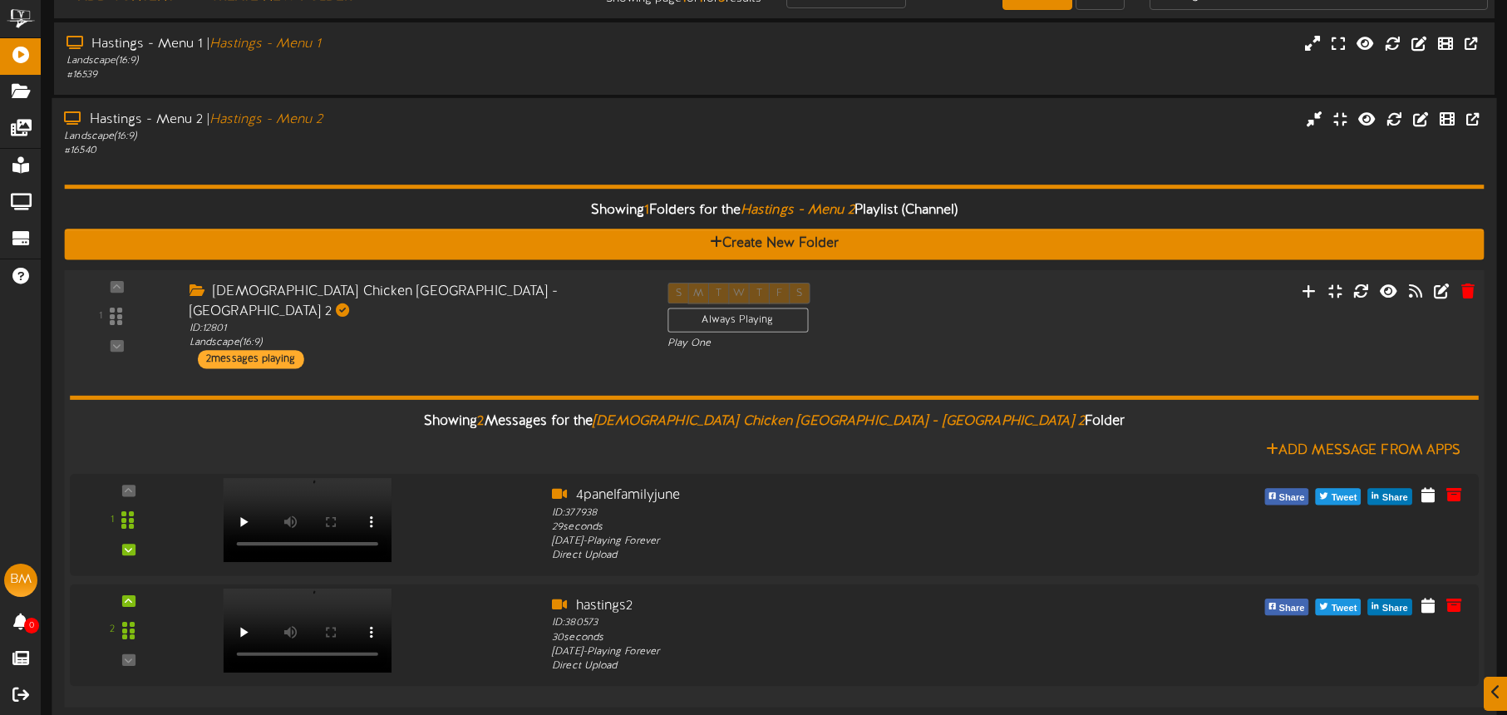
scroll to position [118, 0]
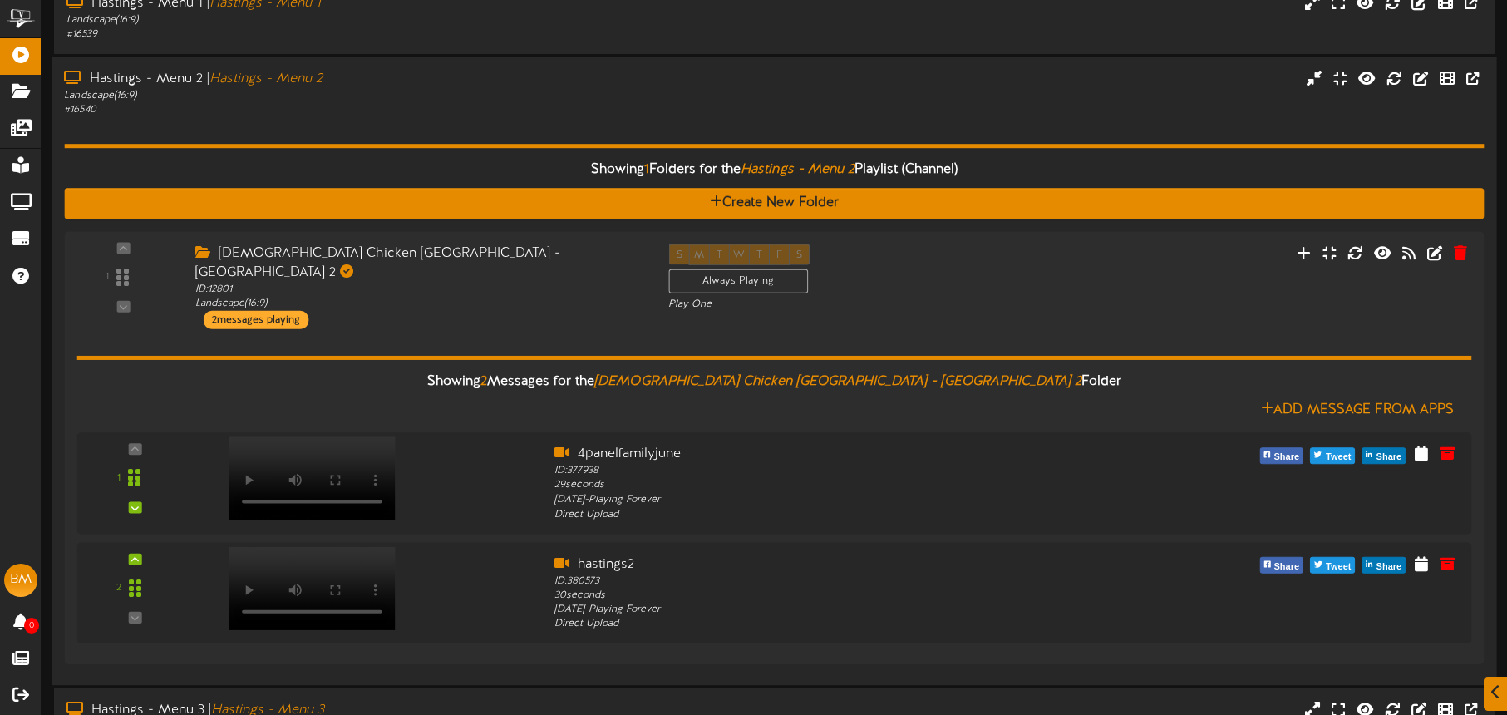
click at [486, 116] on div "# 16540" at bounding box center [352, 110] width 577 height 14
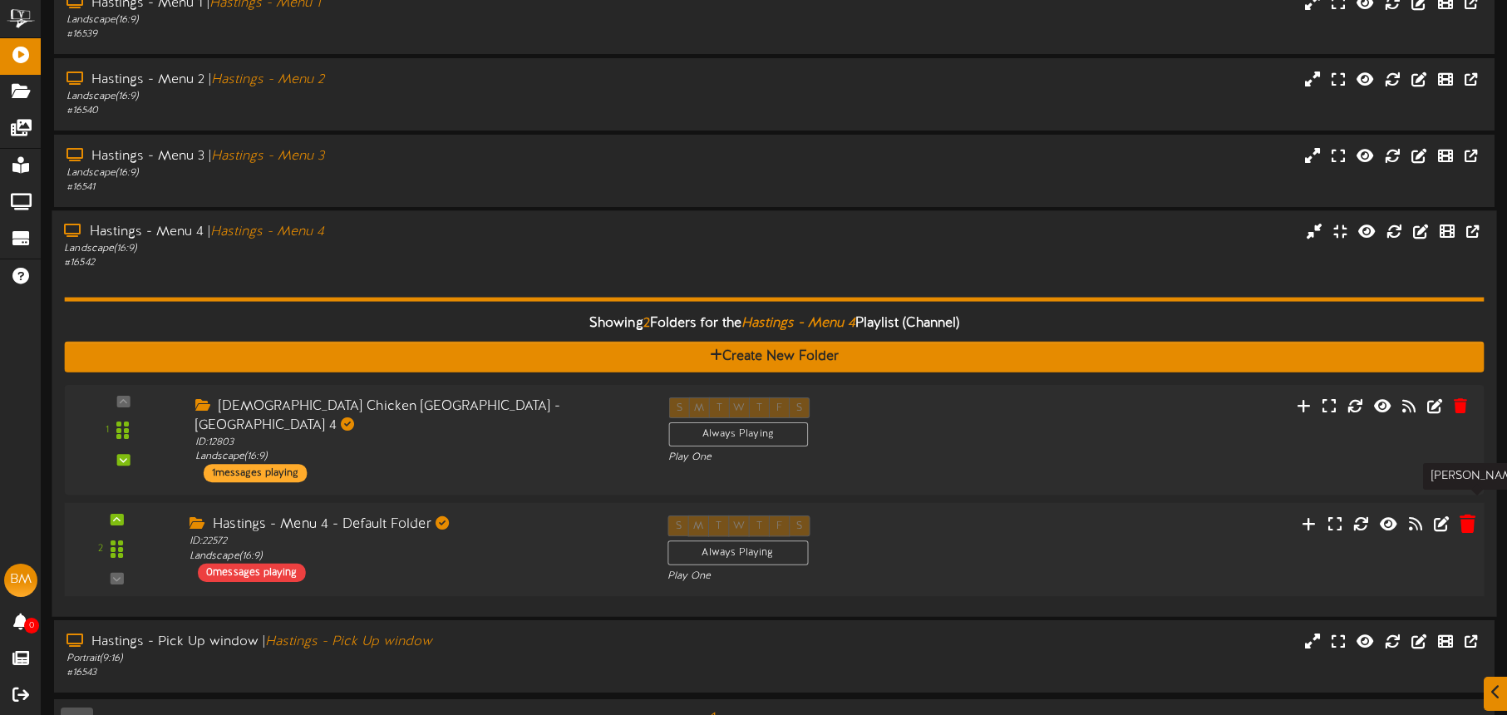
click at [1469, 514] on icon at bounding box center [1468, 523] width 16 height 18
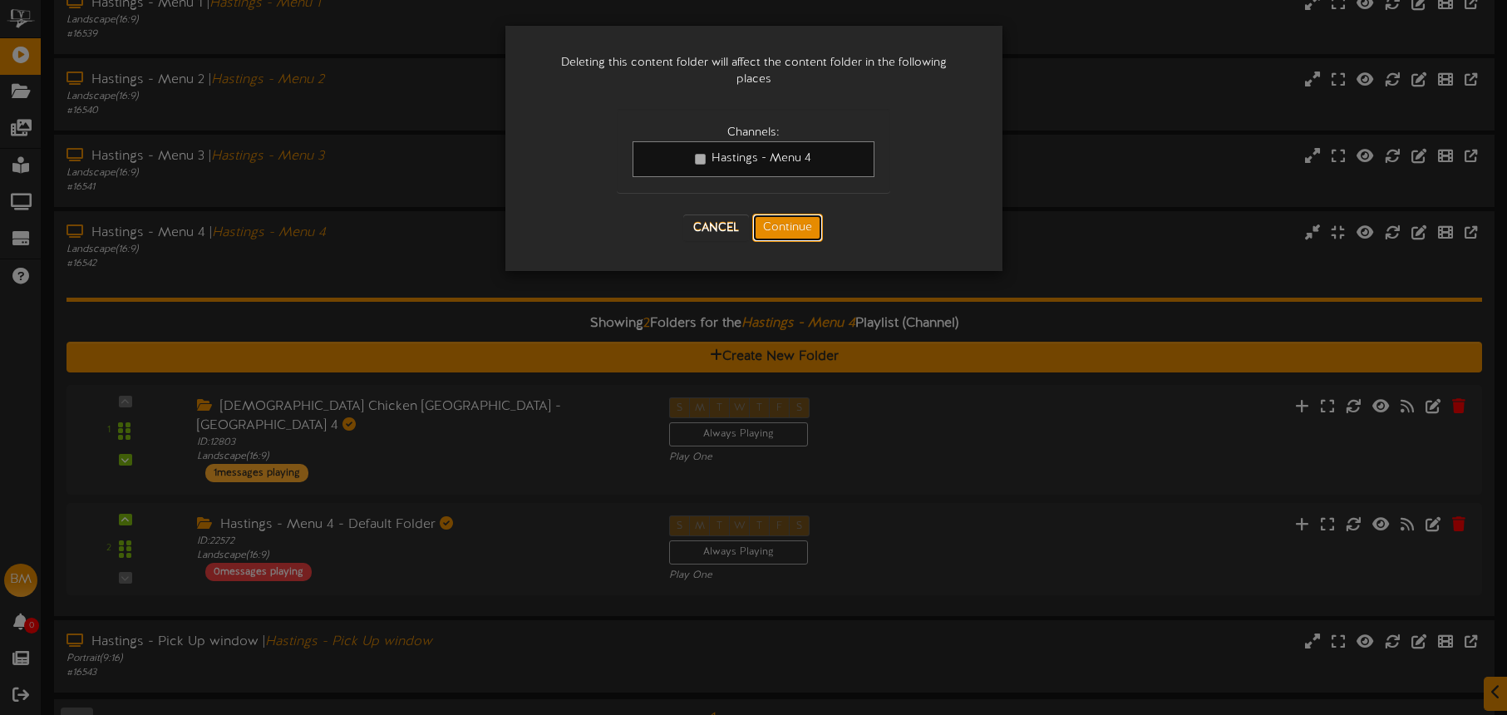
click at [794, 229] on button "Continue" at bounding box center [787, 228] width 71 height 28
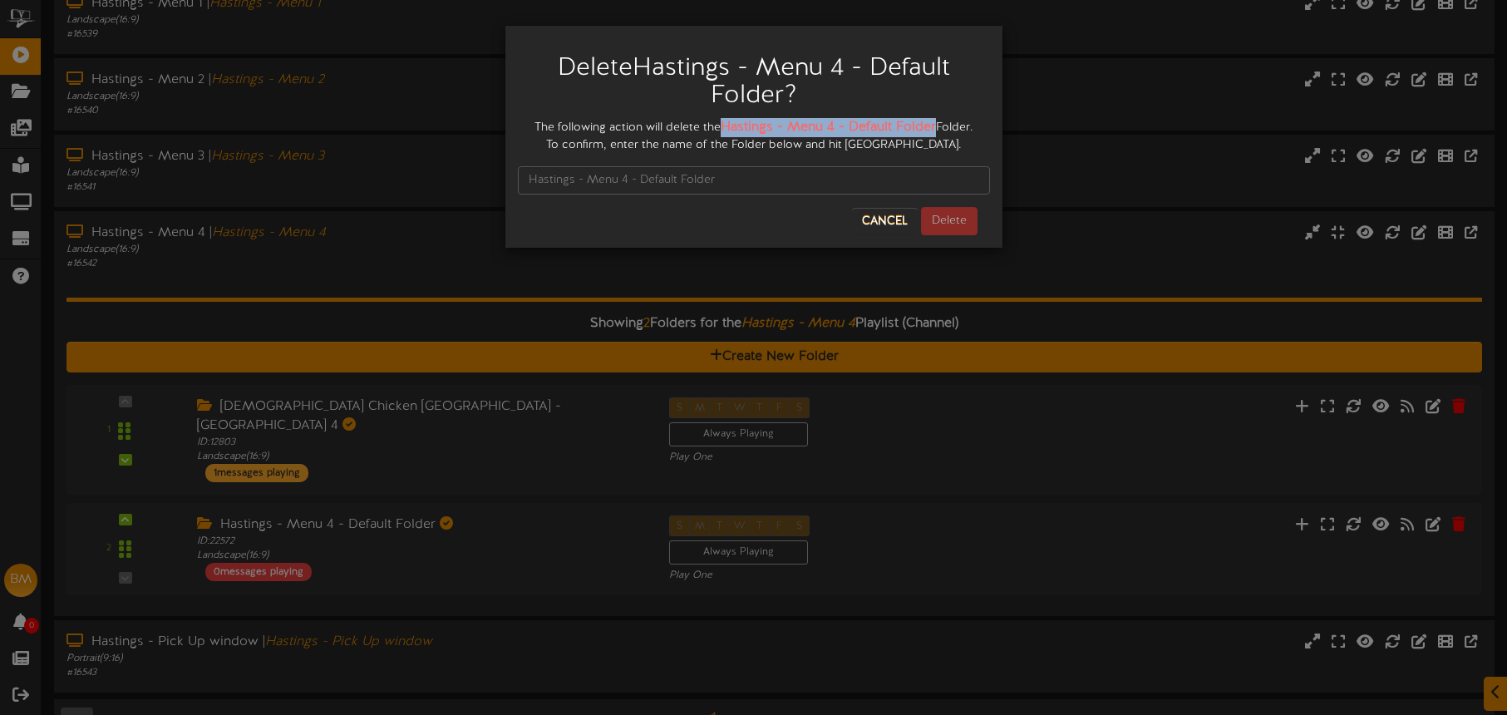
drag, startPoint x: 760, startPoint y: 126, endPoint x: 933, endPoint y: 131, distance: 173.0
click at [933, 131] on strong "Hastings - Menu 4 - Default Folder" at bounding box center [828, 127] width 215 height 15
copy strong "Hastings - Menu 4 - Default Folder"
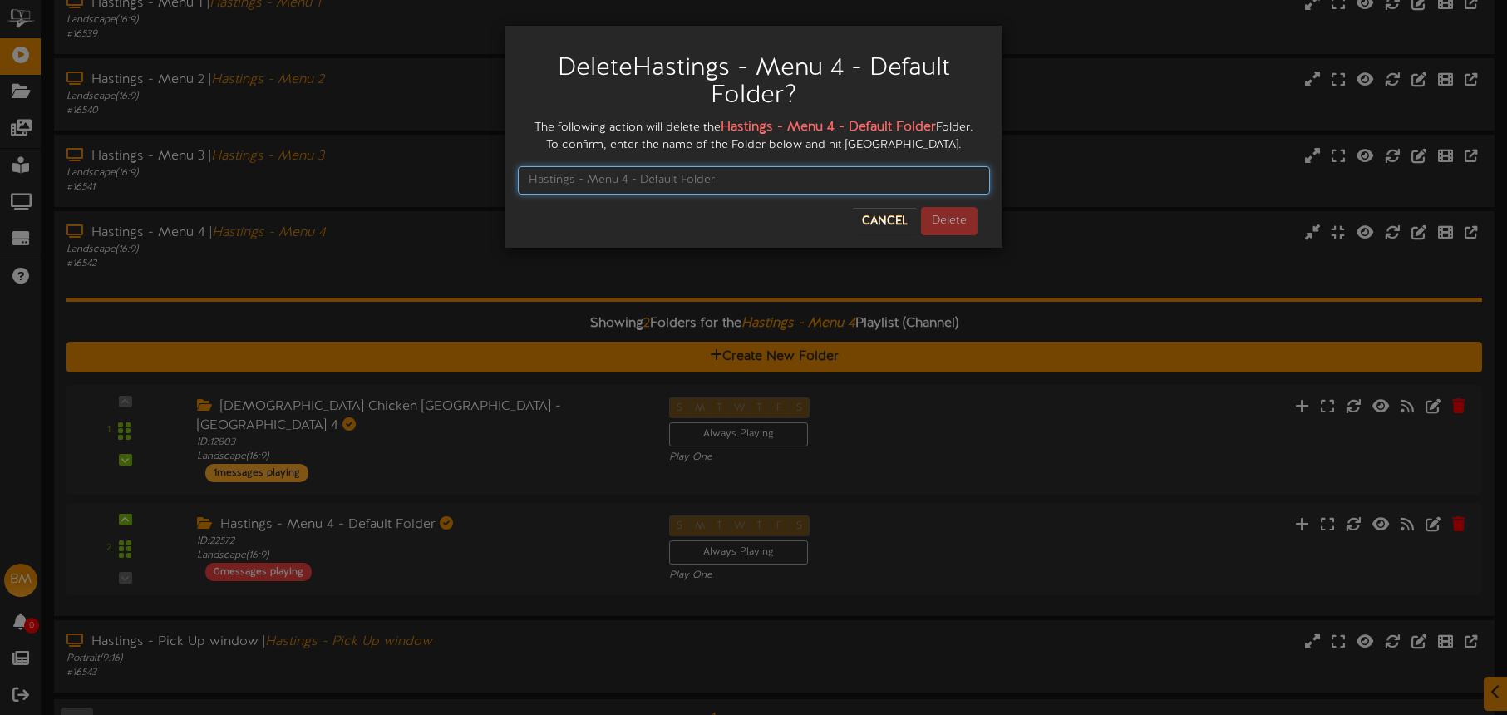
click at [730, 176] on input "text" at bounding box center [754, 180] width 472 height 28
paste input "Hastings - Menu 4 - Default Folder"
type input "Hastings - Menu 4 - Default Folder"
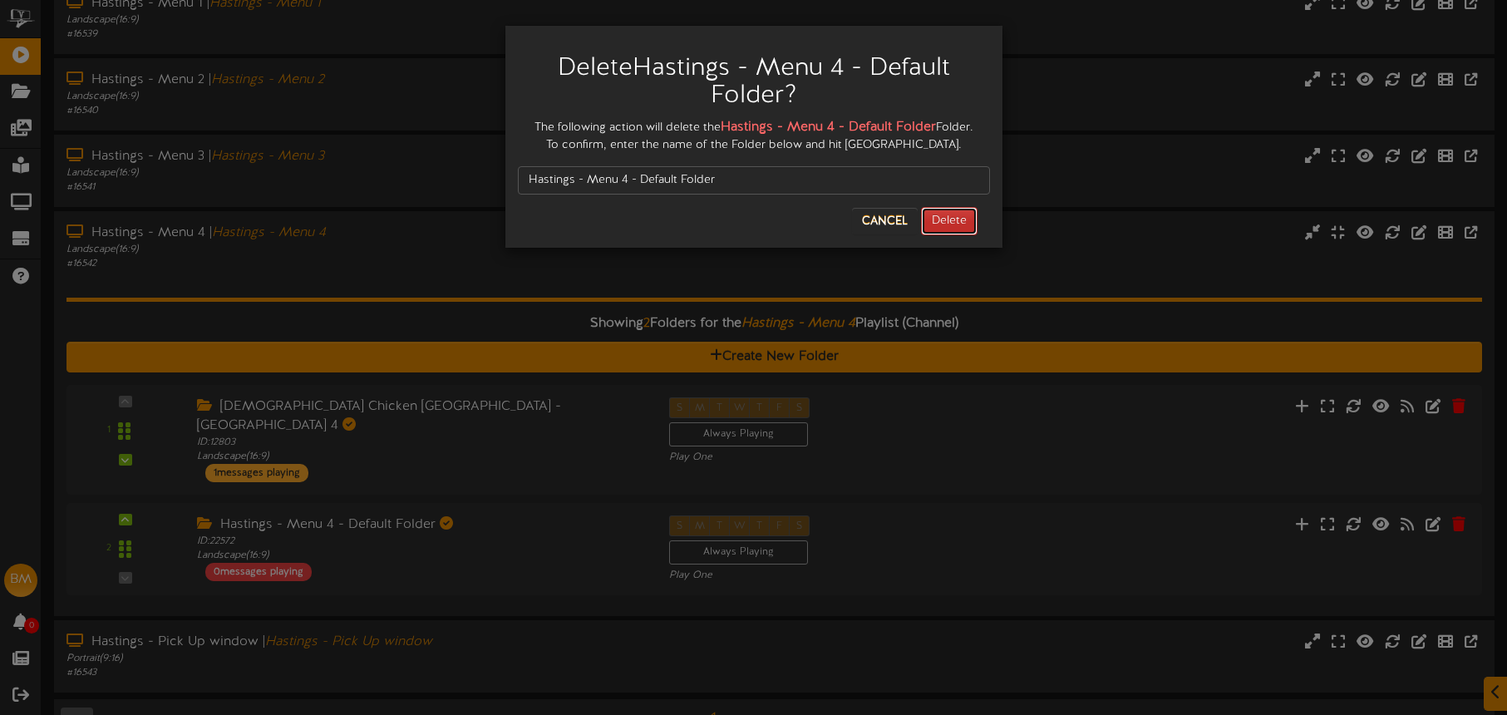
click at [937, 219] on button "Delete" at bounding box center [949, 221] width 57 height 28
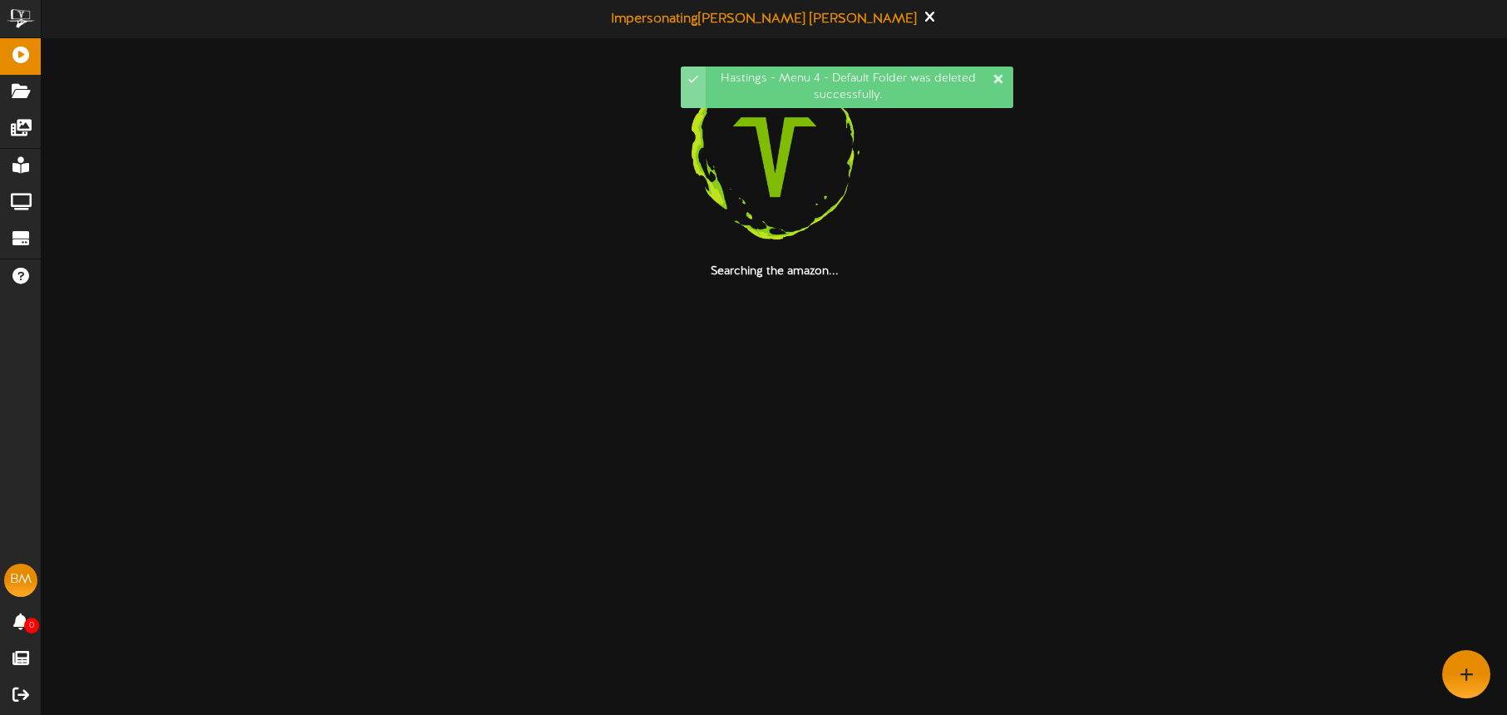
scroll to position [0, 0]
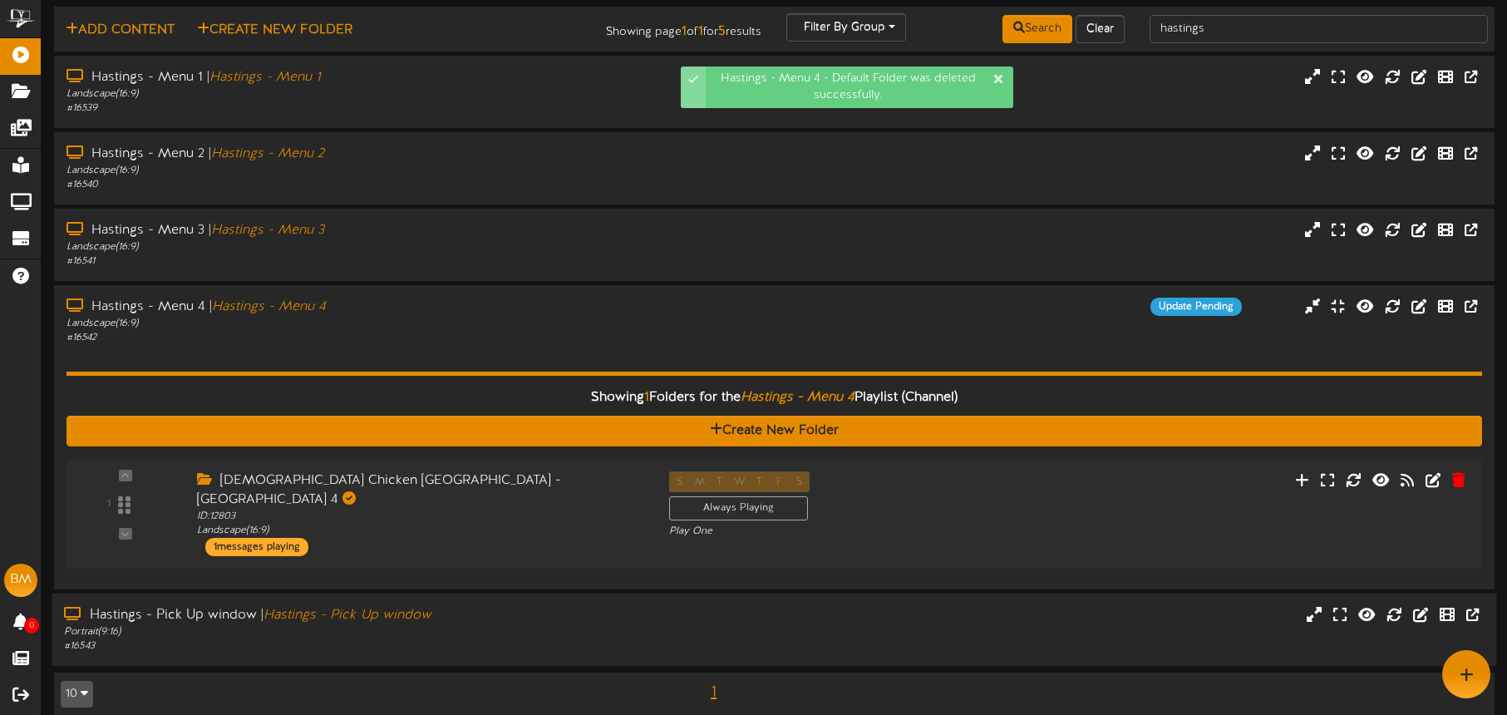
click at [599, 625] on div "Portrait ( 9:16 )" at bounding box center [352, 632] width 577 height 14
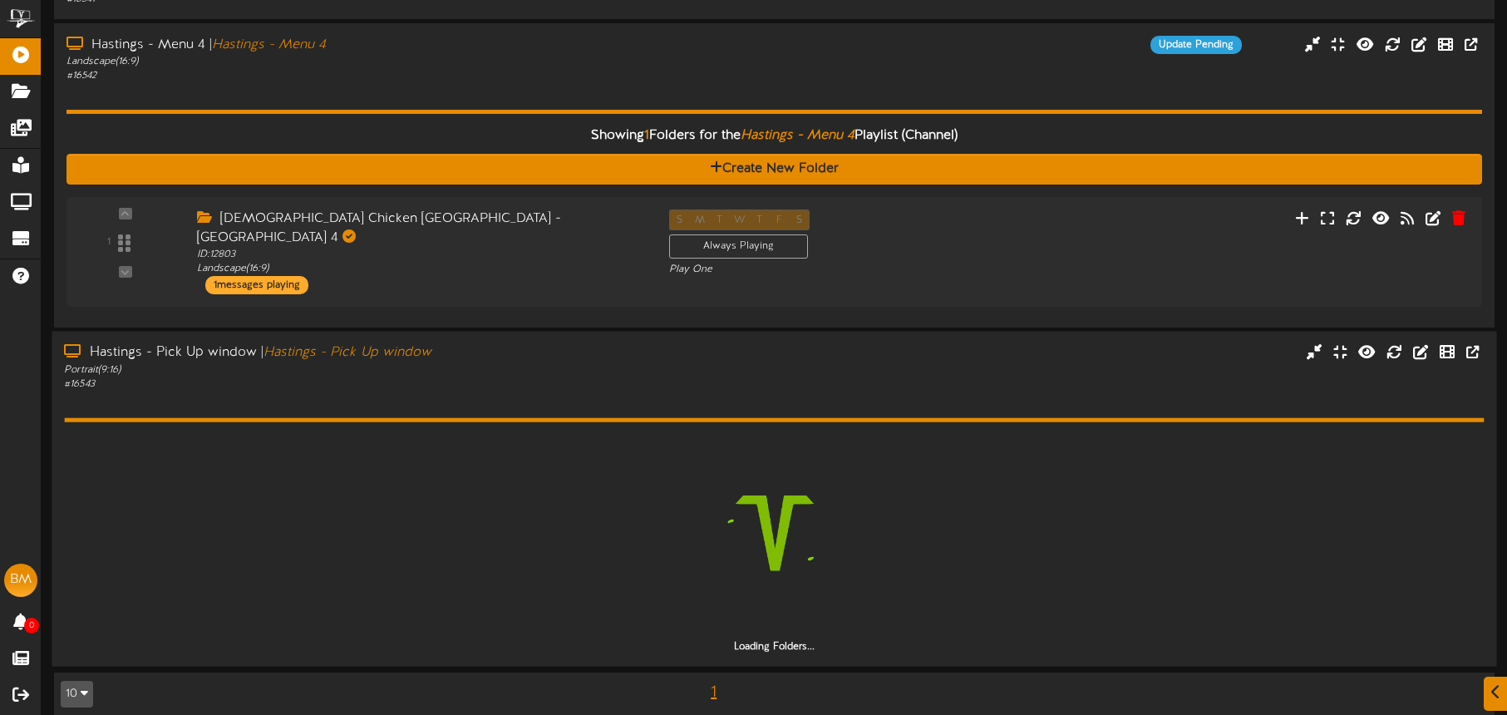
scroll to position [259, 0]
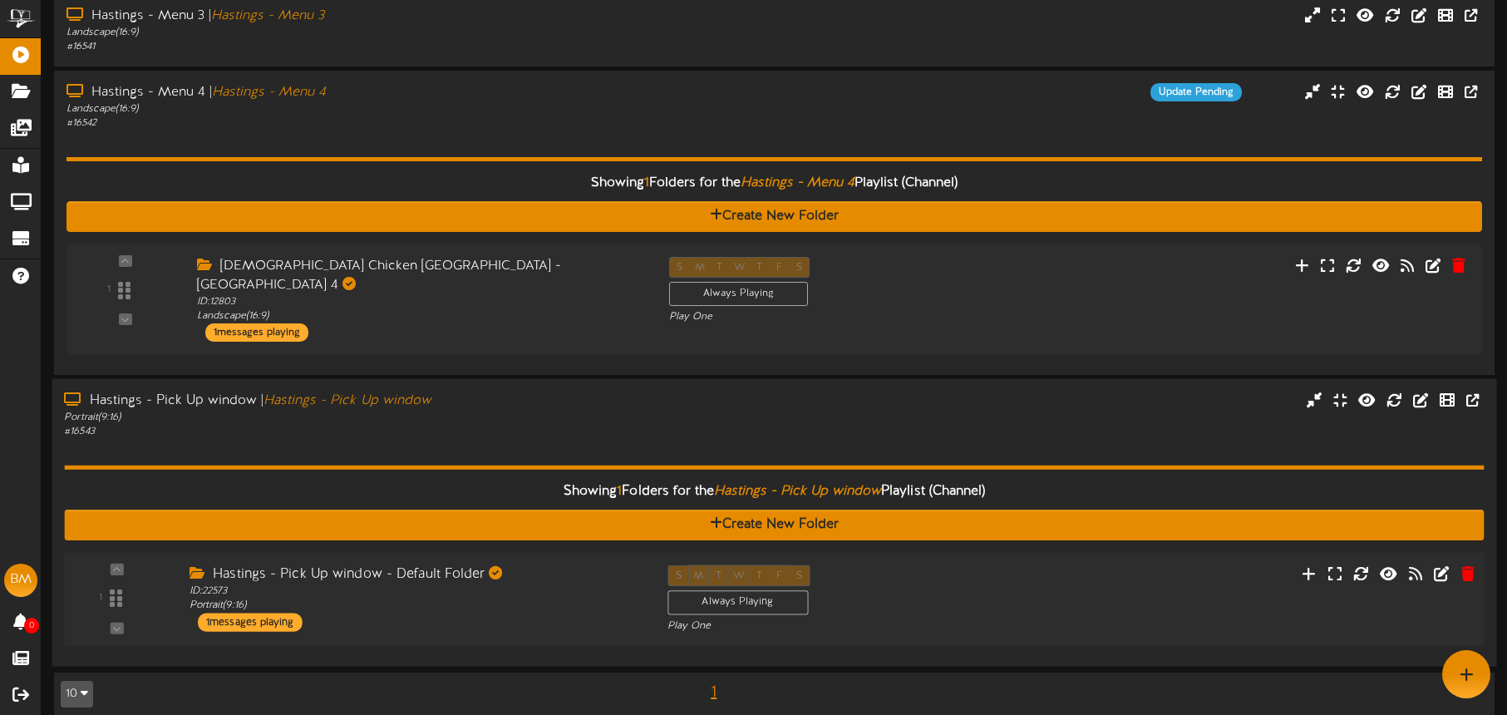
click at [966, 565] on div "S M T W T F S Always Playing Play One" at bounding box center [834, 599] width 358 height 68
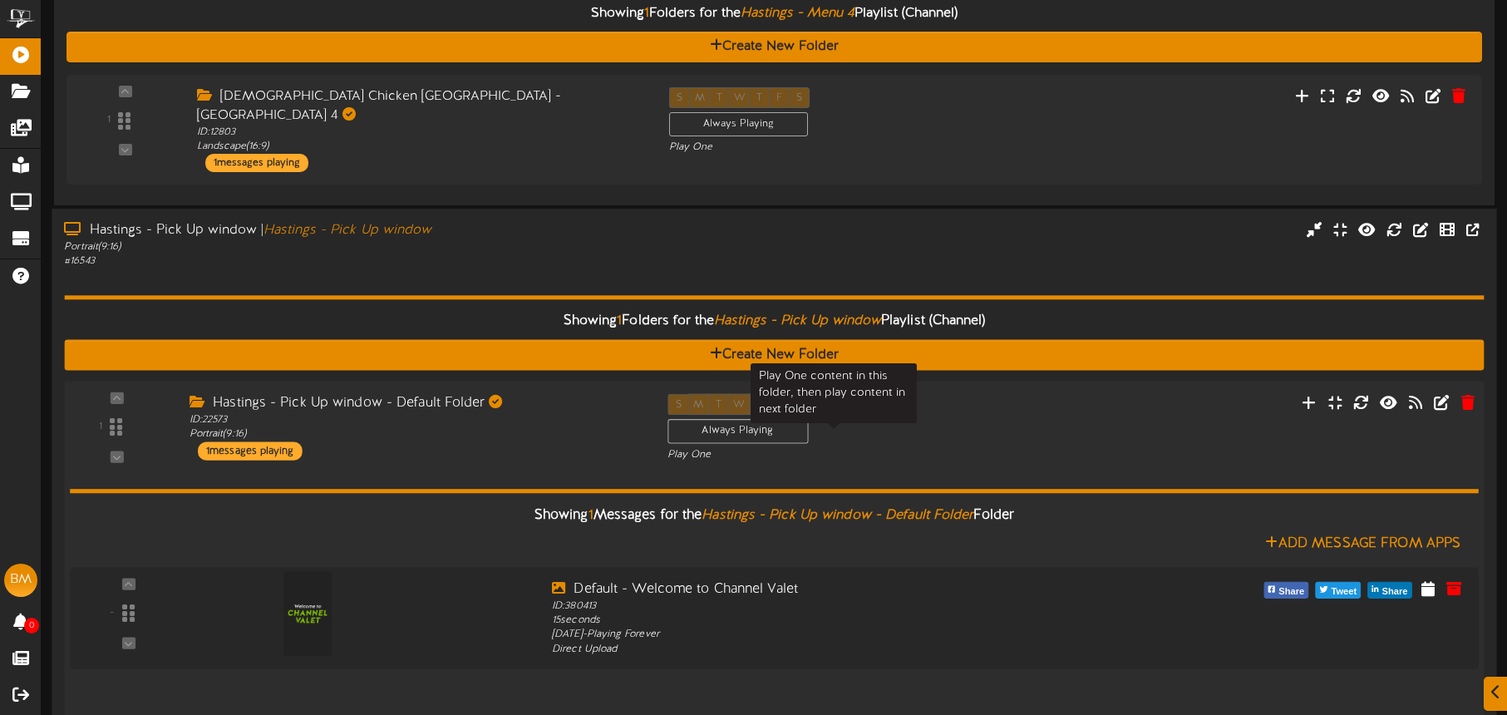
scroll to position [471, 0]
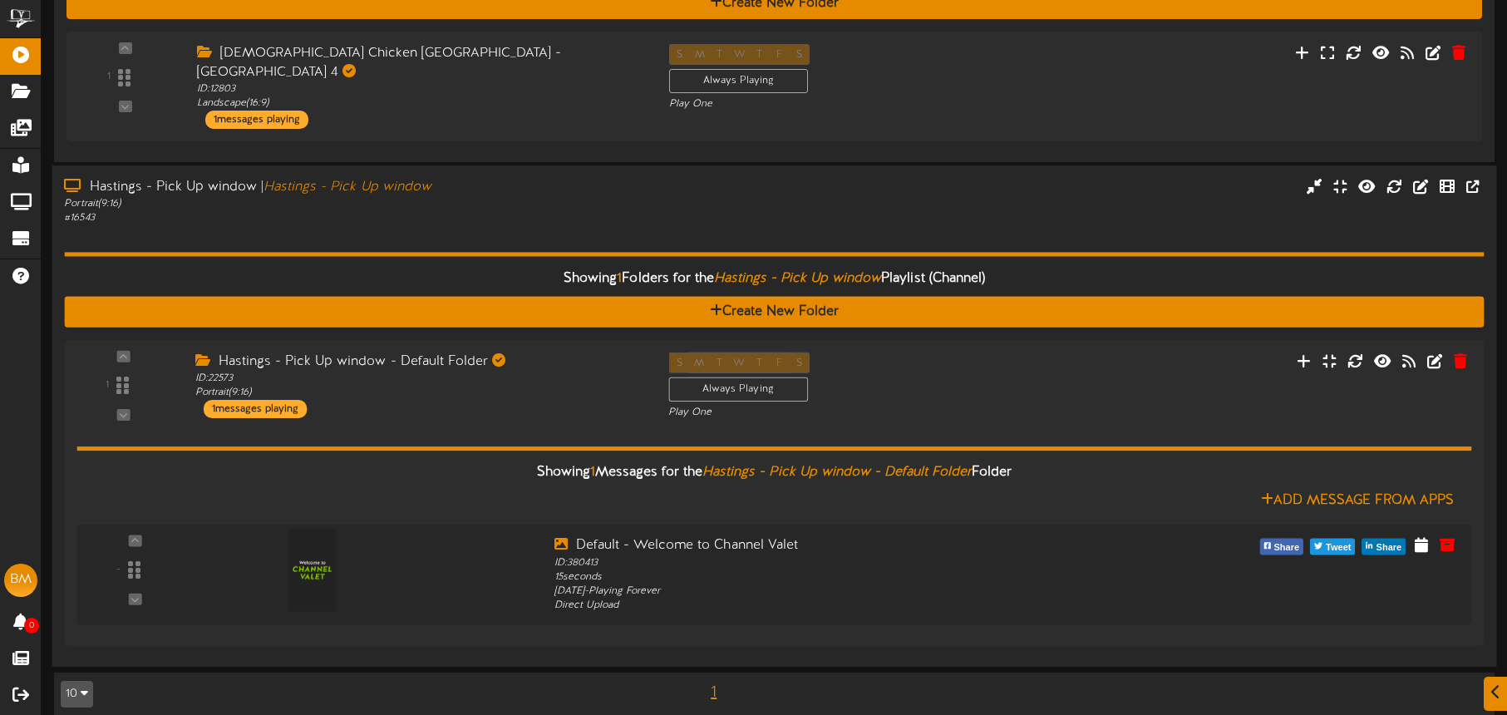
drag, startPoint x: 1140, startPoint y: 394, endPoint x: 983, endPoint y: 356, distance: 161.7
click at [1140, 393] on div "1 ID:" at bounding box center [774, 386] width 1420 height 68
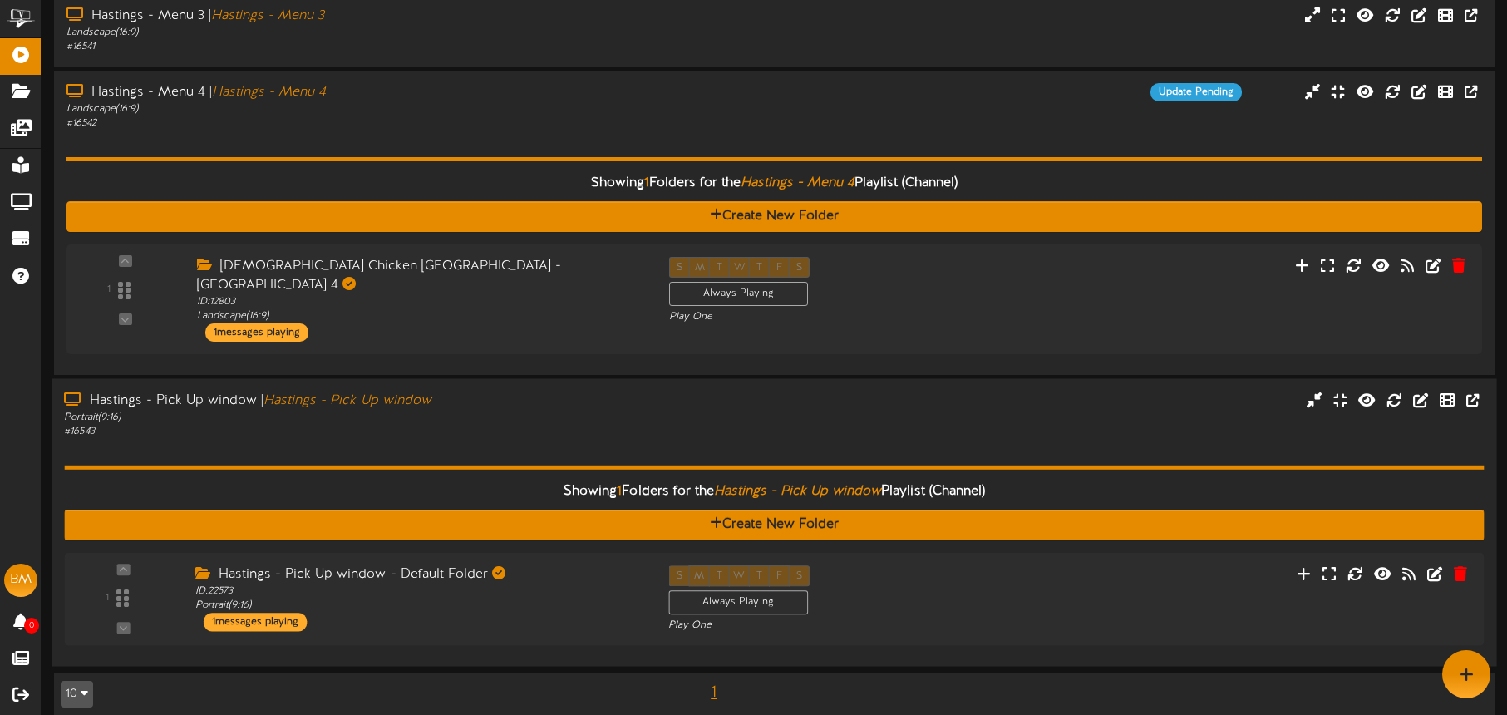
drag, startPoint x: 816, startPoint y: 401, endPoint x: 817, endPoint y: 392, distance: 8.5
click at [816, 401] on div "Hastings - Pick Up window | Hastings - Pick Up window Portrait ( 9:16 ) # 16543" at bounding box center [774, 414] width 1445 height 47
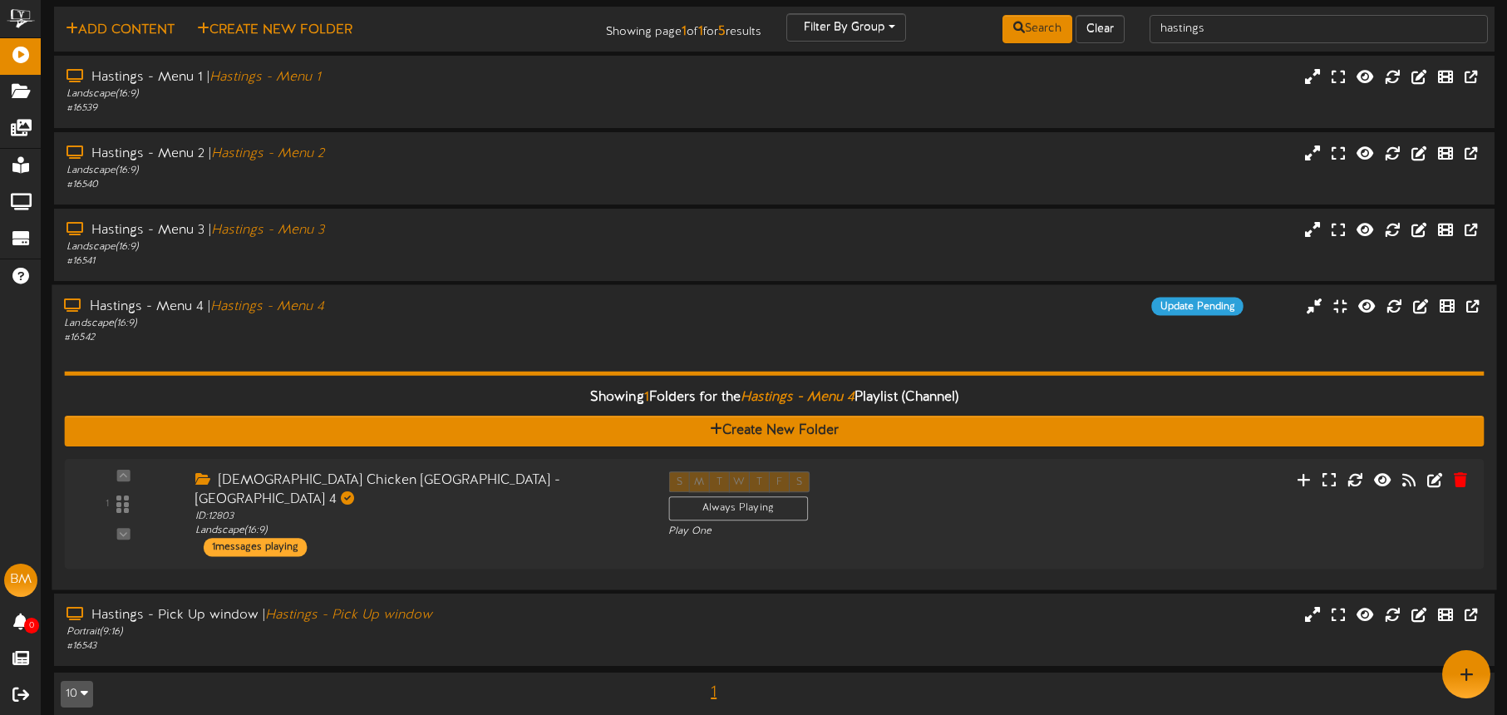
scroll to position [25, 0]
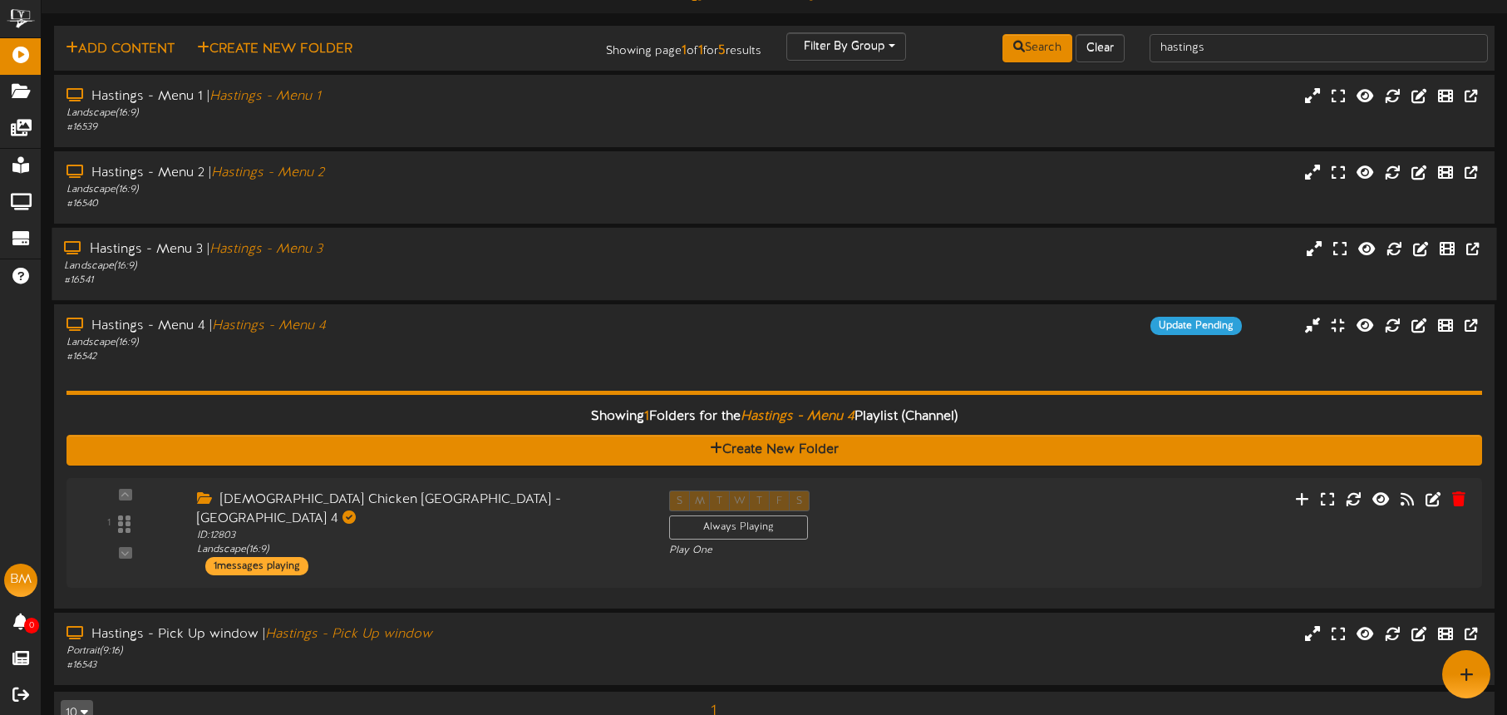
drag, startPoint x: 726, startPoint y: 356, endPoint x: 664, endPoint y: 279, distance: 98.7
click at [722, 355] on div "Hastings - Menu 4 | Hastings - Menu 4 Landscape ( 16:9 ) # 16542 Update Pending" at bounding box center [774, 340] width 1441 height 47
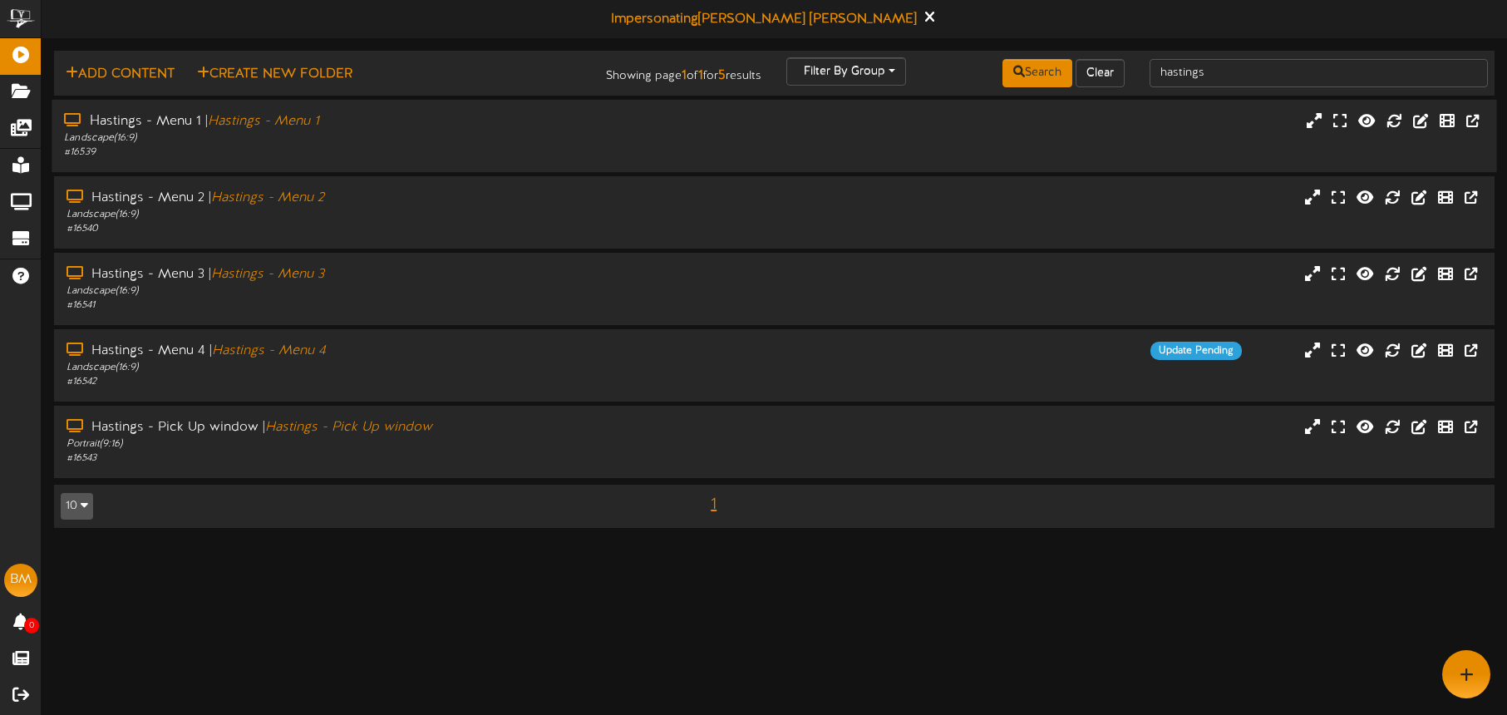
drag, startPoint x: 541, startPoint y: 146, endPoint x: 592, endPoint y: 151, distance: 51.1
click at [541, 146] on div "# 16539" at bounding box center [352, 153] width 577 height 14
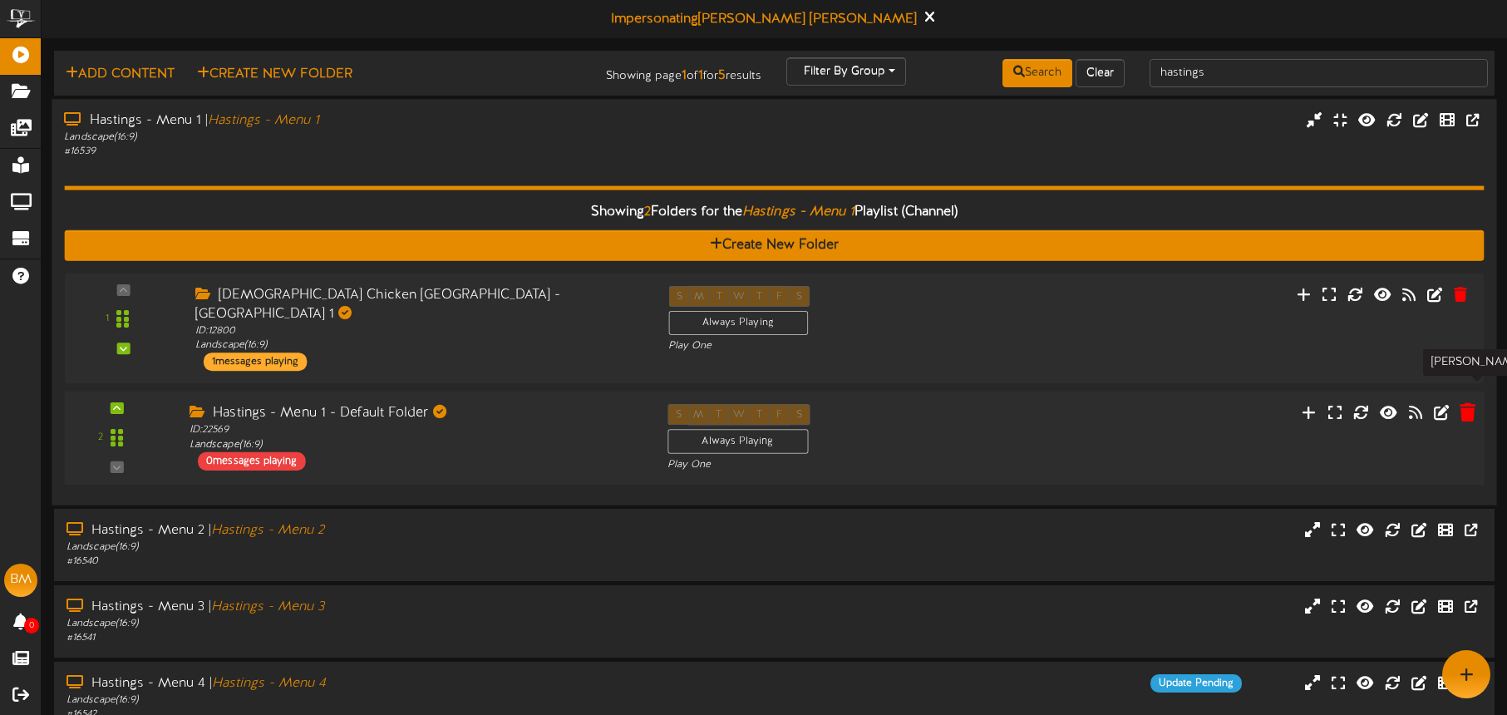
click at [1468, 402] on icon at bounding box center [1468, 411] width 16 height 18
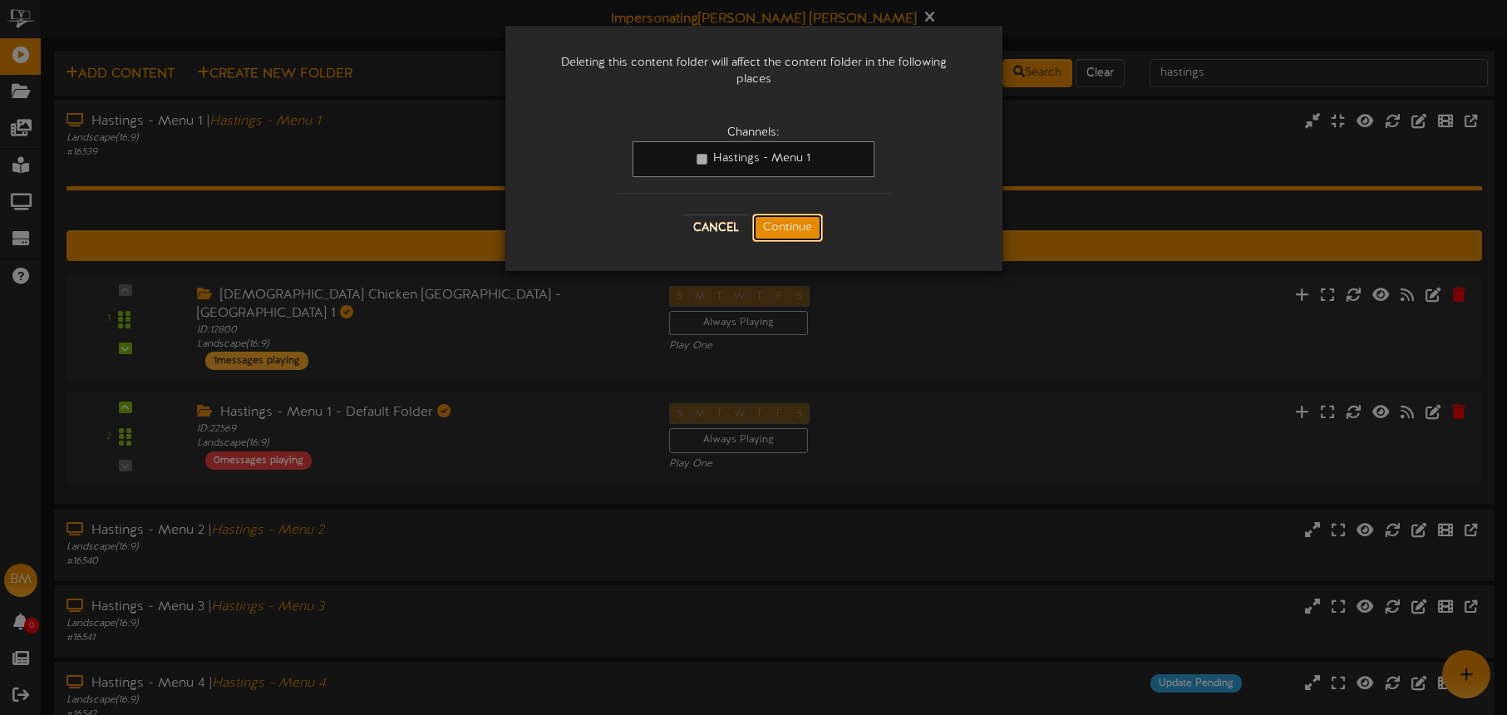
click at [791, 220] on button "Continue" at bounding box center [787, 228] width 71 height 28
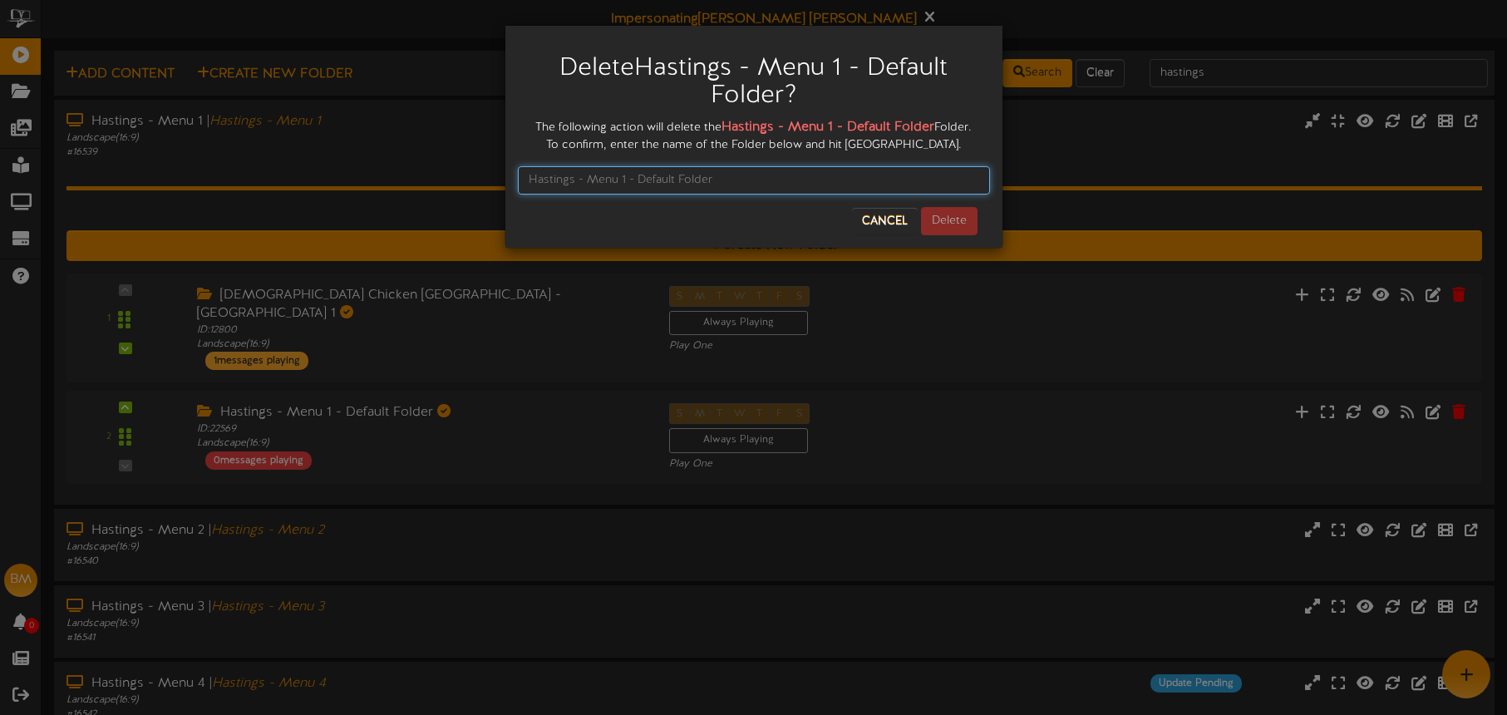
click at [674, 179] on input "text" at bounding box center [754, 180] width 472 height 28
paste input "Hastings - Menu 4 - Default Folder"
click at [627, 180] on input "Hastings - Menu 4 - Default Folder" at bounding box center [754, 180] width 472 height 28
type input "Hastings - Menu 1 - Default Folder"
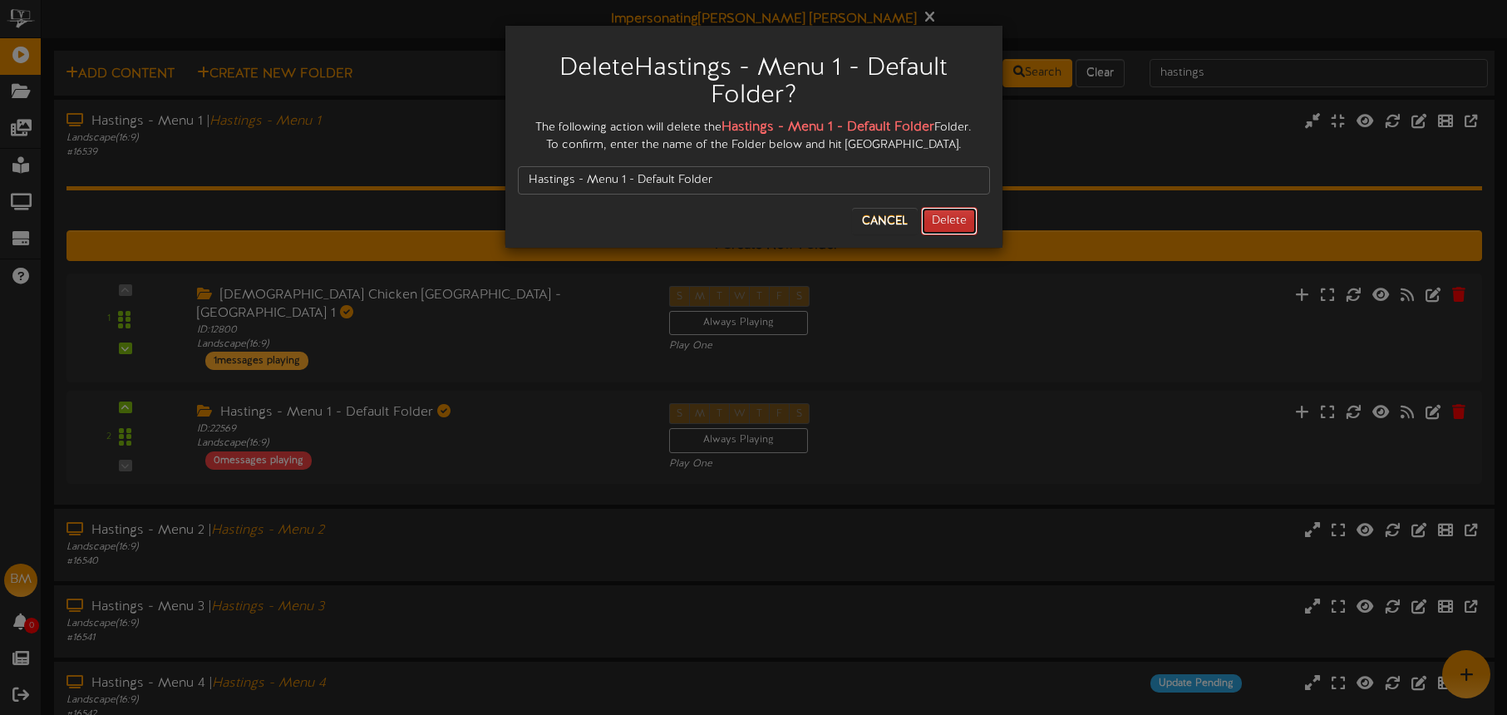
click at [950, 218] on button "Delete" at bounding box center [949, 221] width 57 height 28
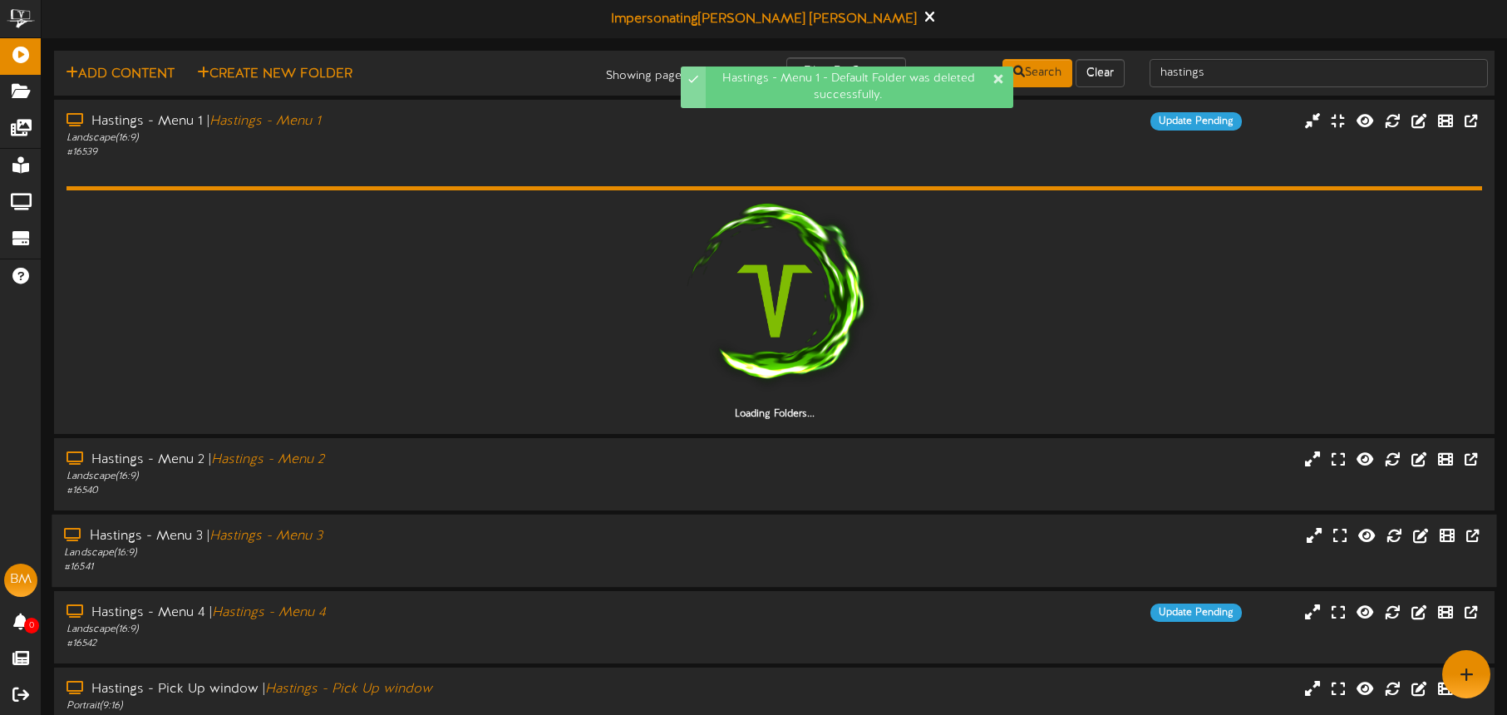
click at [526, 527] on div "Hastings - Menu 3 | Hastings - Menu 3" at bounding box center [352, 536] width 577 height 19
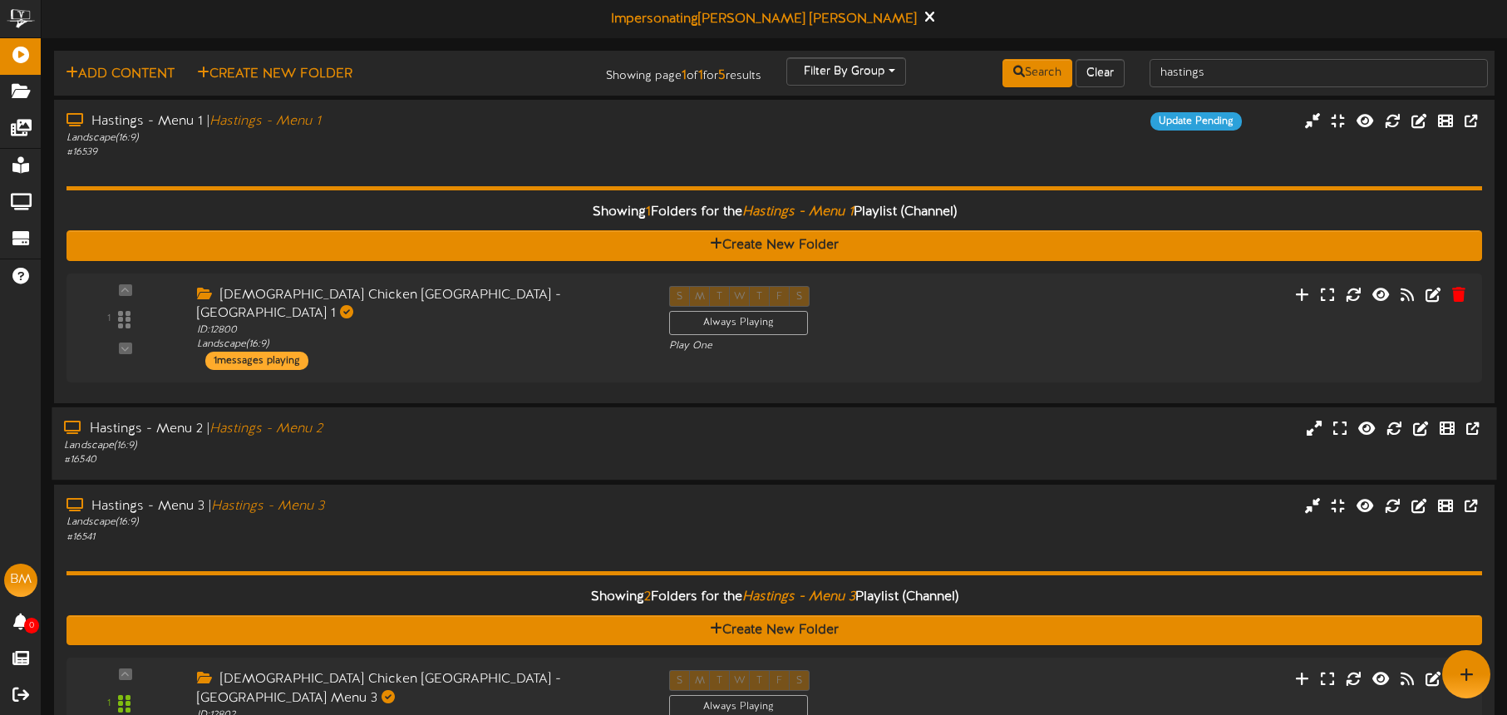
click at [501, 420] on div "Hastings - Menu 2 | Hastings - Menu 2" at bounding box center [352, 429] width 577 height 19
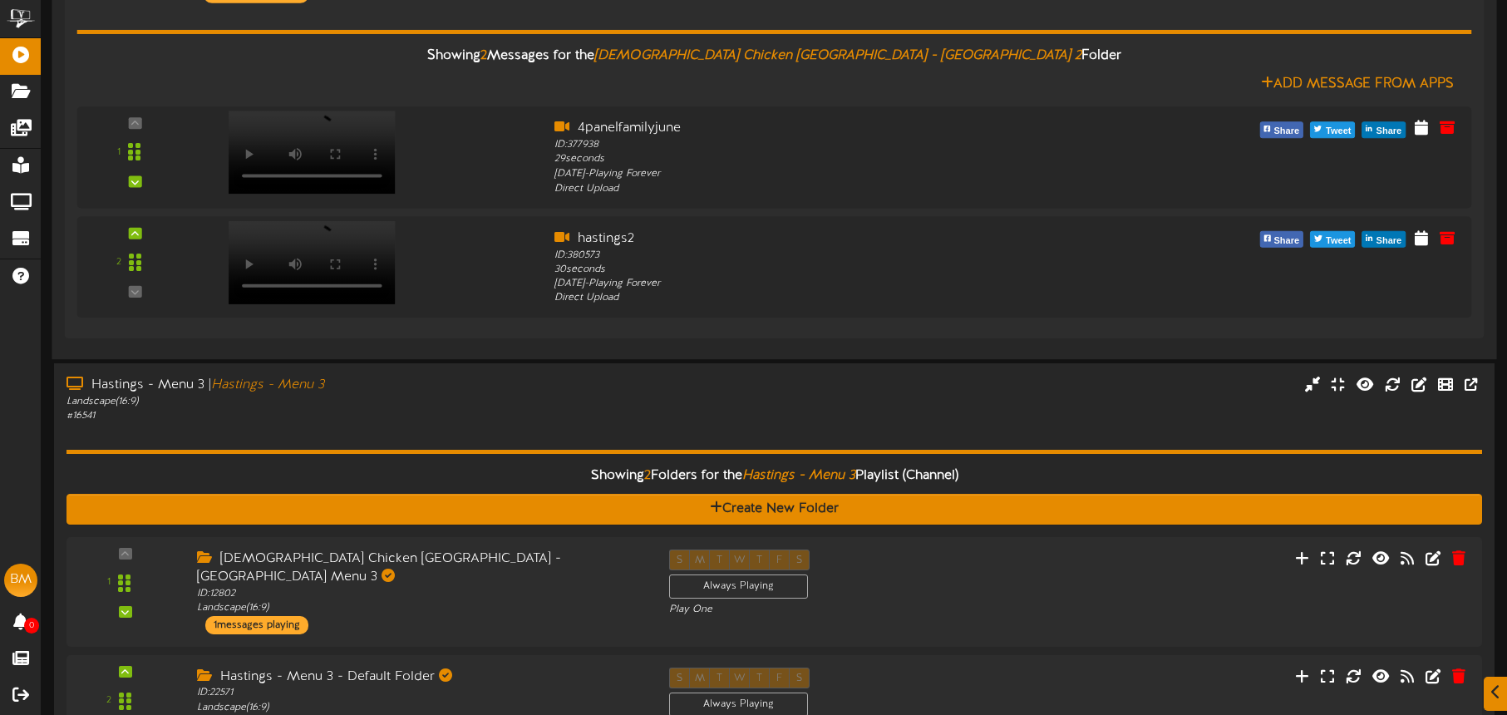
scroll to position [896, 0]
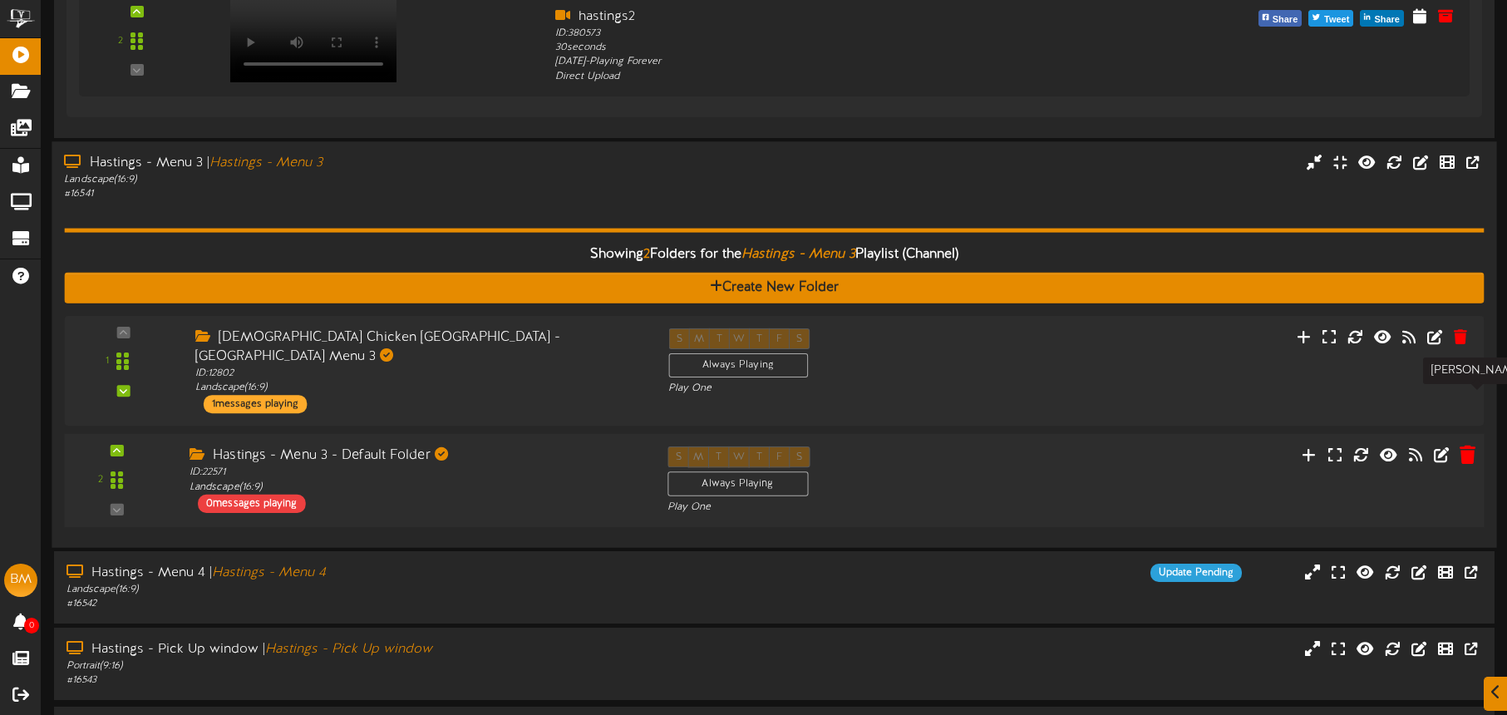
click at [1469, 445] on icon at bounding box center [1468, 454] width 16 height 18
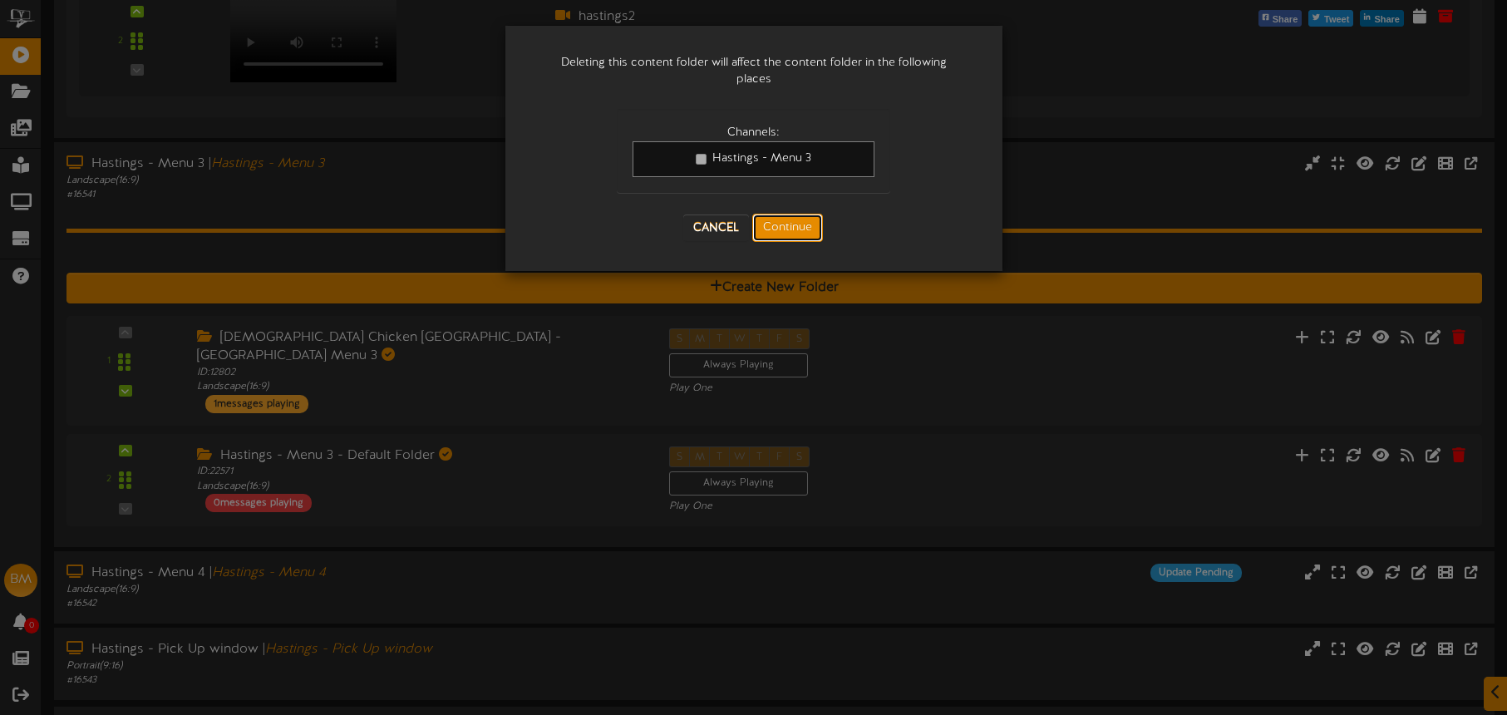
click at [780, 215] on button "Continue" at bounding box center [787, 228] width 71 height 28
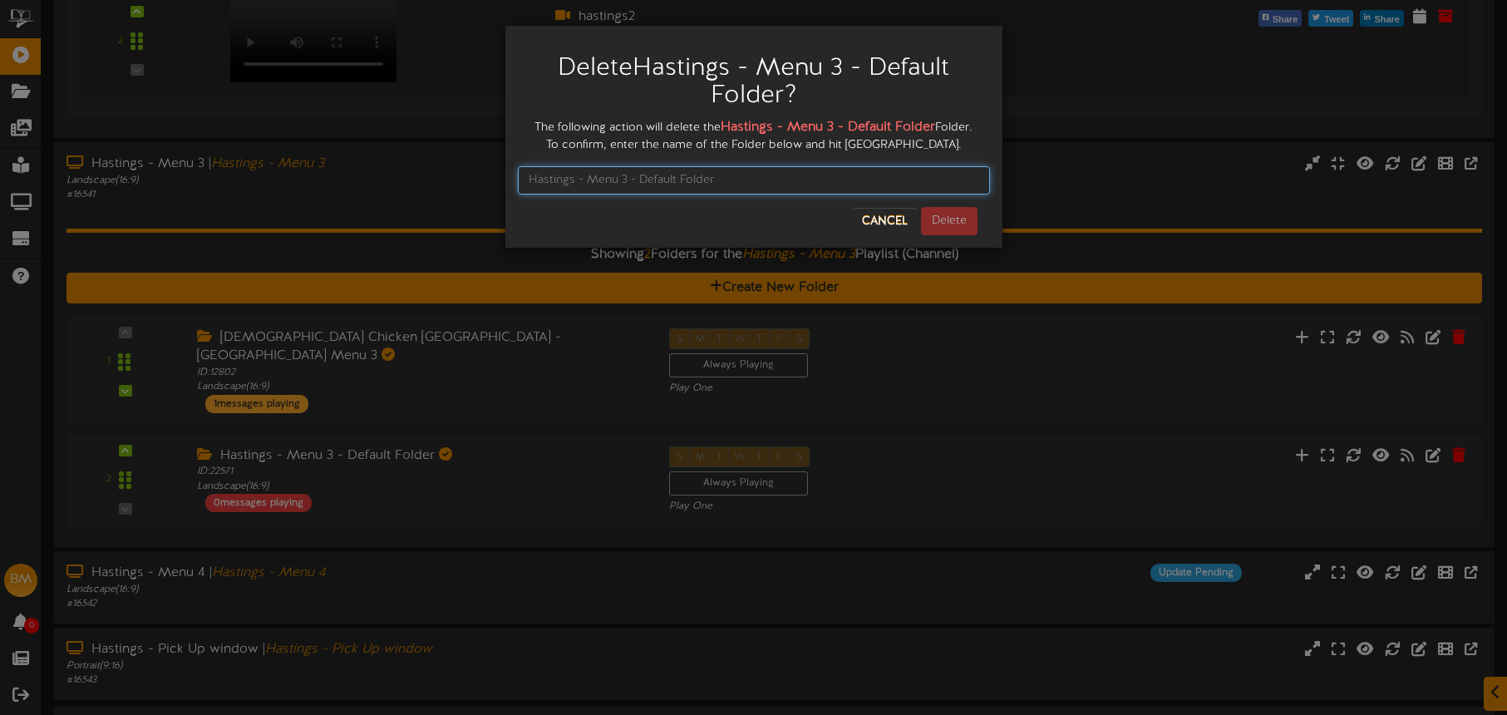
click at [676, 180] on input "text" at bounding box center [754, 180] width 472 height 28
paste input "Hastings - Menu 4 - Default Folder"
click at [628, 178] on input "Hastings - Menu 4 - Default Folder" at bounding box center [754, 180] width 472 height 28
type input "Hastings - Menu 3 - Default Folder"
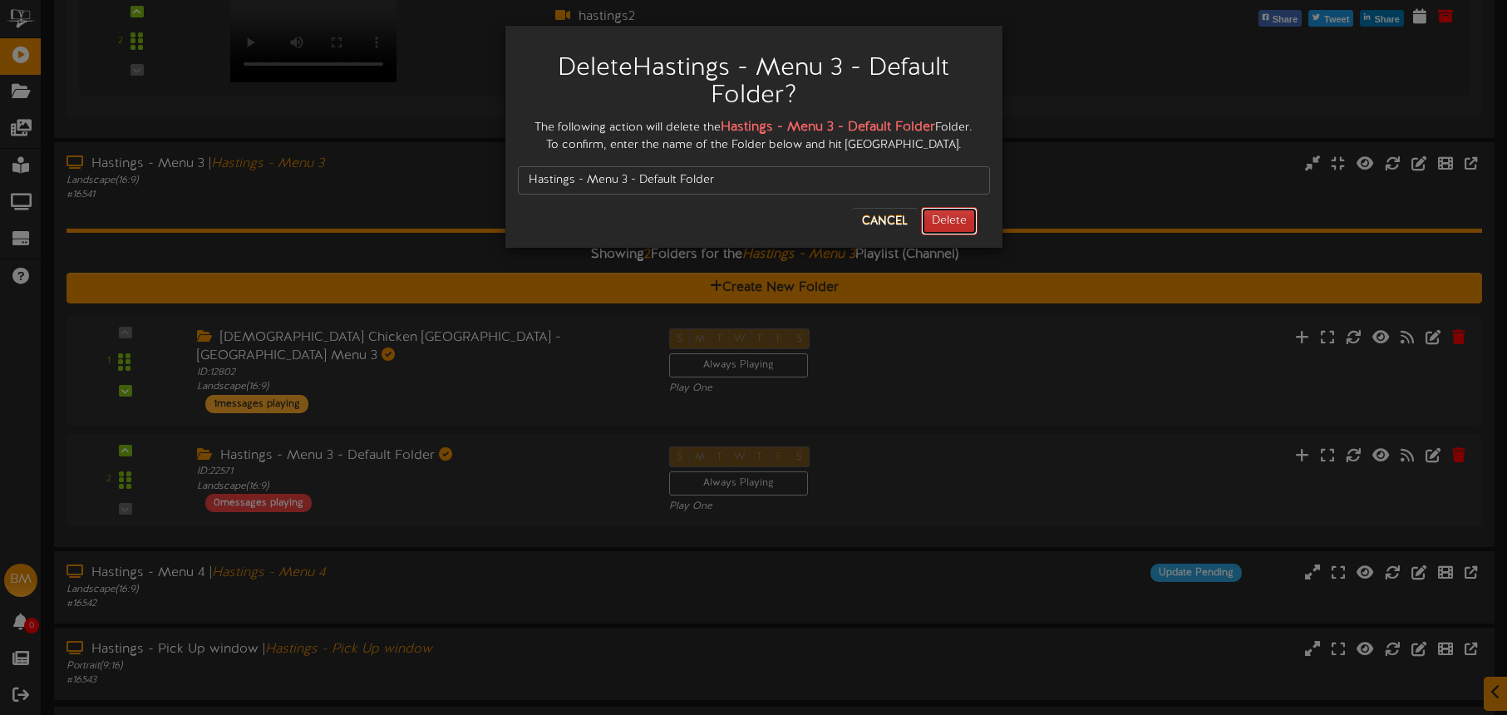
click at [949, 216] on button "Delete" at bounding box center [949, 221] width 57 height 28
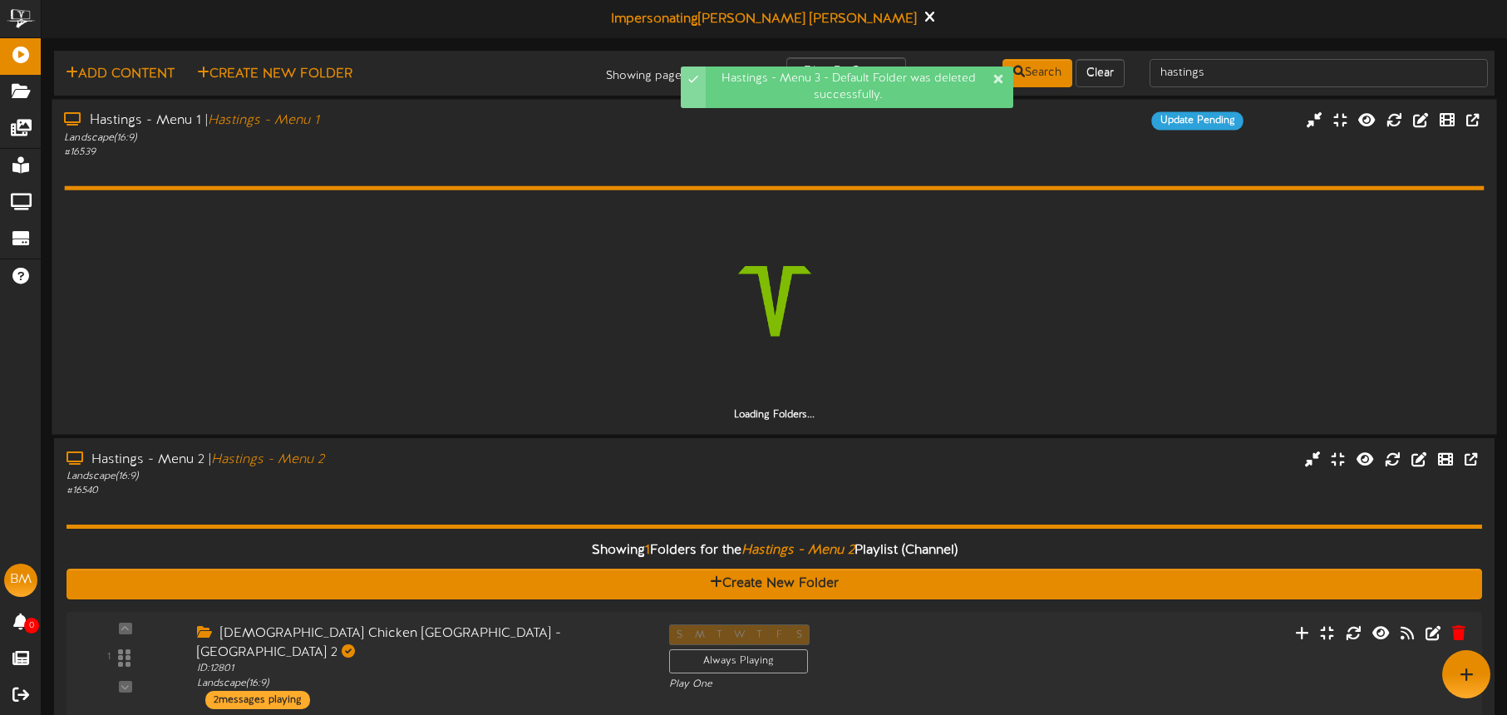
click at [438, 158] on div "# 16539" at bounding box center [352, 152] width 577 height 14
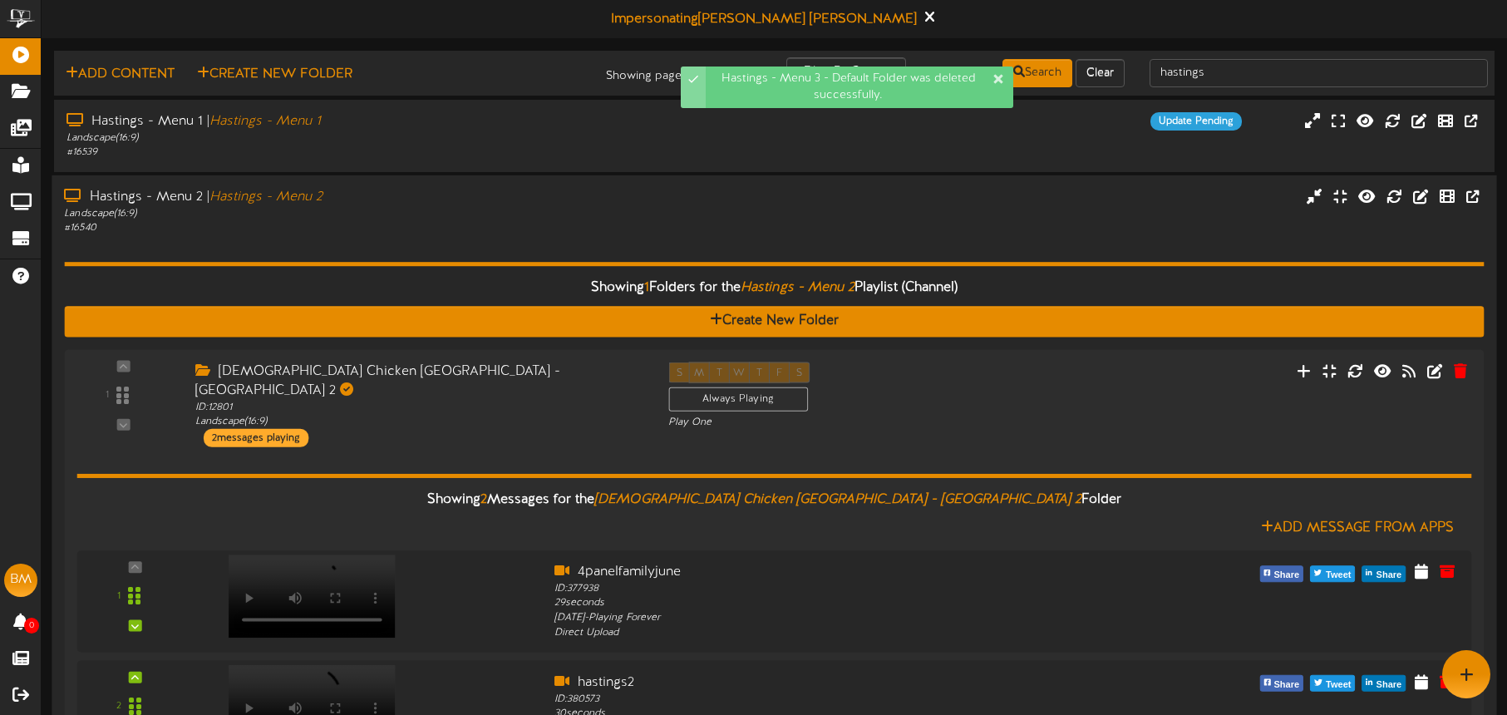
click at [437, 202] on div "Hastings - Menu 2 | Hastings - Menu 2" at bounding box center [352, 197] width 577 height 19
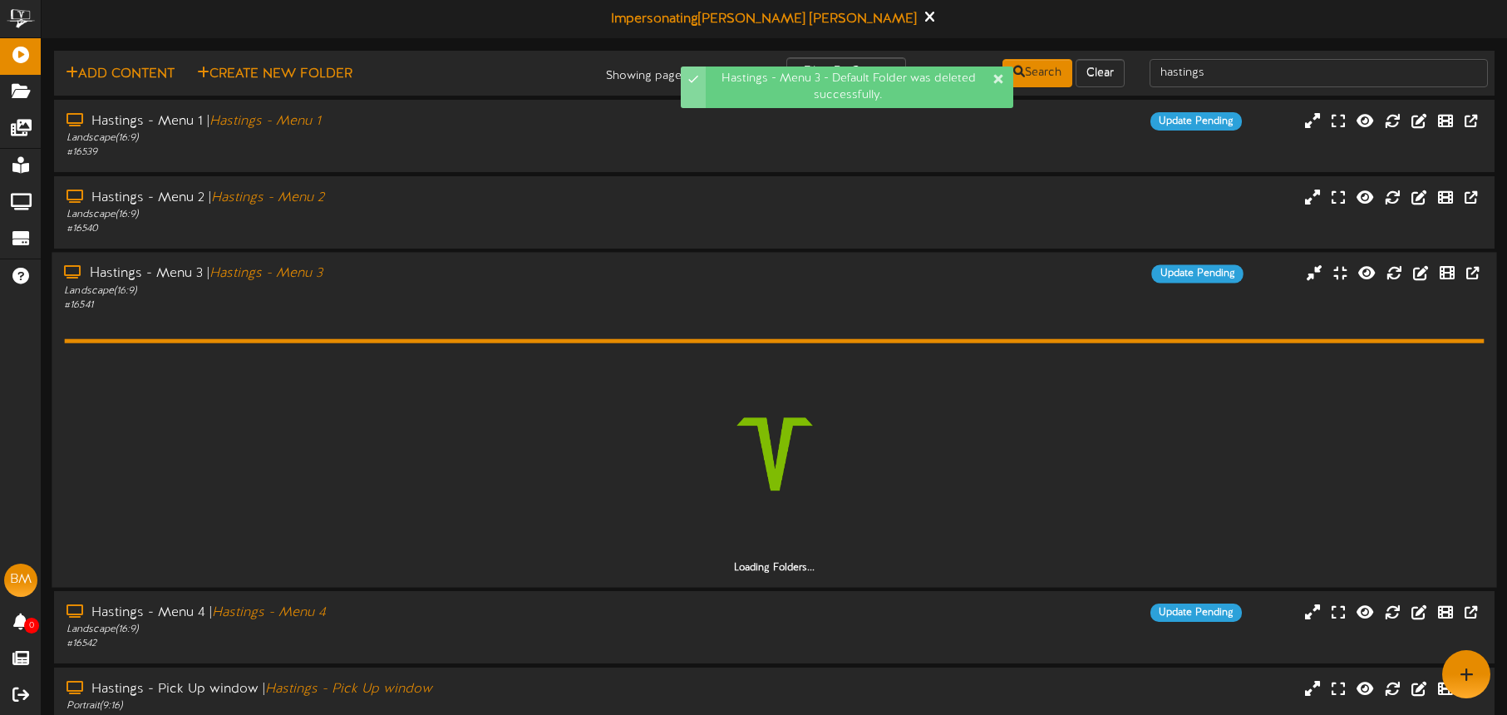
click at [437, 276] on div "Hastings - Menu 3 | Hastings - Menu 3" at bounding box center [352, 273] width 577 height 19
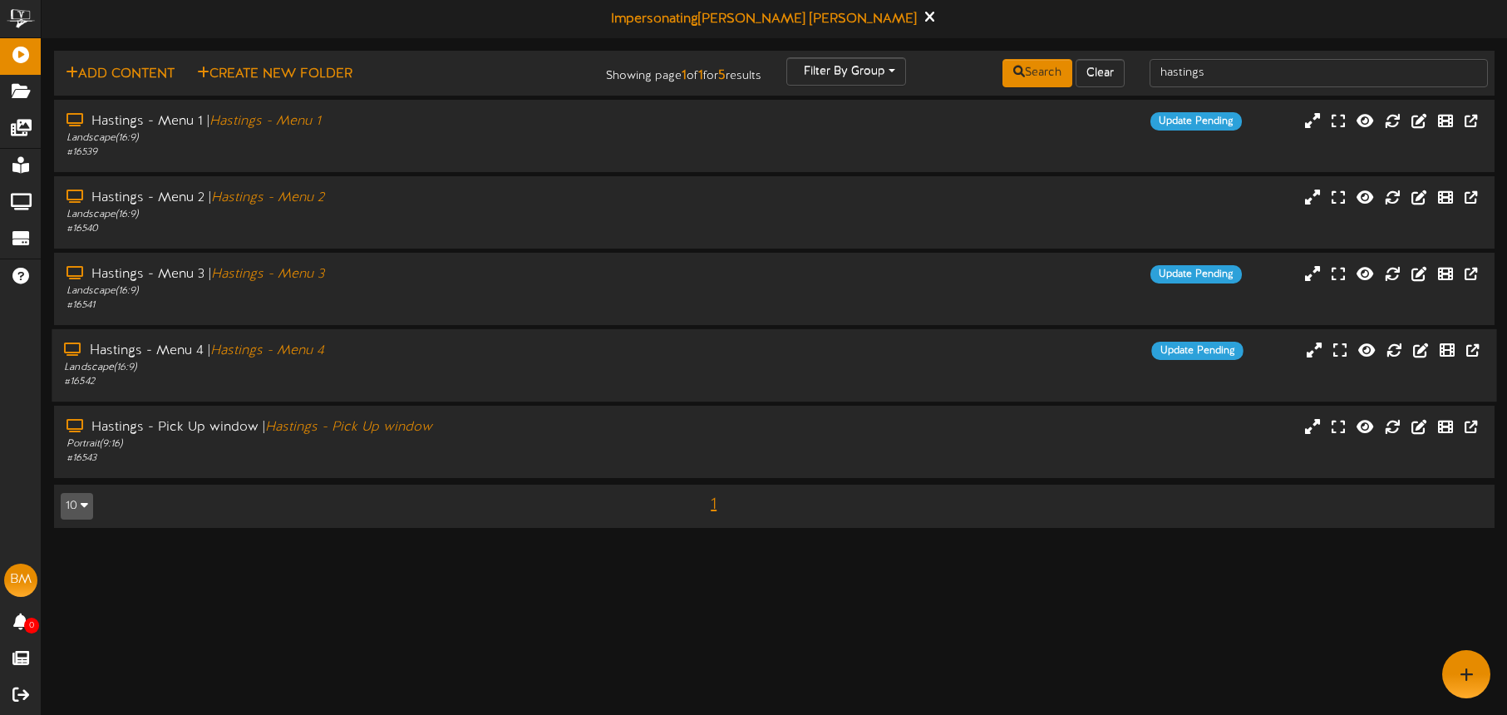
click at [445, 357] on div "Hastings - Menu 4 | Hastings - Menu 4" at bounding box center [352, 351] width 577 height 19
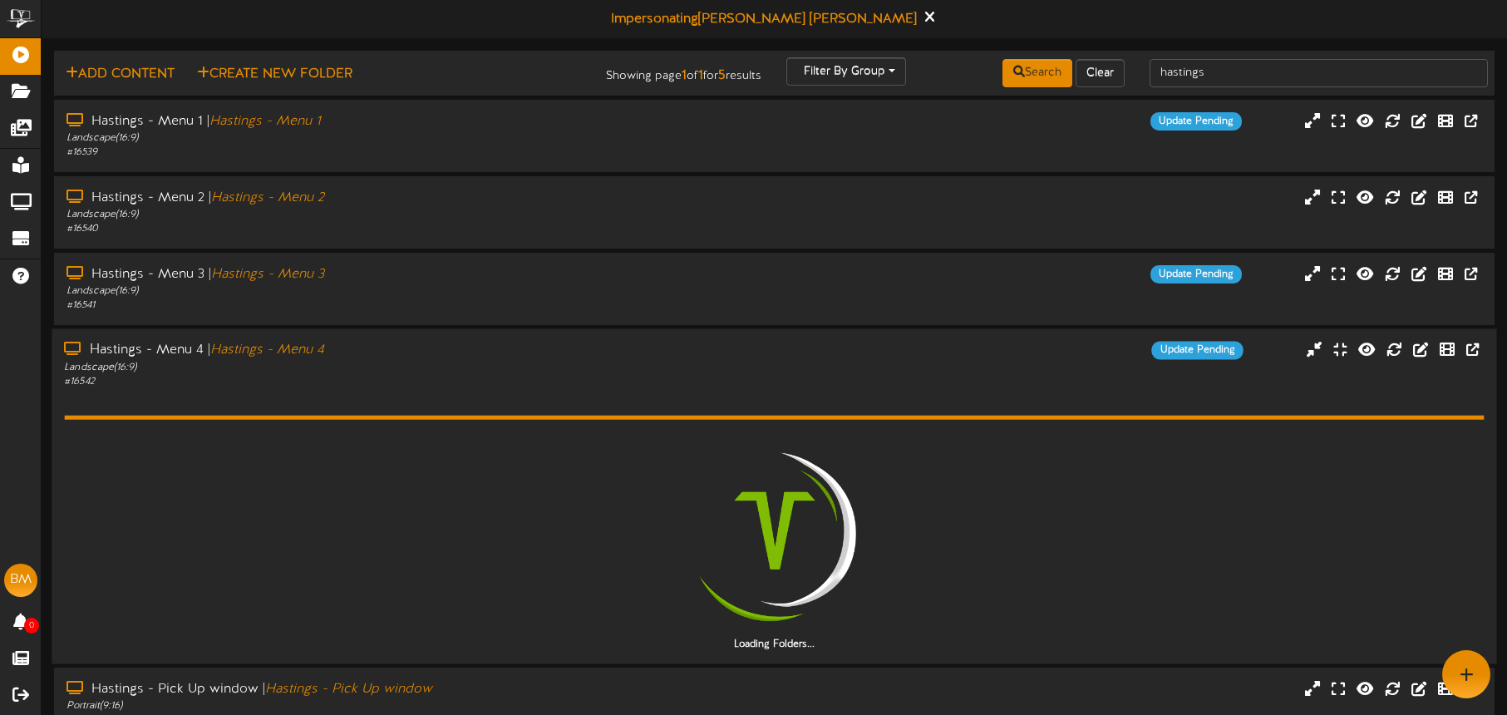
click at [445, 357] on div "Hastings - Menu 4 | Hastings - Menu 4" at bounding box center [352, 351] width 577 height 19
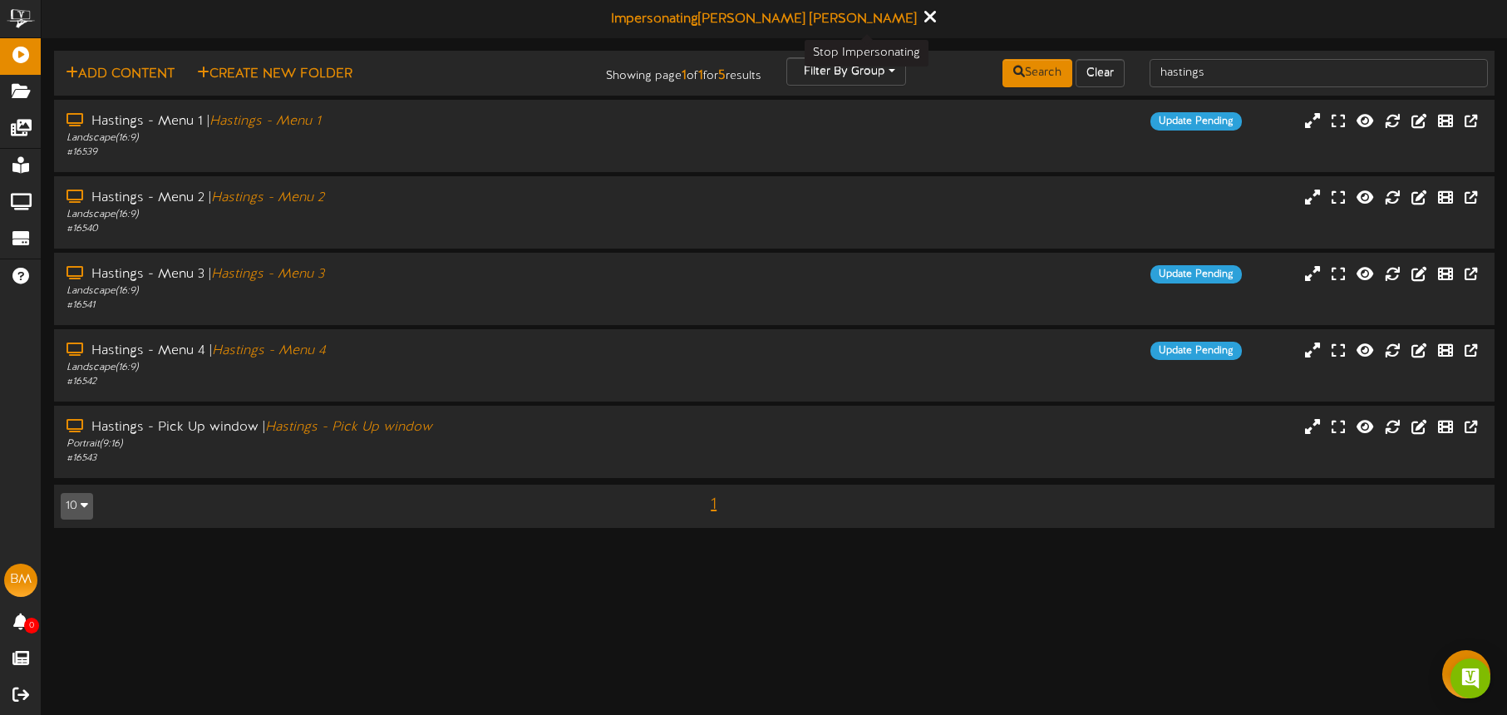
click at [924, 19] on icon at bounding box center [929, 16] width 11 height 18
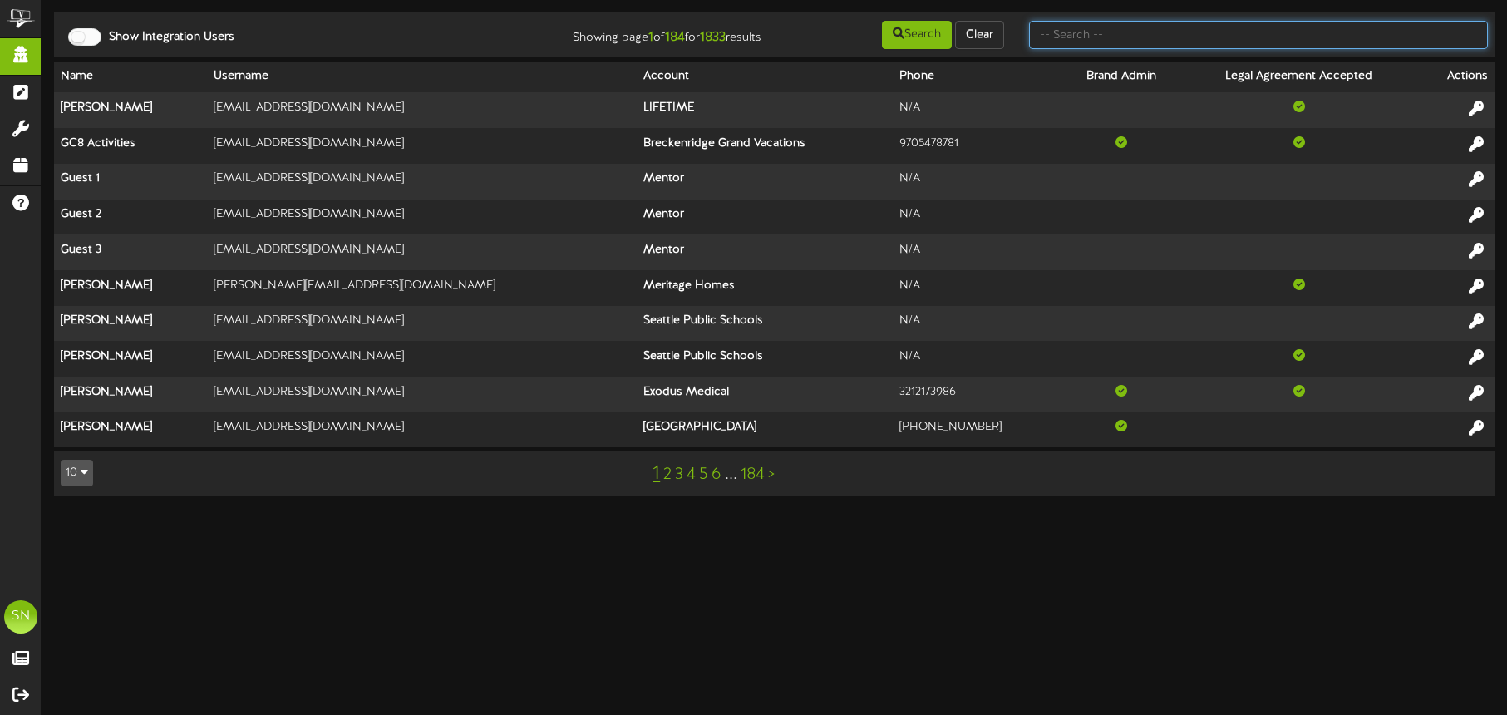
click at [1070, 37] on input "text" at bounding box center [1258, 35] width 459 height 28
